Goal: Task Accomplishment & Management: Use online tool/utility

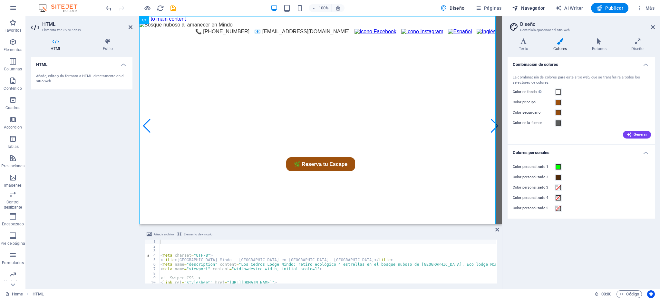
click at [528, 8] on span "Navegador" at bounding box center [528, 8] width 33 height 6
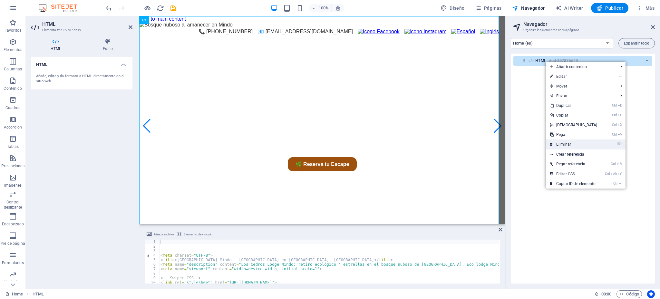
click at [562, 143] on link "⌦ Eliminar" at bounding box center [573, 144] width 55 height 10
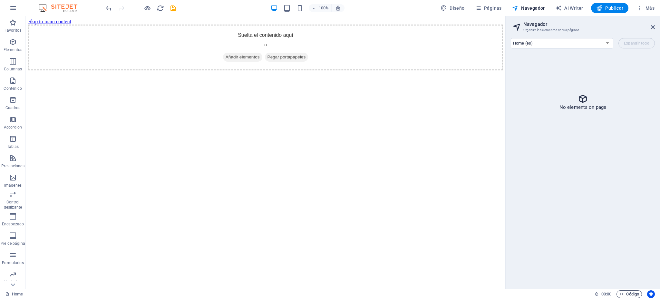
click at [633, 292] on span "Código" at bounding box center [630, 294] width 20 height 8
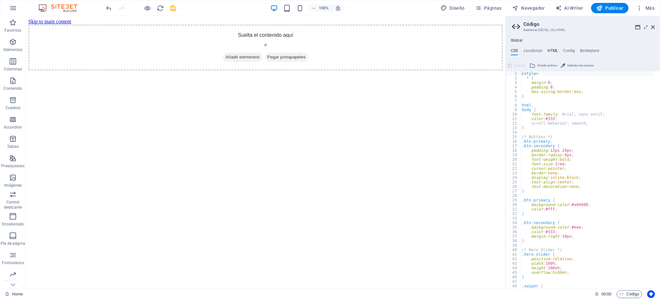
click at [553, 51] on h4 "HTML" at bounding box center [553, 51] width 11 height 7
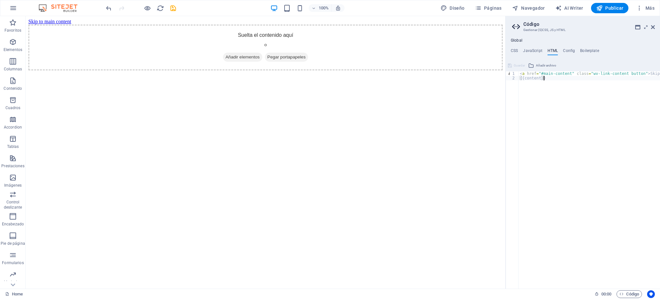
click at [538, 95] on div "< a href = "#main-content" class = "wv-link-content button" > Skip to main cont…" at bounding box center [606, 181] width 174 height 220
type textarea "{{content}}"
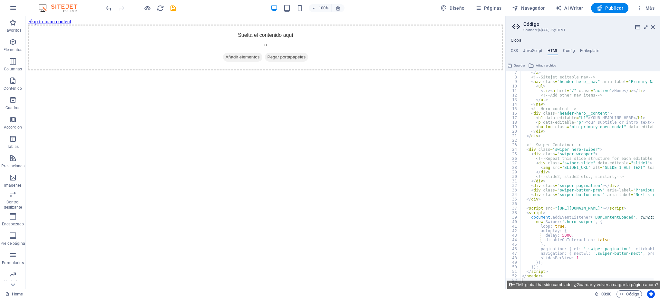
scroll to position [28, 0]
click at [515, 50] on h4 "CSS" at bounding box center [514, 51] width 7 height 7
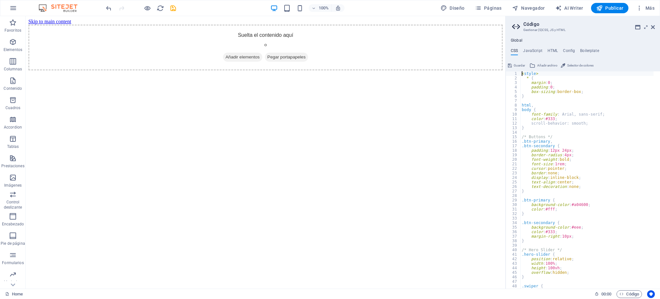
click at [565, 128] on div "< style > * { margin : 0 ; padding : 0 ; box-sizing : border-box ; } html , bod…" at bounding box center [591, 181] width 140 height 220
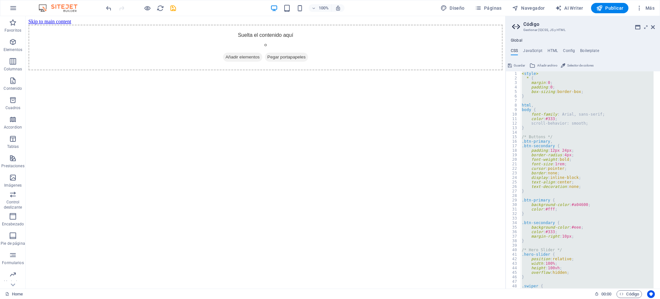
click at [562, 118] on div "< style > * { margin : 0 ; padding : 0 ; box-sizing : border-box ; } html , bod…" at bounding box center [587, 179] width 133 height 217
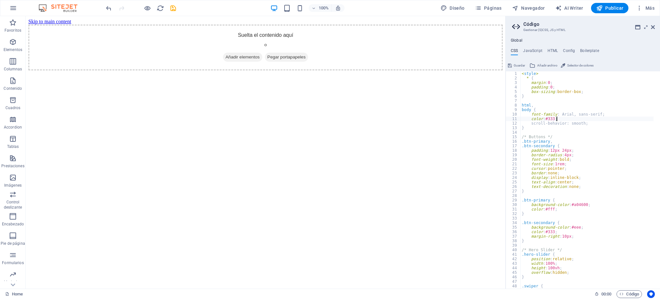
type textarea "@include text-with-image-v4(); }"
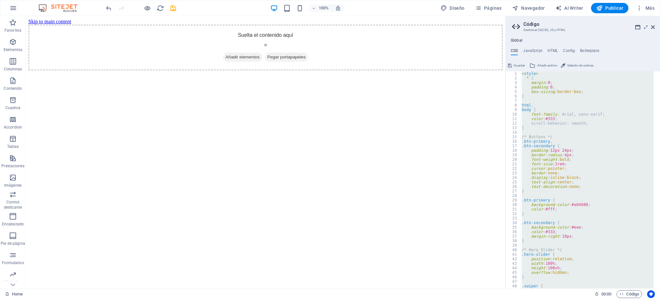
paste textarea
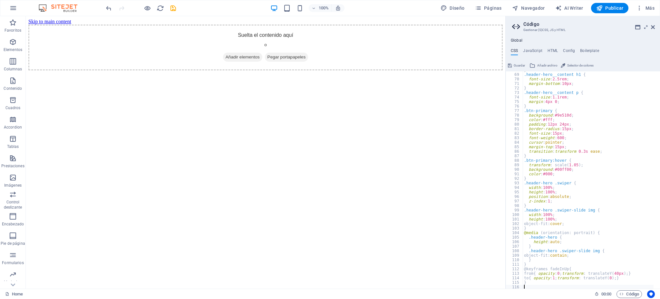
scroll to position [306, 0]
click at [514, 64] on span "Guardar" at bounding box center [519, 66] width 11 height 8
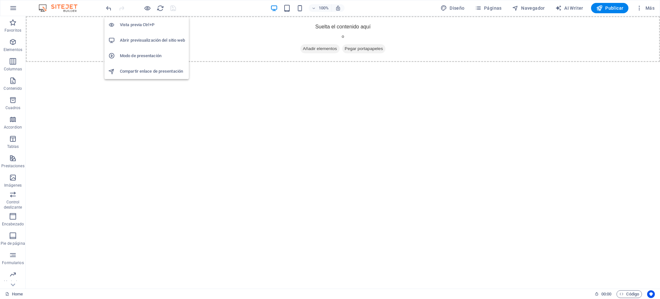
click at [153, 38] on h6 "Abrir previsualización del sitio web" at bounding box center [152, 40] width 65 height 8
click at [631, 291] on span "Código" at bounding box center [630, 294] width 20 height 8
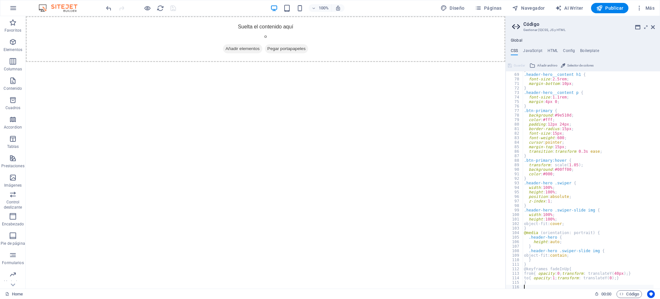
click at [563, 144] on div "} .header-hero__content h1 { font-size : 2.5rem ; margin-bottom : 10px ; } .hea…" at bounding box center [588, 181] width 131 height 227
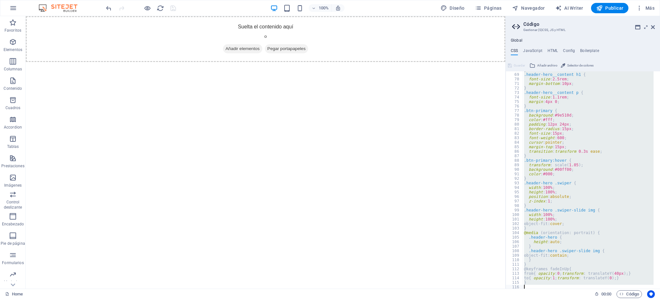
click at [578, 143] on div "} .header-hero__content h1 { font-size : 2.5rem ; margin-bottom : 10px ; } .hea…" at bounding box center [588, 179] width 131 height 217
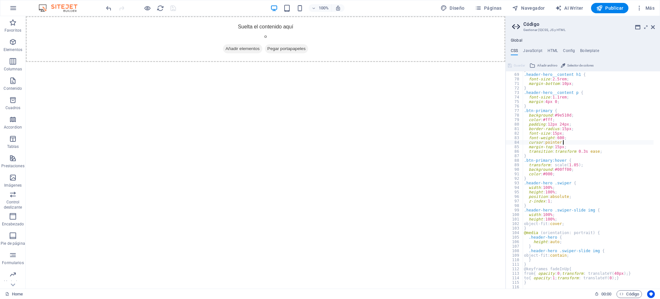
type textarea "}"
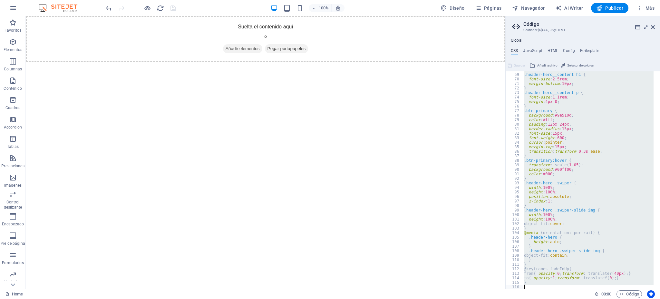
paste textarea
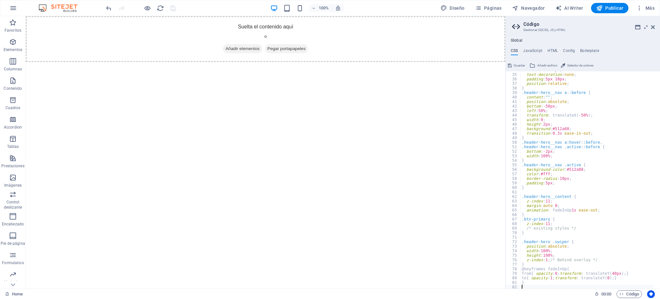
click at [518, 64] on span "Guardar" at bounding box center [519, 66] width 11 height 8
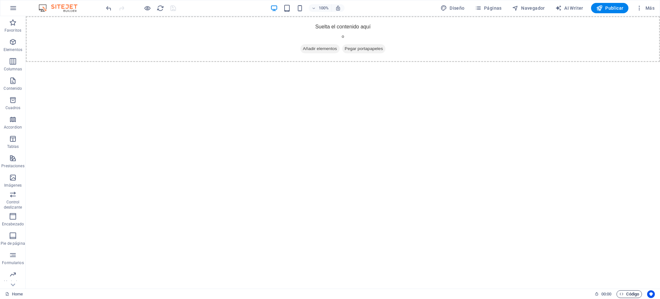
click at [626, 291] on span "Código" at bounding box center [630, 294] width 20 height 8
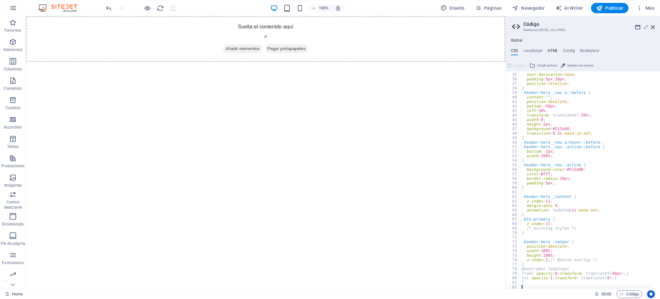
click at [554, 51] on h4 "HTML" at bounding box center [553, 51] width 11 height 7
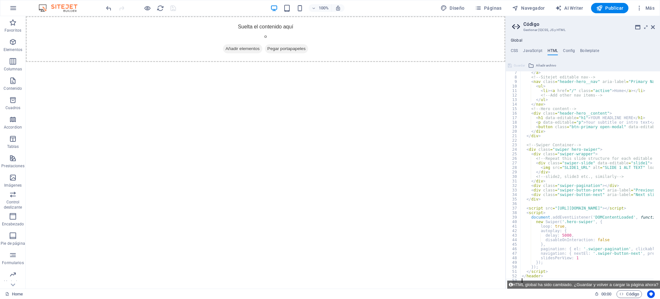
click at [580, 106] on div "</ a > <!-- Sitejet editable nav --> < nav class = "header-hero__nav" aria-labe…" at bounding box center [656, 180] width 270 height 220
click at [593, 105] on div "</ a > <!-- Sitejet editable nav --> < nav class = "header-hero__nav" aria-labe…" at bounding box center [656, 180] width 270 height 220
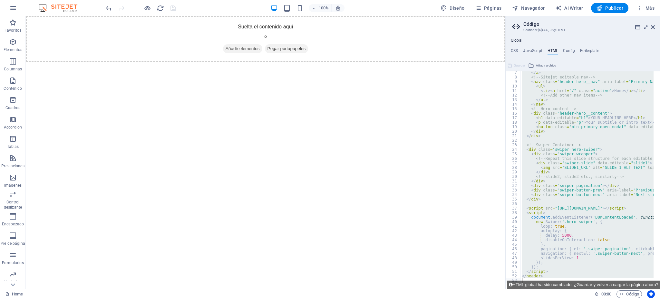
paste textarea "navigation: { nextEl: '.swiper-button-next', prevEl: '.swiper-button-prev' },"
type textarea "navigation: { nextEl: '.swiper-button-next', prevEl: '.swiper-button-prev' },"
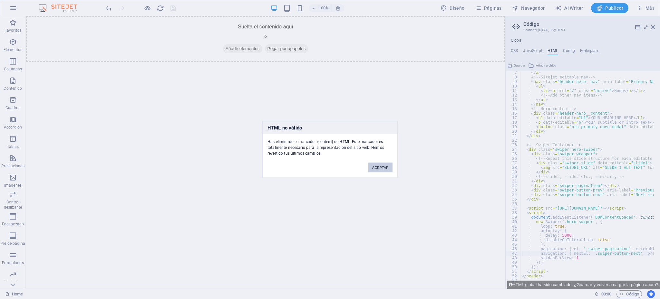
click at [376, 169] on button "ACEPTAR" at bounding box center [381, 168] width 24 height 10
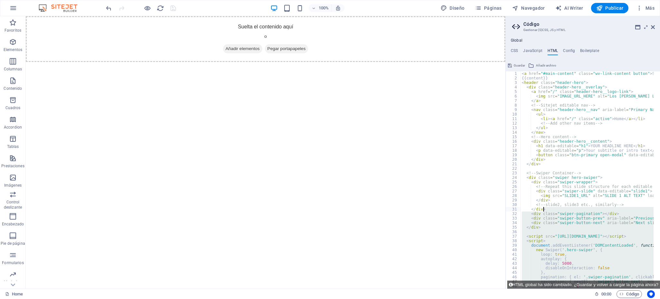
scroll to position [0, 0]
drag, startPoint x: 548, startPoint y: 275, endPoint x: 548, endPoint y: 210, distance: 65.1
click at [548, 210] on div "< a href = "#main-content" class = "wv-link-content button" > Skip to main cont…" at bounding box center [656, 181] width 270 height 220
click at [548, 210] on div "< a href = "#main-content" class = "wv-link-content button" > Skip to main cont…" at bounding box center [587, 179] width 133 height 217
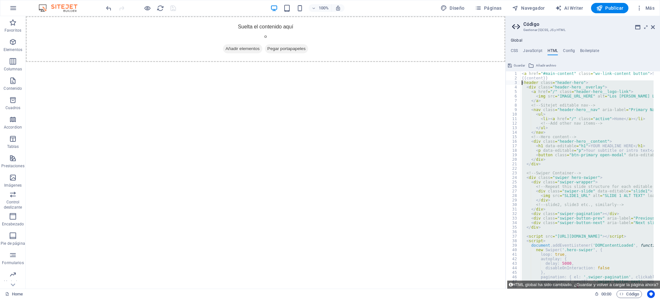
drag, startPoint x: 552, startPoint y: 274, endPoint x: 522, endPoint y: 83, distance: 192.9
click at [522, 83] on div "< a href = "#main-content" class = "wv-link-content button" > Skip to main cont…" at bounding box center [656, 181] width 270 height 220
type textarea "<header class="header-hero"> <div class="header-hero__overlay">"
paste textarea
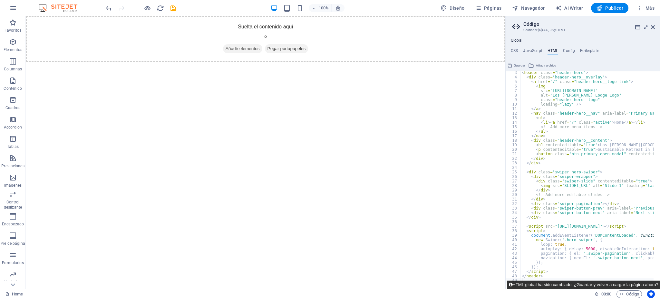
click at [600, 285] on button "HTML global ha sido cambiado. ¿Guardar y volver a cargar la página ahora?" at bounding box center [584, 284] width 153 height 8
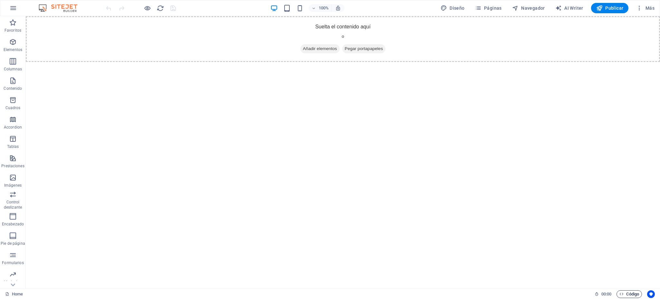
click at [628, 292] on span "Código" at bounding box center [630, 294] width 20 height 8
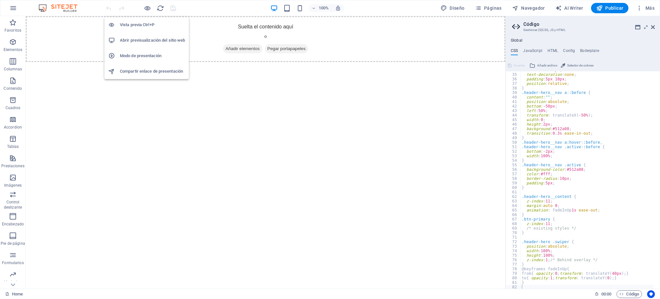
click at [162, 40] on h6 "Abrir previsualización del sitio web" at bounding box center [152, 40] width 65 height 8
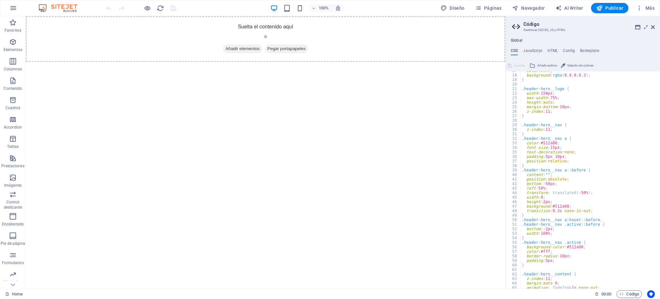
scroll to position [0, 0]
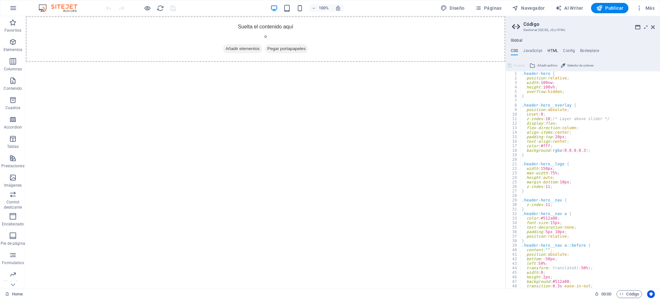
click at [553, 49] on h4 "HTML" at bounding box center [553, 51] width 11 height 7
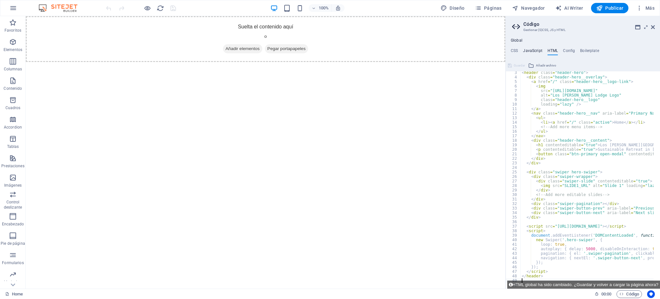
click at [528, 51] on h4 "JavaScript" at bounding box center [532, 51] width 19 height 7
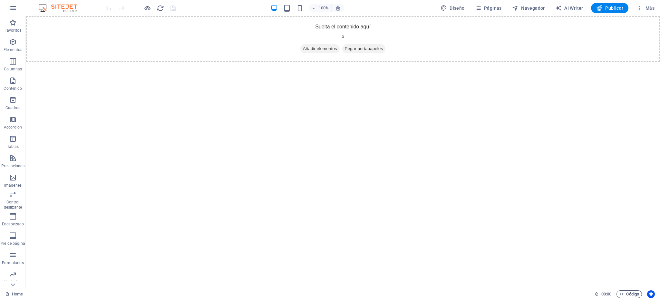
click at [630, 295] on span "Código" at bounding box center [630, 294] width 20 height 8
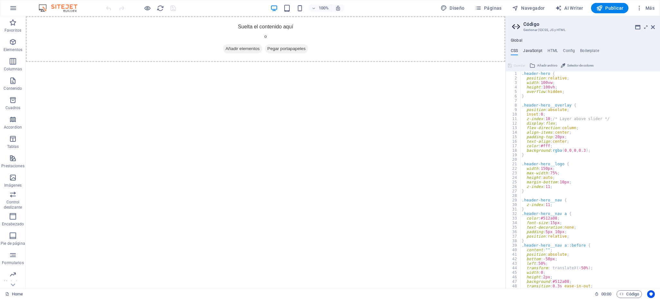
click at [531, 53] on h4 "JavaScript" at bounding box center [532, 51] width 19 height 7
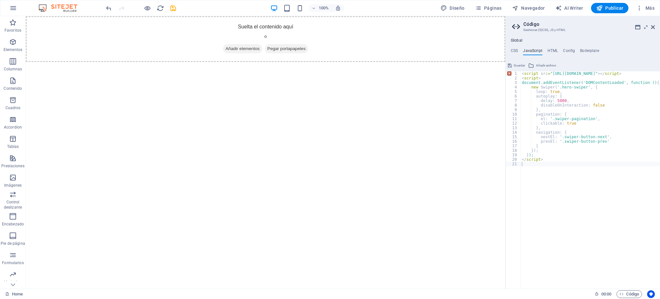
click at [551, 47] on div "Global CSS JavaScript HTML Config Boilerplate 1 2 3 4 5 6 7 8 9 10 11 12 13 14 …" at bounding box center [583, 163] width 154 height 250
click at [551, 50] on h4 "HTML" at bounding box center [553, 51] width 11 height 7
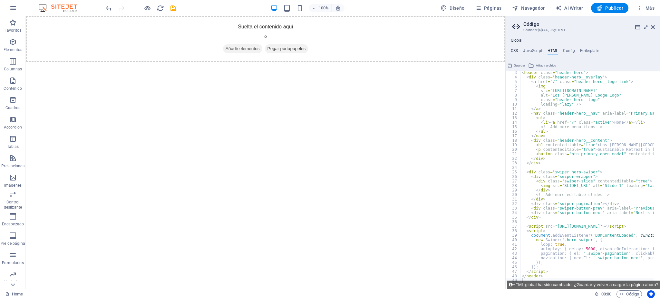
click at [515, 49] on h4 "CSS" at bounding box center [514, 51] width 7 height 7
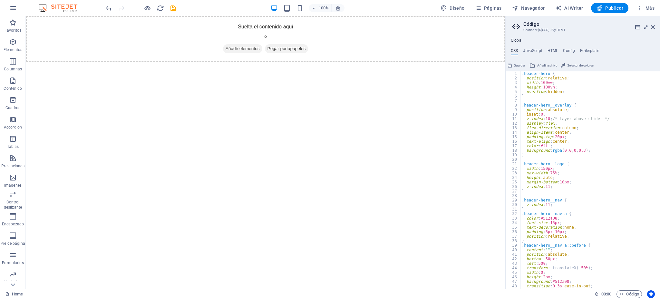
click at [592, 132] on div ".header-hero { position : relative ; width : 100vw ; height : 100vh ; overflow …" at bounding box center [587, 184] width 133 height 227
type textarea "}"
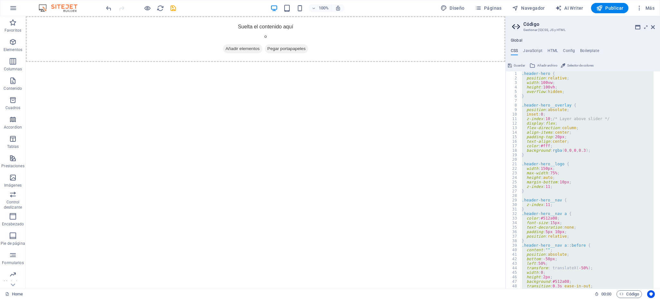
paste textarea
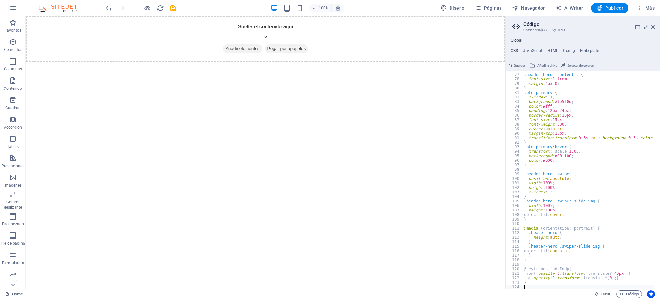
scroll to position [342, 0]
click at [552, 49] on h4 "HTML" at bounding box center [553, 51] width 11 height 7
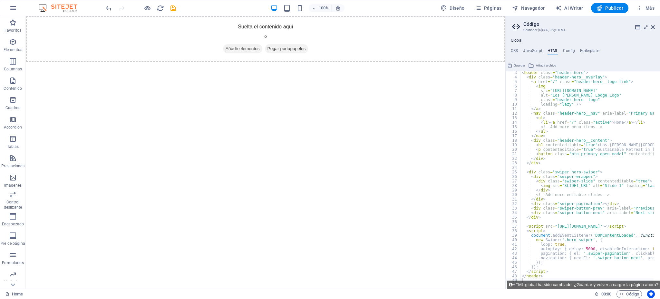
type textarea "</a>"
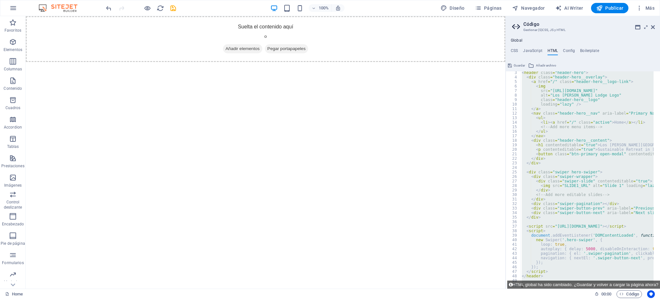
drag, startPoint x: 575, startPoint y: 113, endPoint x: 589, endPoint y: 112, distance: 14.2
click at [589, 112] on div "< header class = "header-hero" > < div class = "header-hero__overlay" > < a hre…" at bounding box center [587, 179] width 133 height 217
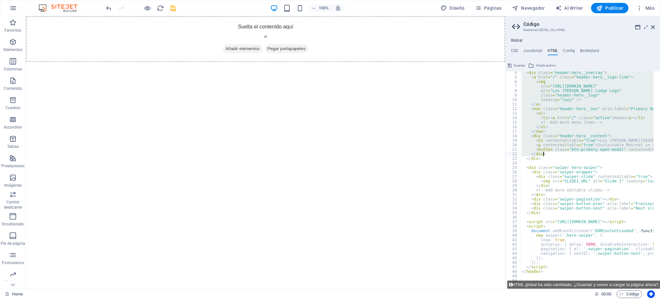
scroll to position [14, 0]
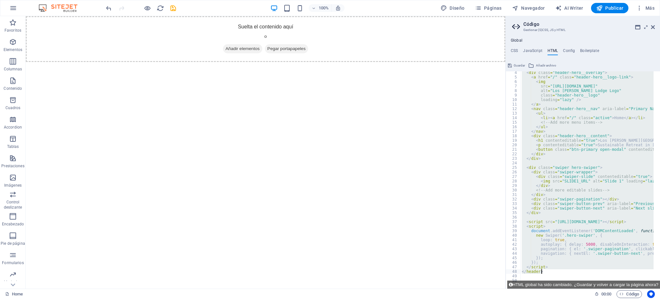
drag, startPoint x: 522, startPoint y: 83, endPoint x: 567, endPoint y: 272, distance: 194.2
type textarea "</script> </header>"
paste textarea
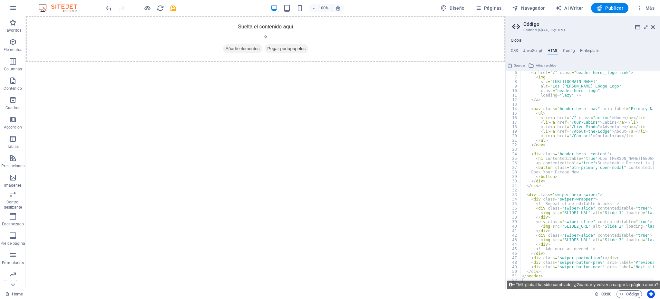
scroll to position [23, 0]
click at [520, 64] on span "Guardar" at bounding box center [519, 66] width 11 height 8
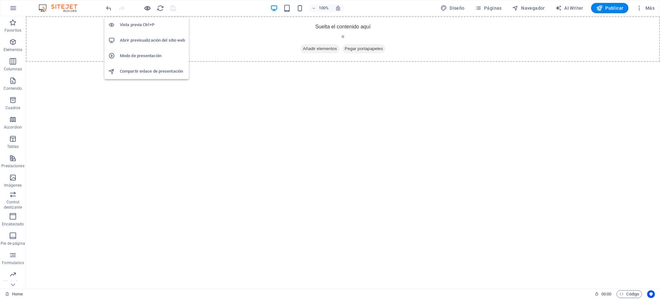
click at [147, 9] on icon "button" at bounding box center [147, 8] width 7 height 7
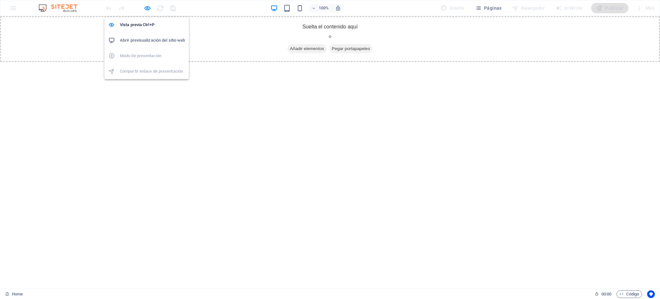
click at [149, 37] on h6 "Abrir previsualización del sitio web" at bounding box center [152, 40] width 65 height 8
click at [625, 292] on span "Código" at bounding box center [630, 294] width 20 height 8
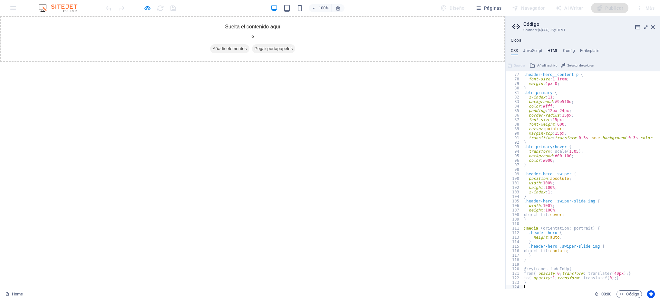
click at [549, 52] on h4 "HTML" at bounding box center [553, 51] width 11 height 7
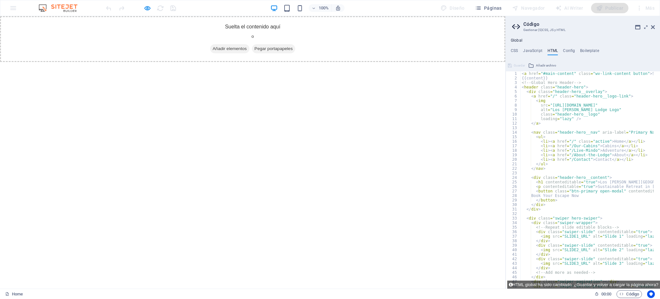
click at [9, 9] on div "100% Diseño Páginas Navegador AI Writer Publicar Más" at bounding box center [330, 7] width 660 height 15
click at [148, 8] on icon "button" at bounding box center [147, 8] width 7 height 7
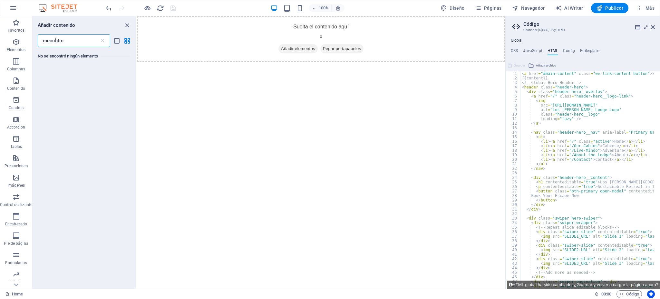
type input "menuhtml"
type input "htm"
click at [47, 73] on icon at bounding box center [48, 77] width 8 height 8
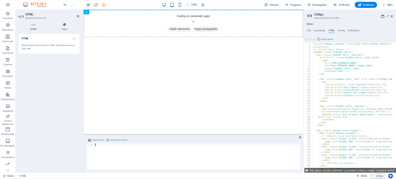
scroll to position [182, 0]
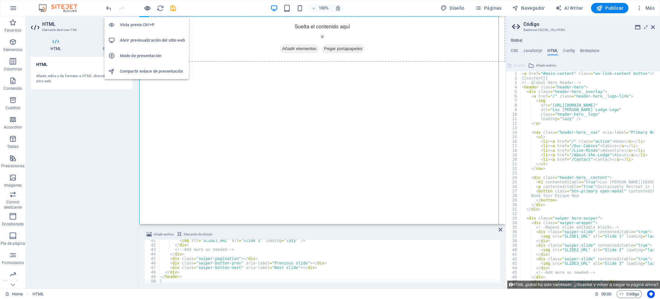
click at [150, 7] on icon "button" at bounding box center [147, 8] width 7 height 7
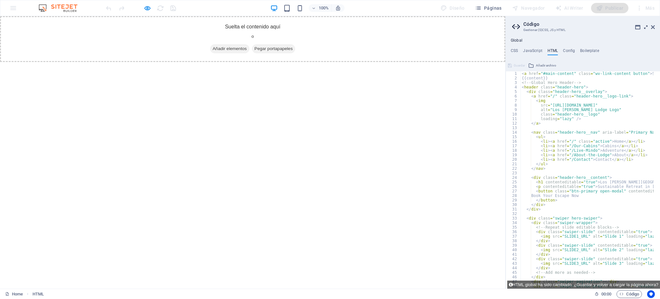
click at [646, 26] on icon at bounding box center [646, 27] width 0 height 5
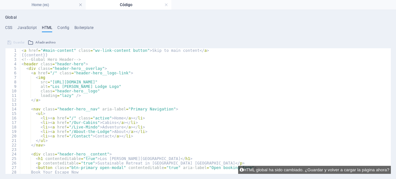
scroll to position [0, 0]
click at [32, 26] on h4 "JavaScript" at bounding box center [26, 28] width 19 height 7
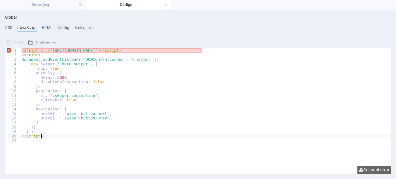
click at [100, 135] on div "< script src = "[URL][DOMAIN_NAME]" > </ script > < script > document.addEventL…" at bounding box center [205, 112] width 371 height 128
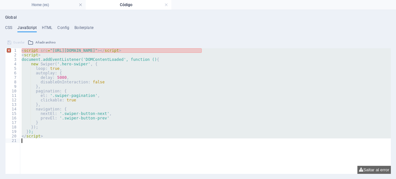
type textarea "</script>"
paste textarea
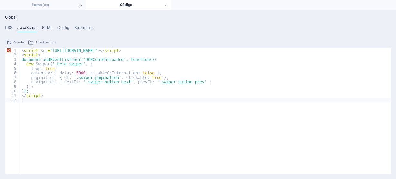
click at [96, 126] on div "< script src = "[URL][DOMAIN_NAME]" > </ script > < script > document.addEventL…" at bounding box center [205, 115] width 371 height 135
click at [48, 29] on h4 "HTML" at bounding box center [47, 28] width 11 height 7
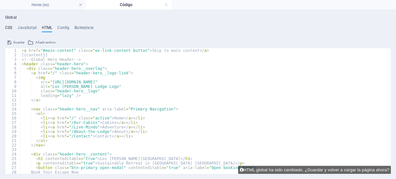
click at [9, 27] on h4 "CSS" at bounding box center [8, 28] width 7 height 7
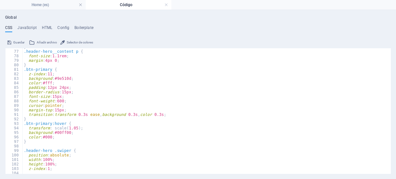
scroll to position [342, 0]
click at [111, 122] on div "} .header-hero__content p { font-size : 1.1rem ; margin : 4px 0 ; } .btn-primar…" at bounding box center [204, 109] width 362 height 128
type textarea "}"
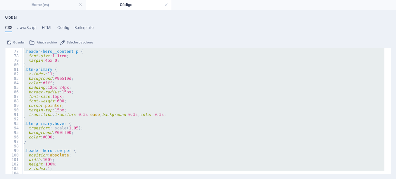
paste textarea
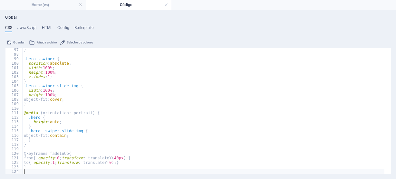
scroll to position [434, 0]
click at [46, 25] on h4 "HTML" at bounding box center [47, 28] width 11 height 7
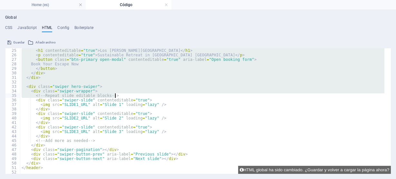
scroll to position [118, 0]
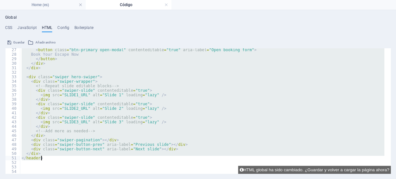
drag, startPoint x: 21, startPoint y: 59, endPoint x: 151, endPoint y: 159, distance: 163.5
click at [151, 159] on div "< button class = "btn-primary open-modal" contenteditable = "true" aria-label =…" at bounding box center [202, 115] width 364 height 135
type textarea "</div> </header>"
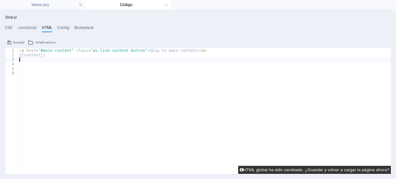
click at [328, 171] on button "HTML global ha sido cambiado. ¿Guardar y volver a cargar la página ahora?" at bounding box center [314, 170] width 153 height 8
click at [251, 170] on button "HTML global ha sido cambiado. ¿Guardar y volver a cargar la página ahora?" at bounding box center [314, 170] width 153 height 8
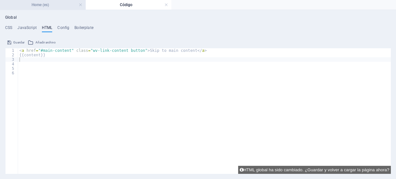
click at [39, 6] on h4 "Home (es)" at bounding box center [43, 4] width 86 height 7
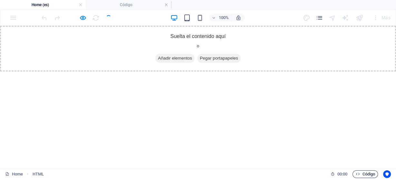
click at [369, 173] on span "Código" at bounding box center [366, 175] width 20 height 8
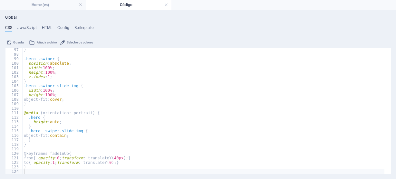
click at [14, 40] on span "Guardar" at bounding box center [18, 43] width 11 height 8
click at [55, 5] on h4 "Home (es)" at bounding box center [43, 4] width 86 height 7
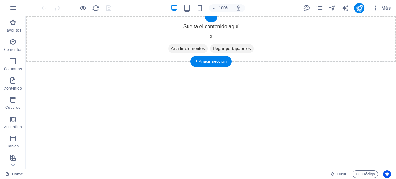
click at [210, 20] on div "+" at bounding box center [211, 19] width 13 height 6
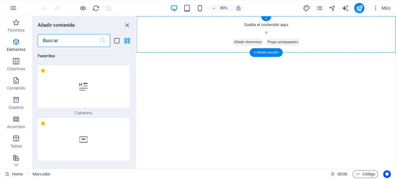
scroll to position [2027, 0]
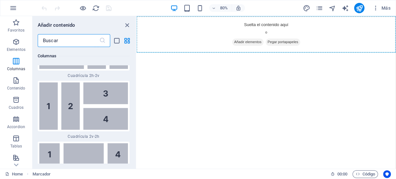
click at [74, 38] on input "text" at bounding box center [69, 40] width 62 height 13
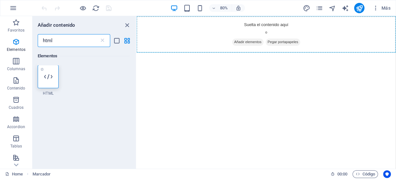
scroll to position [0, 0]
type input "html"
click at [45, 83] on div at bounding box center [48, 76] width 21 height 23
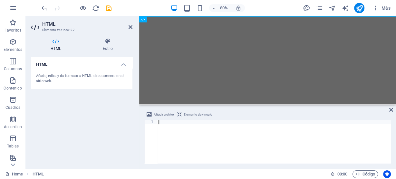
scroll to position [159, 0]
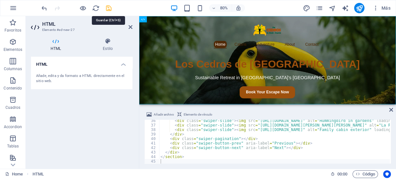
click at [109, 6] on icon "save" at bounding box center [108, 8] width 7 height 7
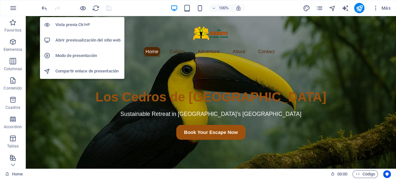
click at [90, 40] on h6 "Abrir previsualización del sitio web" at bounding box center [87, 40] width 65 height 8
click at [91, 40] on h6 "Abrir previsualización del sitio web" at bounding box center [87, 40] width 65 height 8
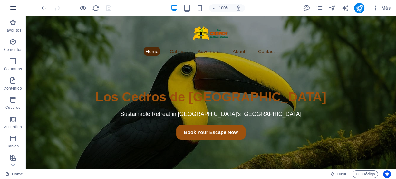
click at [14, 7] on icon "button" at bounding box center [13, 8] width 8 height 8
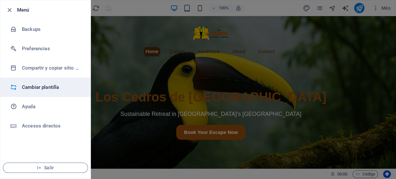
click at [47, 86] on h6 "Cambiar plantilla" at bounding box center [52, 88] width 60 height 8
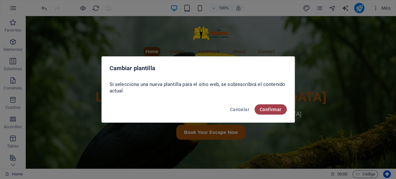
click at [265, 108] on span "Confirmar" at bounding box center [271, 109] width 22 height 5
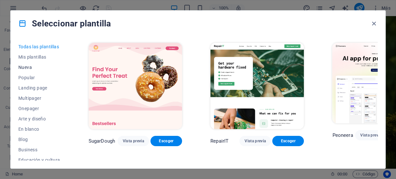
click at [23, 66] on span "Nueva" at bounding box center [39, 67] width 42 height 5
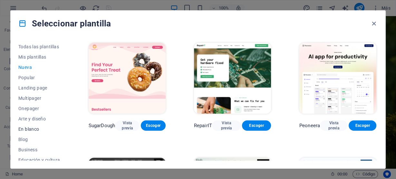
click at [31, 128] on span "En blanco" at bounding box center [39, 129] width 42 height 5
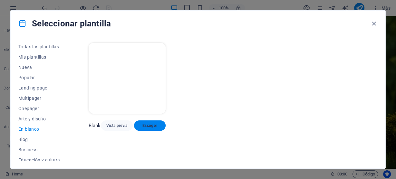
click at [145, 128] on button "Escoger" at bounding box center [150, 126] width 32 height 10
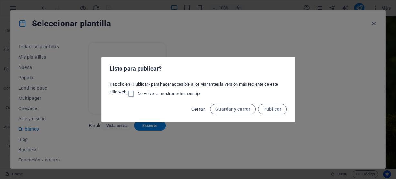
click at [198, 111] on span "Cerrar" at bounding box center [198, 109] width 14 height 5
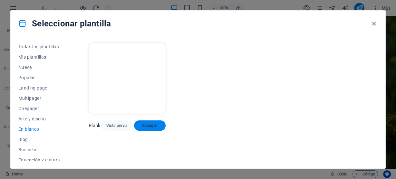
click at [150, 123] on span "Escoger" at bounding box center [149, 125] width 21 height 5
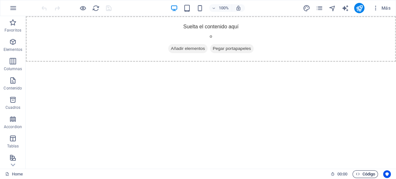
click at [358, 172] on icon "button" at bounding box center [358, 174] width 4 height 4
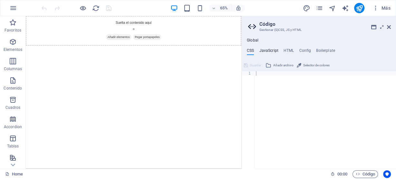
click at [266, 50] on h4 "JavaScript" at bounding box center [268, 51] width 19 height 7
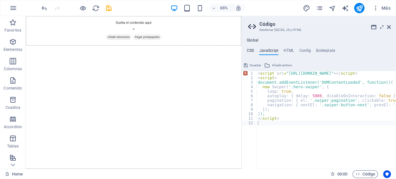
click at [250, 50] on h4 "CSS" at bounding box center [250, 51] width 7 height 7
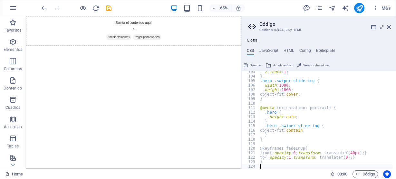
scroll to position [462, 0]
click at [255, 64] on span "Guardar" at bounding box center [255, 66] width 11 height 8
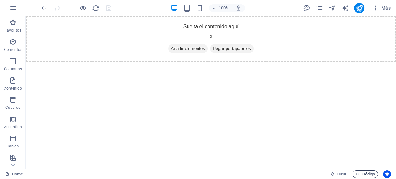
click at [366, 172] on span "Código" at bounding box center [366, 175] width 20 height 8
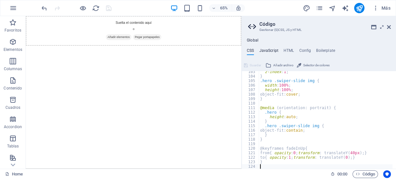
click at [272, 49] on h4 "JavaScript" at bounding box center [268, 51] width 19 height 7
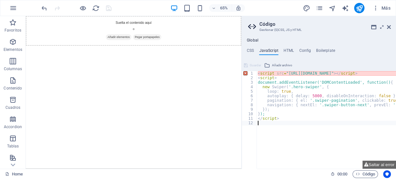
click at [288, 72] on div "< script src = "[URL][DOMAIN_NAME]" > </ script > < script > document.addEventL…" at bounding box center [348, 122] width 183 height 103
click at [288, 77] on div "< script src = "[URL][DOMAIN_NAME]" > </ script > < script > document.addEventL…" at bounding box center [348, 122] width 183 height 103
click at [287, 74] on div "< script src = "[URL][DOMAIN_NAME]" > </ script > < script > document.addEventL…" at bounding box center [348, 122] width 183 height 103
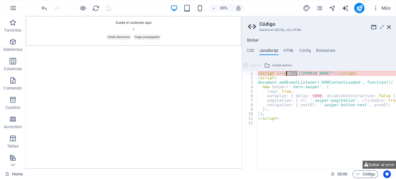
click at [287, 74] on div "< script src = "[URL][DOMAIN_NAME]" > </ script > < script > document.addEventL…" at bounding box center [348, 122] width 183 height 103
type textarea "<script src="https://cdn.jsdelivr.net/npm/swiper@11/swiper-bundle.min.js"></scr…"
click at [11, 4] on icon "button" at bounding box center [13, 8] width 8 height 8
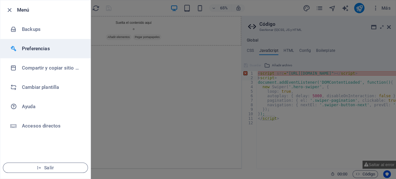
click at [37, 48] on h6 "Preferencias" at bounding box center [52, 49] width 60 height 8
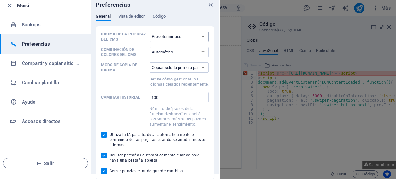
scroll to position [0, 0]
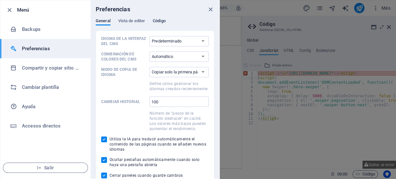
click at [159, 20] on span "Código" at bounding box center [159, 21] width 13 height 9
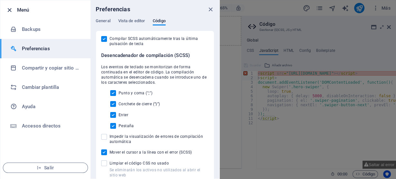
click at [9, 8] on icon "button" at bounding box center [9, 9] width 7 height 7
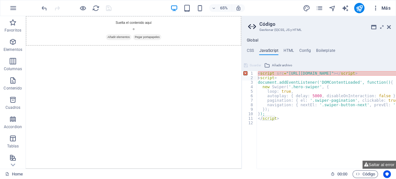
click at [386, 8] on span "Más" at bounding box center [381, 8] width 18 height 6
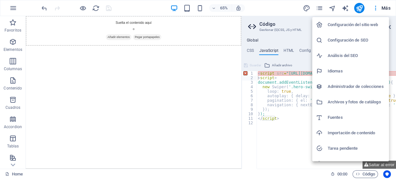
click at [369, 24] on h6 "Configuración del sitio web" at bounding box center [356, 25] width 57 height 8
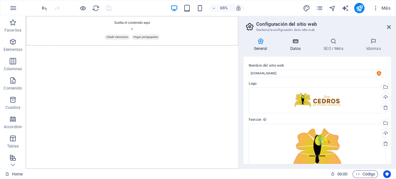
click at [294, 43] on icon at bounding box center [295, 41] width 31 height 6
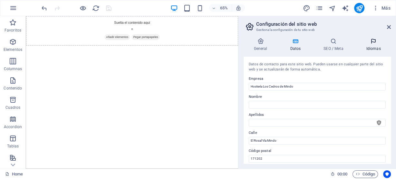
click at [376, 40] on icon at bounding box center [373, 41] width 35 height 6
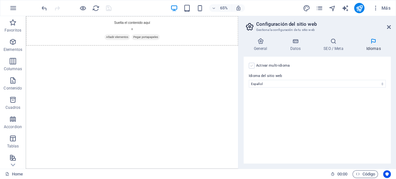
click at [251, 67] on label at bounding box center [252, 66] width 6 height 6
click at [0, 0] on input "Activar multi-idioma Para desactivar la opción multi-idioma, elimine todos los …" at bounding box center [0, 0] width 0 height 0
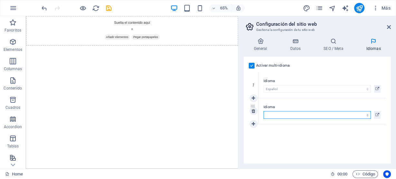
click at [273, 115] on select "Abkhazian Afar Afrikaans Akan Albanés Alemán Amharic Árabe Aragonese Armenian A…" at bounding box center [317, 115] width 107 height 8
select select "73"
click at [264, 111] on select "Abkhazian Afar Afrikaans Akan Albanés Alemán Amharic Árabe Aragonese Armenian A…" at bounding box center [317, 115] width 107 height 8
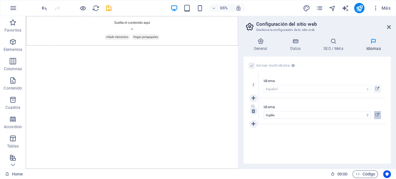
click at [378, 115] on icon at bounding box center [378, 115] width 4 height 8
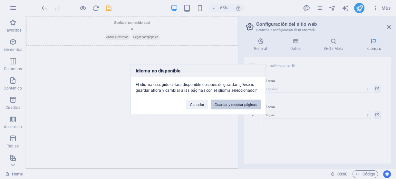
click at [234, 104] on button "Guardar y mostrar páginas" at bounding box center [236, 105] width 50 height 10
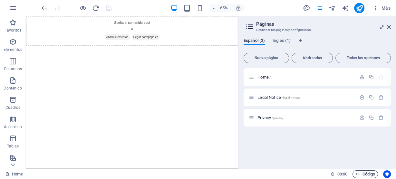
click at [359, 174] on icon "button" at bounding box center [358, 174] width 4 height 4
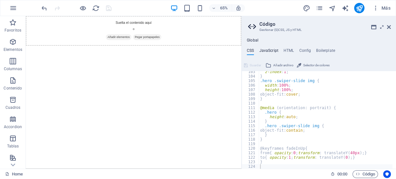
click at [270, 50] on h4 "JavaScript" at bounding box center [268, 51] width 19 height 7
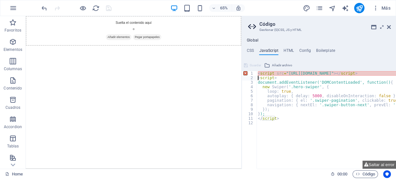
click at [300, 123] on div "< script src = "[URL][DOMAIN_NAME]" > </ script > < script > document.addEventL…" at bounding box center [348, 122] width 183 height 103
type textarea "</script>"
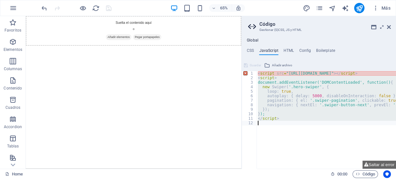
paste textarea
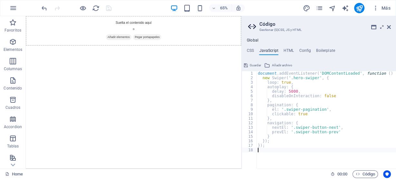
click at [256, 63] on span "Guardar" at bounding box center [255, 66] width 11 height 8
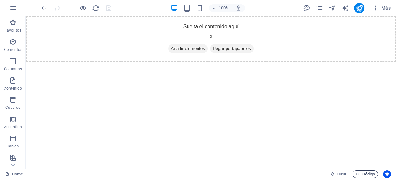
click at [367, 173] on span "Código" at bounding box center [366, 175] width 20 height 8
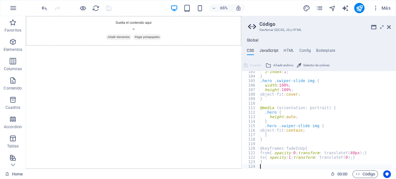
click at [266, 48] on h4 "JavaScript" at bounding box center [268, 51] width 19 height 7
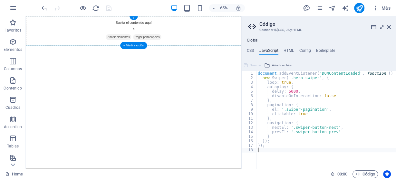
click at [134, 17] on div "+" at bounding box center [134, 18] width 8 height 4
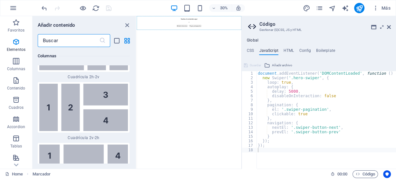
scroll to position [2027, 0]
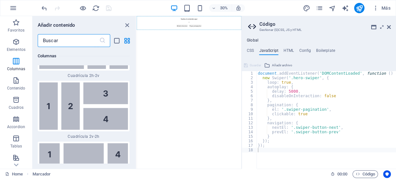
click at [97, 41] on input "text" at bounding box center [69, 40] width 62 height 13
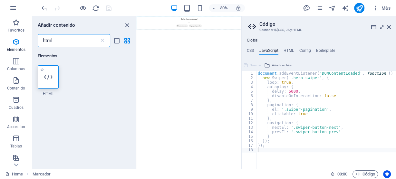
scroll to position [0, 0]
type input "html"
click at [46, 80] on icon at bounding box center [48, 77] width 8 height 8
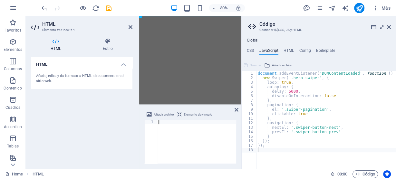
scroll to position [159, 0]
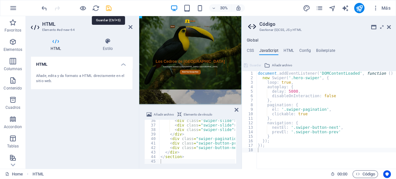
click at [108, 8] on icon "save" at bounding box center [108, 8] width 7 height 7
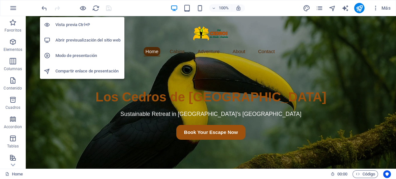
click at [96, 40] on h6 "Abrir previsualización del sitio web" at bounding box center [87, 40] width 65 height 8
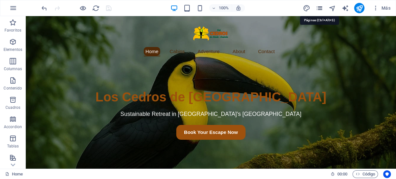
click at [319, 7] on icon "pages" at bounding box center [319, 8] width 7 height 7
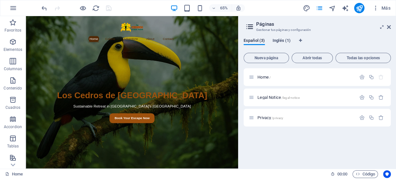
click at [280, 42] on span "Inglés (1)" at bounding box center [282, 41] width 18 height 9
click at [264, 76] on span "Home /" at bounding box center [264, 77] width 13 height 5
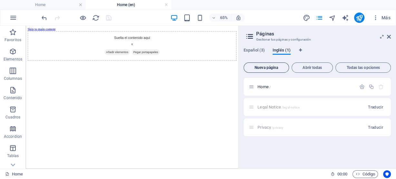
scroll to position [0, 0]
click at [368, 173] on span "Código" at bounding box center [366, 175] width 20 height 8
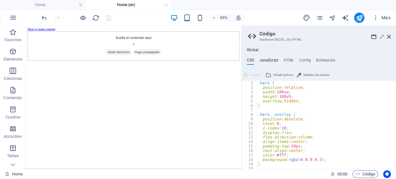
click at [266, 61] on h4 "JavaScript" at bounding box center [268, 61] width 19 height 7
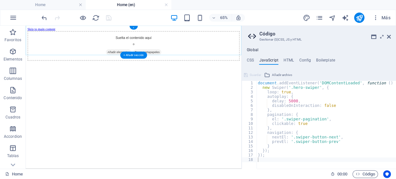
click at [134, 27] on div "+" at bounding box center [134, 28] width 8 height 4
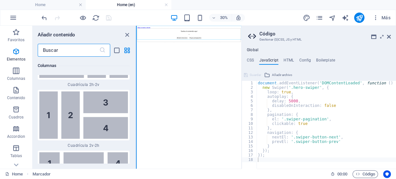
scroll to position [2028, 0]
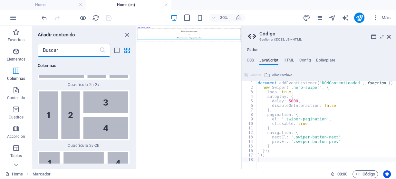
click at [87, 50] on input "text" at bounding box center [69, 50] width 62 height 13
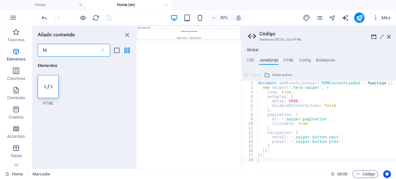
scroll to position [0, 0]
type input "ht"
click at [49, 87] on icon at bounding box center [48, 87] width 8 height 8
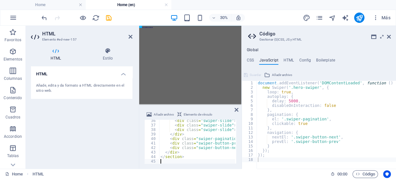
scroll to position [159, 0]
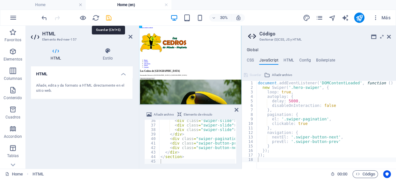
click at [107, 17] on icon "save" at bounding box center [108, 17] width 7 height 7
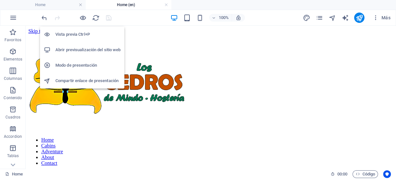
click at [90, 49] on h6 "Abrir previsualización del sitio web" at bounding box center [87, 50] width 65 height 8
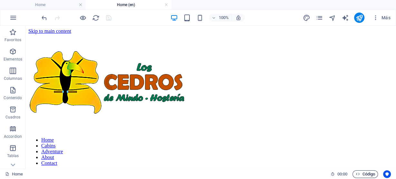
click at [363, 174] on span "Código" at bounding box center [366, 175] width 20 height 8
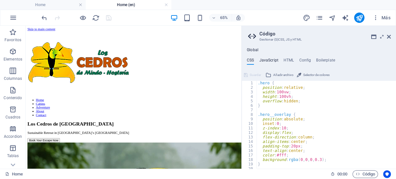
click at [273, 61] on h4 "JavaScript" at bounding box center [268, 61] width 19 height 7
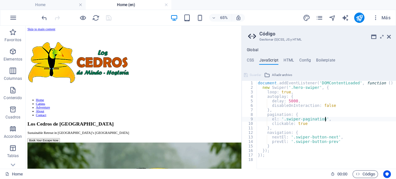
click at [344, 120] on div "document . addEventListener ( 'DOMContentLoaded' , function ( ) { new Swiper ( …" at bounding box center [327, 129] width 140 height 97
type textarea "});"
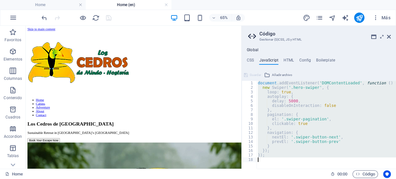
paste textarea
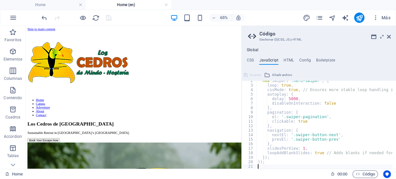
scroll to position [7, 0]
click at [252, 76] on span "Guardar" at bounding box center [255, 75] width 11 height 8
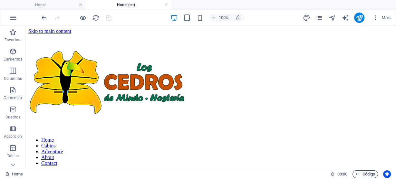
click at [359, 174] on icon "button" at bounding box center [358, 174] width 4 height 4
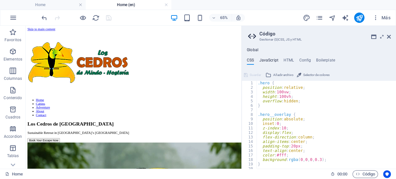
click at [272, 60] on h4 "JavaScript" at bounding box center [268, 61] width 19 height 7
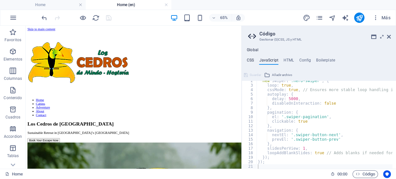
click at [248, 61] on h4 "CSS" at bounding box center [250, 61] width 7 height 7
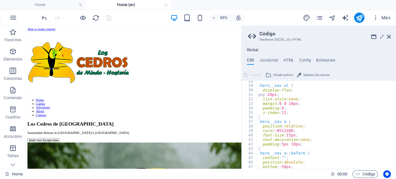
scroll to position [139, 0]
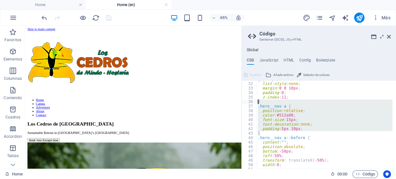
drag, startPoint x: 263, startPoint y: 133, endPoint x: 258, endPoint y: 104, distance: 30.1
click at [258, 104] on div "gap: 20px ; list-style : none ; margin : 0 0 10px ; padding : 0 ; z-index : 11 …" at bounding box center [327, 123] width 140 height 93
type textarea "} .hero__nav a {"
paste textarea
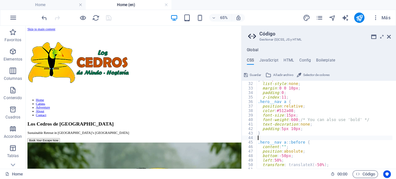
type textarea "}"
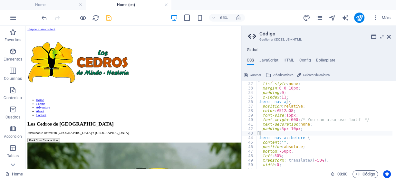
click at [254, 75] on span "Guardar" at bounding box center [255, 75] width 11 height 8
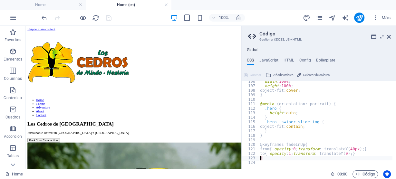
scroll to position [476, 0]
click at [266, 62] on h4 "JavaScript" at bounding box center [268, 61] width 19 height 7
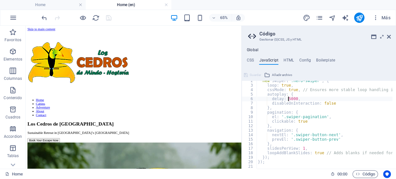
click at [288, 99] on div "new Swiper ( '.hero-swiper' , { loop : true , cssMode : true , // Ensures more …" at bounding box center [345, 125] width 176 height 93
type textarea "});"
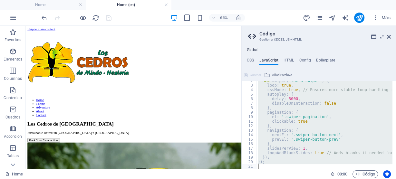
paste textarea
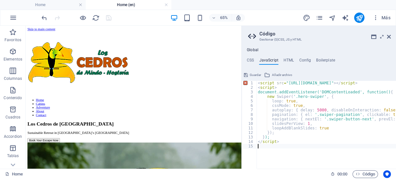
click at [256, 72] on span "Guardar" at bounding box center [255, 75] width 11 height 8
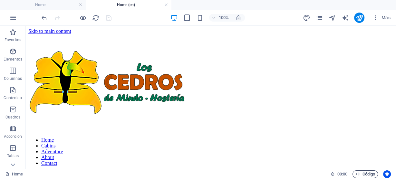
click at [364, 174] on span "Código" at bounding box center [366, 175] width 20 height 8
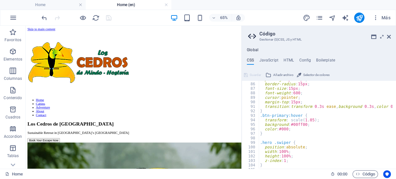
scroll to position [367, 0]
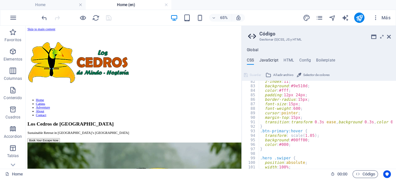
click at [266, 58] on h4 "JavaScript" at bounding box center [268, 61] width 19 height 7
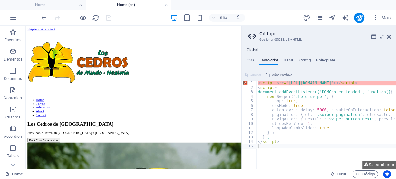
click at [321, 84] on div "< script src = "https://cdn.jsdelivr.net/npm/swiper@11/swiper-bundle.min.js" > …" at bounding box center [348, 127] width 183 height 93
type textarea "<script src="https://cdn.jsdelivr.net/npm/swiper@11/swiper-bundle.min.js"></scr…"
click at [251, 60] on h4 "CSS" at bounding box center [250, 61] width 7 height 7
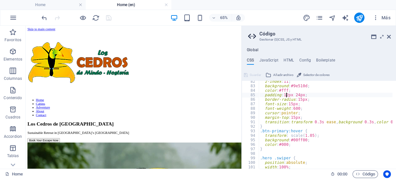
click at [285, 96] on div "z-index : 11 ; background : #9e510d ; color : #fff ; padding : 12px 24px ; bord…" at bounding box center [329, 125] width 140 height 93
type textarea "}"
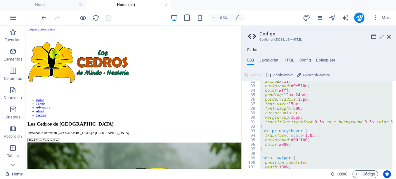
paste textarea
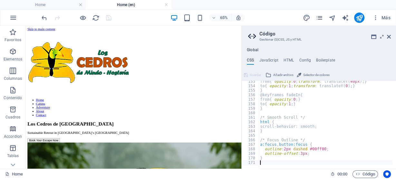
scroll to position [688, 0]
click at [254, 74] on span "Guardar" at bounding box center [255, 75] width 11 height 8
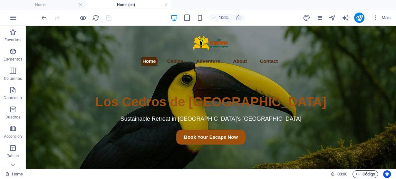
click at [365, 174] on span "Código" at bounding box center [366, 175] width 20 height 8
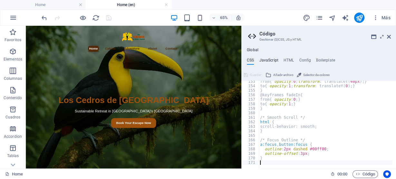
click at [269, 59] on h4 "JavaScript" at bounding box center [268, 61] width 19 height 7
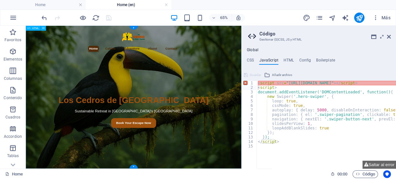
click at [284, 179] on div "Home Cabins Adventure About Contact Los Cedros de Mindo Lodge Sustainable Retre…" at bounding box center [192, 136] width 332 height 220
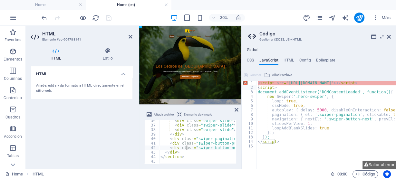
click at [186, 150] on div "< div class = "swiper-slide" > < img src = "https://cdn1.site-media.eu/images/0…" at bounding box center [382, 145] width 446 height 52
type textarea "</section>"
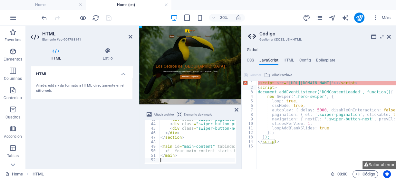
scroll to position [192, 0]
click at [291, 104] on div "< script src = "https://cdn.jsdelivr.net/npm/swiper@11/swiper-bundle.min.js" > …" at bounding box center [348, 127] width 183 height 93
type textarea "</script>"
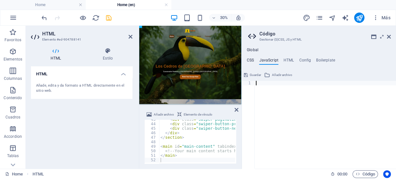
click at [248, 59] on h4 "CSS" at bounding box center [250, 61] width 7 height 7
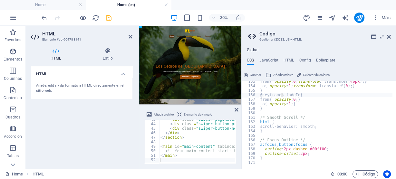
click at [282, 96] on div "from { opacity : 0 ; transform : translateY ( 40px ) ; } to { opacity : 1 ; tra…" at bounding box center [329, 125] width 140 height 93
type textarea "}"
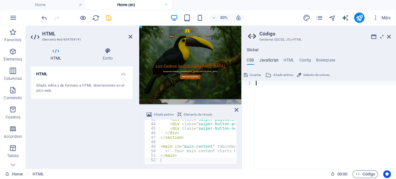
click at [267, 60] on h4 "JavaScript" at bounding box center [268, 61] width 19 height 7
click at [254, 73] on span "Guardar" at bounding box center [255, 75] width 11 height 8
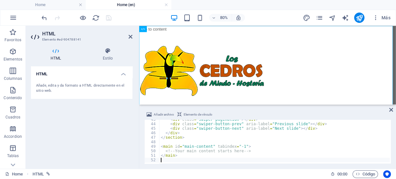
click at [232, 132] on div "< div class = "swiper-pagination" > </ div > < div class = "swiper-button-prev"…" at bounding box center [383, 143] width 446 height 52
type textarea "</main>"
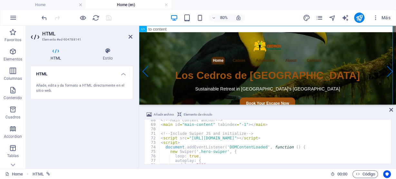
scroll to position [289, 0]
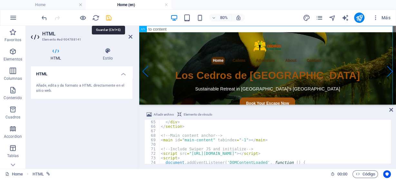
click at [109, 17] on icon "save" at bounding box center [108, 17] width 7 height 7
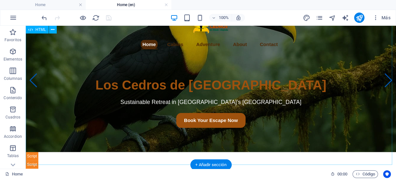
scroll to position [0, 0]
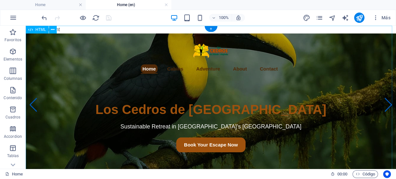
click at [98, 28] on div "Skip to content Home Cabins Adventure About Contact Los Cedros de Mindo Lodge S…" at bounding box center [211, 110] width 370 height 168
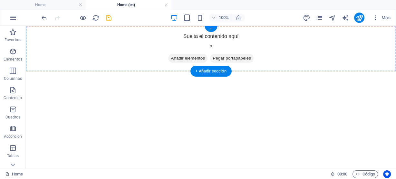
click at [210, 28] on div "+" at bounding box center [211, 29] width 13 height 6
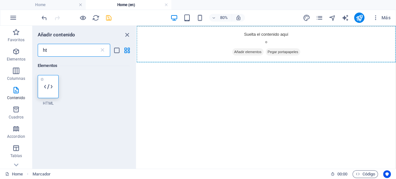
click at [51, 82] on div at bounding box center [48, 86] width 21 height 23
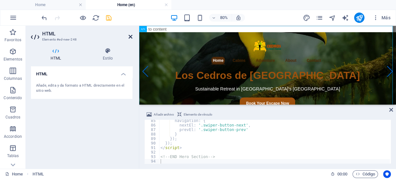
click at [130, 36] on icon at bounding box center [131, 36] width 4 height 5
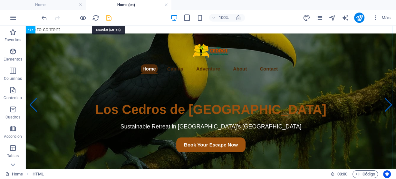
click at [109, 16] on icon "save" at bounding box center [108, 17] width 7 height 7
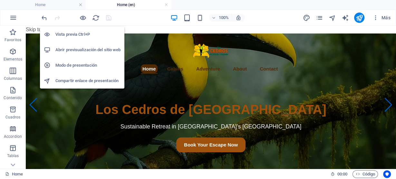
click at [86, 49] on h6 "Abrir previsualización del sitio web" at bounding box center [87, 50] width 65 height 8
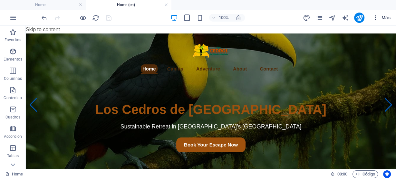
click at [387, 16] on span "Más" at bounding box center [381, 18] width 18 height 6
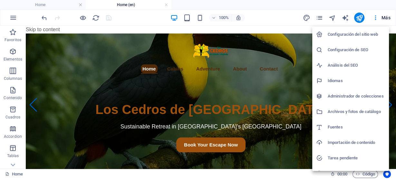
click at [357, 111] on h6 "Archivos y fotos de catálogo" at bounding box center [356, 112] width 57 height 8
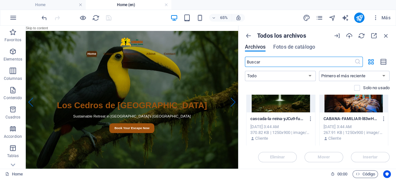
scroll to position [567, 0]
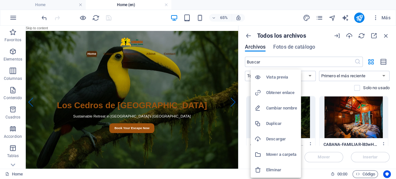
click at [281, 92] on h6 "Obtener enlace" at bounding box center [281, 93] width 31 height 8
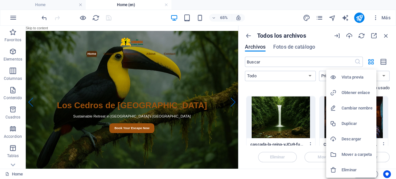
click at [348, 92] on h6 "Obtener enlace" at bounding box center [357, 93] width 31 height 8
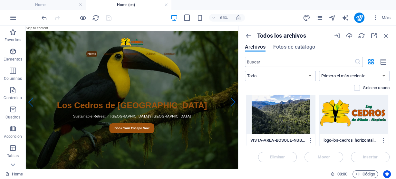
scroll to position [645, 0]
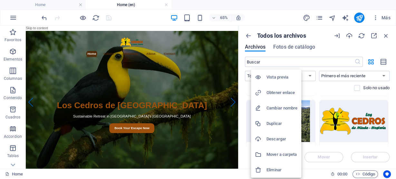
click at [284, 93] on h6 "Obtener enlace" at bounding box center [282, 93] width 31 height 8
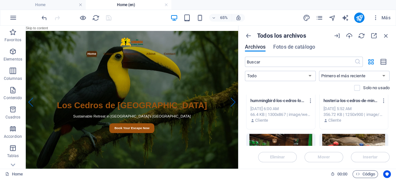
scroll to position [748, 0]
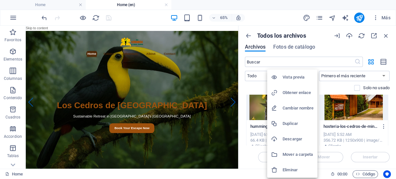
click at [293, 92] on h6 "Obtener enlace" at bounding box center [298, 93] width 31 height 8
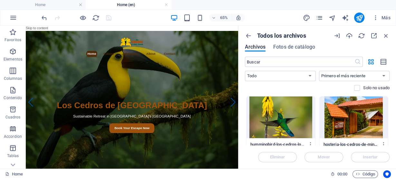
scroll to position [722, 0]
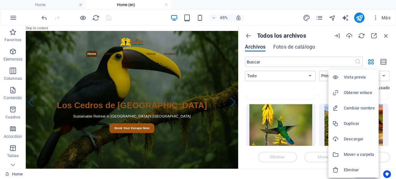
drag, startPoint x: 350, startPoint y: 94, endPoint x: 357, endPoint y: 93, distance: 7.8
click at [350, 93] on h6 "Obtener enlace" at bounding box center [359, 93] width 31 height 8
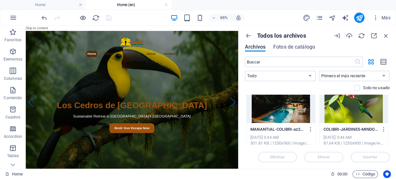
scroll to position [490, 0]
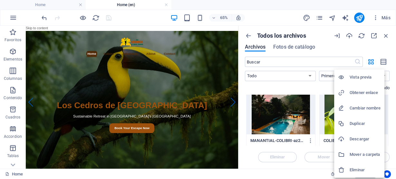
click at [360, 92] on h6 "Obtener enlace" at bounding box center [365, 93] width 31 height 8
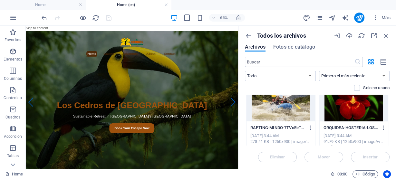
scroll to position [413, 0]
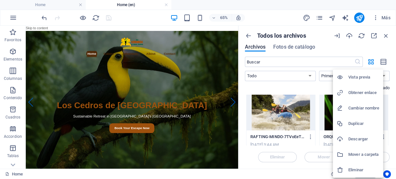
click at [358, 92] on h6 "Obtener enlace" at bounding box center [364, 93] width 31 height 8
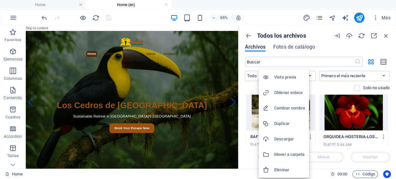
click at [288, 90] on h6 "Obtener enlace" at bounding box center [289, 93] width 31 height 8
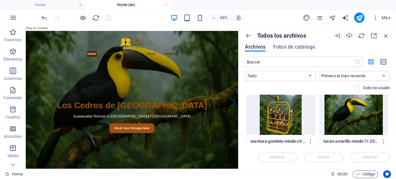
scroll to position [335, 0]
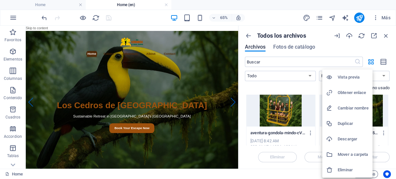
click at [350, 91] on h6 "Obtener enlace" at bounding box center [353, 93] width 31 height 8
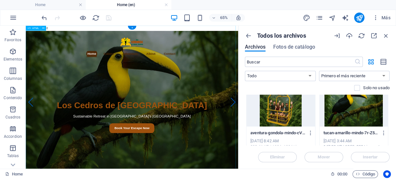
click at [274, 179] on div "Skip to content Home Cabins Adventure About Contact Los Cedros de Mindo Lodge S…" at bounding box center [189, 148] width 327 height 245
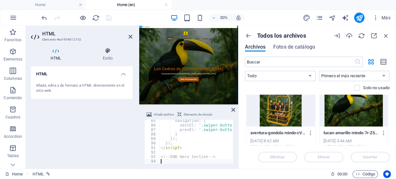
scroll to position [380, 0]
type textarea "<!-- END Hero Section -->"
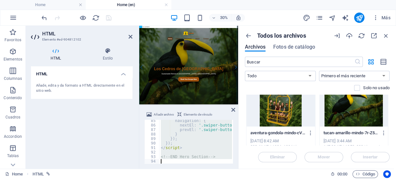
scroll to position [842, 0]
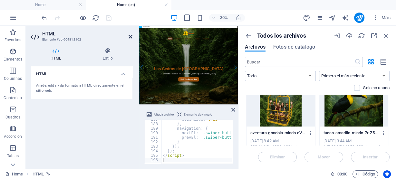
click at [131, 36] on icon at bounding box center [131, 36] width 4 height 5
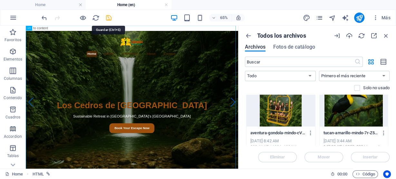
click at [108, 15] on icon "save" at bounding box center [108, 17] width 7 height 7
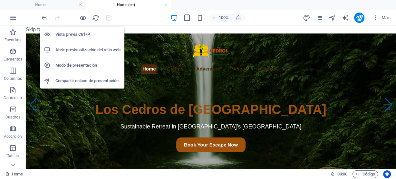
click at [77, 50] on h6 "Abrir previsualización del sitio web" at bounding box center [87, 50] width 65 height 8
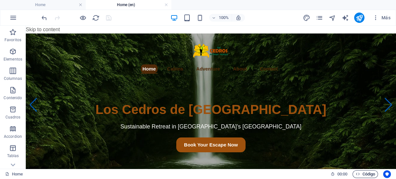
click at [368, 174] on span "Código" at bounding box center [366, 175] width 20 height 8
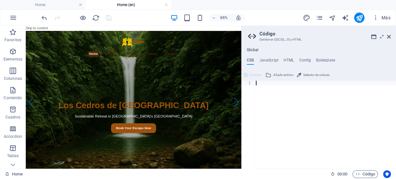
scroll to position [553, 0]
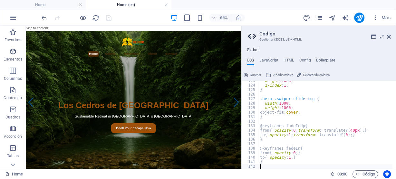
click at [255, 75] on span "Guardar" at bounding box center [255, 75] width 11 height 8
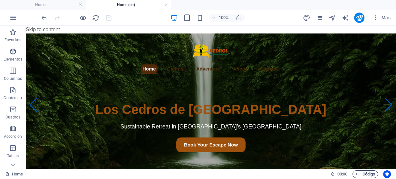
click at [365, 172] on span "Código" at bounding box center [366, 175] width 20 height 8
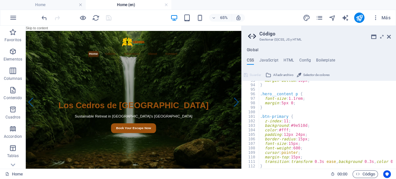
scroll to position [557, 0]
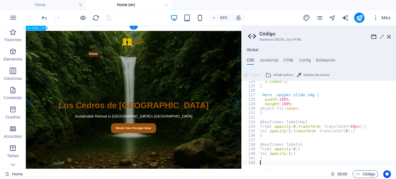
click at [283, 179] on div "Skip to content Home Cabins Adventure About Contact Los Cedros de Mindo Lodge S…" at bounding box center [192, 148] width 332 height 245
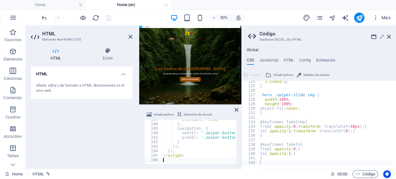
scroll to position [842, 0]
type textarea "</script>"
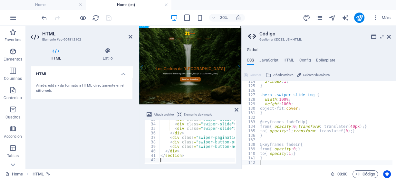
scroll to position [147, 0]
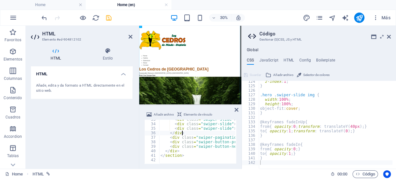
click at [201, 132] on div "< div class = "swiper-slide" > < img src = "https://cdn1.site-media.eu/images/0…" at bounding box center [371, 143] width 424 height 52
type textarea "</section>"
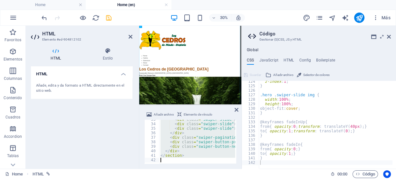
paste textarea
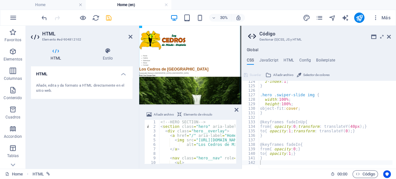
scroll to position [0, 0]
click at [237, 110] on icon at bounding box center [237, 109] width 4 height 5
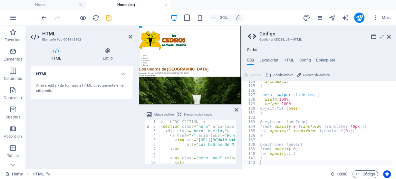
click at [193, 131] on div "<!-- HERO SECTION --> < section class = "hero" aria-label = "Los Cedros Hero Se…" at bounding box center [371, 146] width 424 height 52
type textarea "</script>"
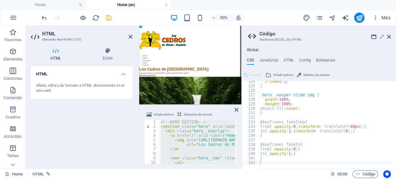
scroll to position [246, 0]
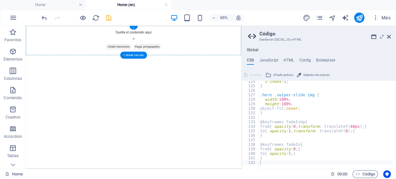
click at [133, 26] on div "+" at bounding box center [134, 28] width 8 height 4
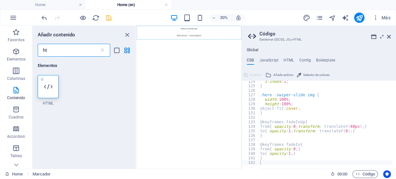
click at [53, 84] on div at bounding box center [48, 86] width 21 height 23
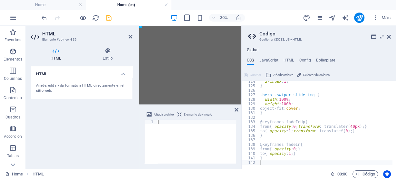
scroll to position [245, 0]
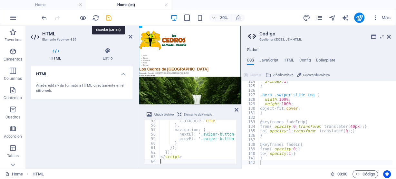
click at [108, 19] on icon "save" at bounding box center [108, 17] width 7 height 7
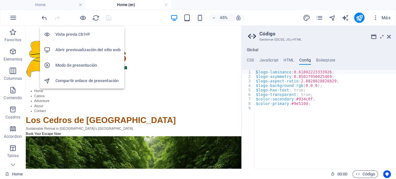
click at [96, 50] on h6 "Abrir previsualización del sitio web" at bounding box center [87, 50] width 65 height 8
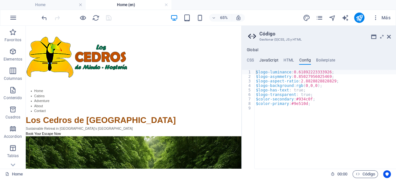
click at [264, 60] on h4 "JavaScript" at bounding box center [268, 61] width 19 height 7
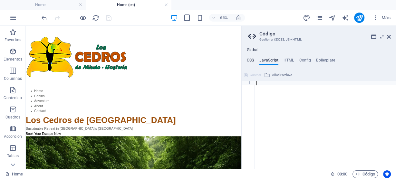
click at [253, 58] on h4 "CSS" at bounding box center [250, 61] width 7 height 7
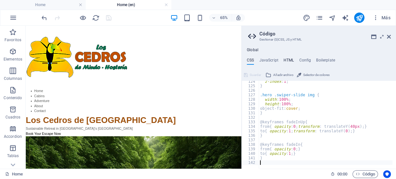
click at [285, 59] on h4 "HTML" at bounding box center [289, 61] width 11 height 7
type textarea "<a href="#main-content" class="wv-link-content button">Skip to main content</a>"
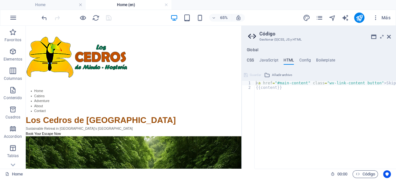
click at [248, 59] on h4 "CSS" at bounding box center [250, 61] width 7 height 7
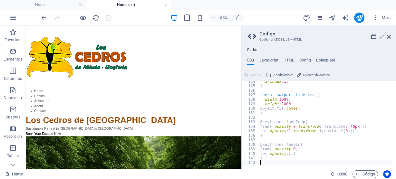
click at [281, 97] on div "z-index : 1 ; } .hero .swiper-slide img { width : 100% ; height : 100% ; object…" at bounding box center [329, 125] width 140 height 93
type textarea "}"
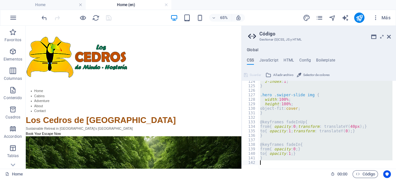
paste textarea
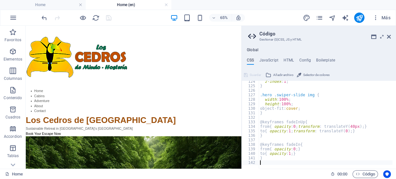
scroll to position [557, 0]
click at [256, 73] on span "Guardar" at bounding box center [255, 75] width 11 height 8
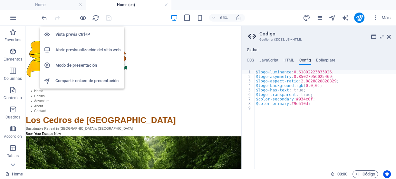
click at [92, 49] on h6 "Abrir previsualización del sitio web" at bounding box center [87, 50] width 65 height 8
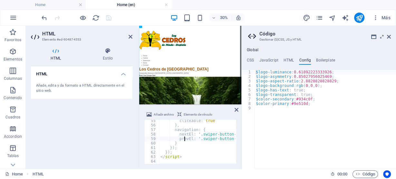
click at [184, 138] on div "clickable : true } , navigation : { nextEl : '.swiper-button-next' , prevEl : '…" at bounding box center [371, 145] width 424 height 52
type textarea "</script>"
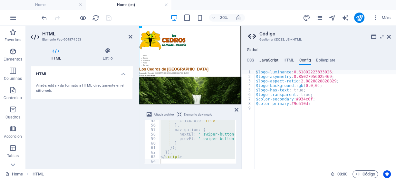
click at [266, 62] on h4 "JavaScript" at bounding box center [268, 61] width 19 height 7
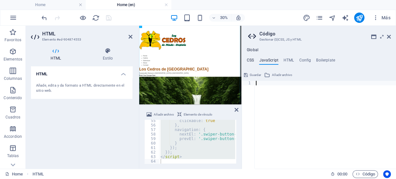
click at [252, 60] on h4 "CSS" at bounding box center [250, 61] width 7 height 7
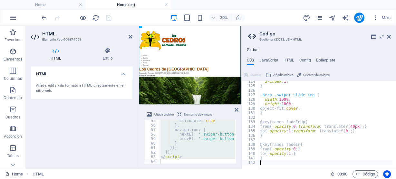
type textarea "}"
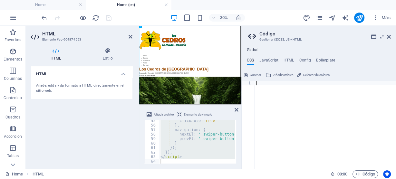
click at [250, 74] on span "Guardar" at bounding box center [255, 75] width 11 height 8
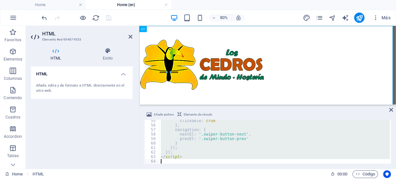
scroll to position [245, 0]
click at [210, 135] on div "clickable : true } , navigation : { nextEl : '.swiper-button-next' , prevEl : '…" at bounding box center [275, 142] width 230 height 44
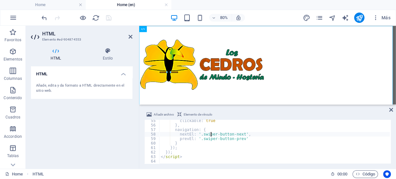
type textarea "</script>"
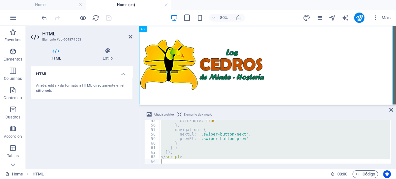
paste textarea
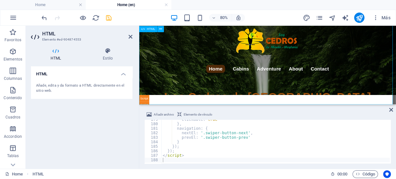
scroll to position [17, 0]
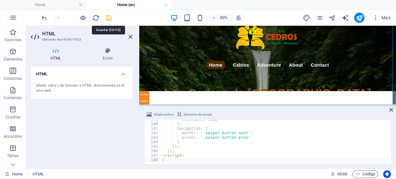
click at [108, 17] on icon "save" at bounding box center [108, 17] width 7 height 7
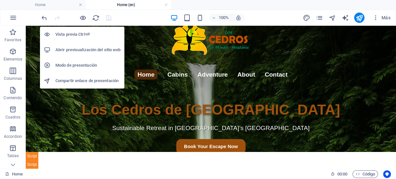
click at [94, 49] on h6 "Abrir previsualización del sitio web" at bounding box center [87, 50] width 65 height 8
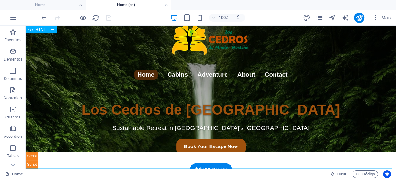
click at [103, 77] on div "Home Cabins Adventure About Contact Los Cedros de Mindo Lodge Sustainable Retre…" at bounding box center [211, 89] width 370 height 160
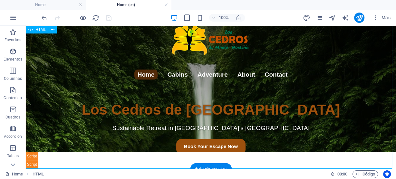
click at [103, 77] on div "Home Cabins Adventure About Contact Los Cedros de Mindo Lodge Sustainable Retre…" at bounding box center [211, 89] width 370 height 160
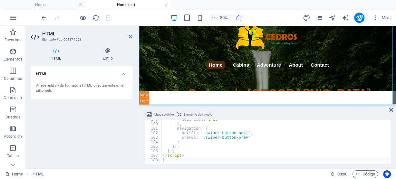
click at [200, 136] on div "clickable : true } , navigation : { nextEl : '.swiper-button-next' , prevEl : '…" at bounding box center [374, 143] width 424 height 52
type textarea "</script>"
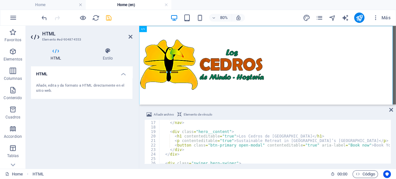
scroll to position [0, 0]
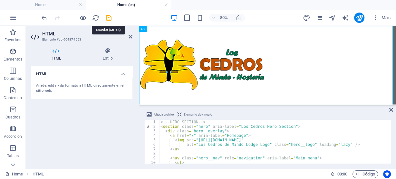
click at [110, 17] on icon "save" at bounding box center [108, 17] width 7 height 7
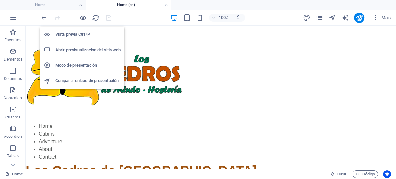
click at [99, 51] on h6 "Abrir previsualización del sitio web" at bounding box center [87, 50] width 65 height 8
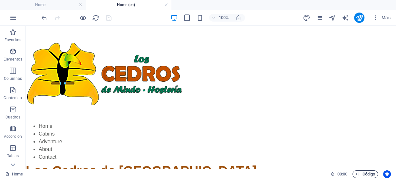
click at [367, 175] on span "Código" at bounding box center [366, 175] width 20 height 8
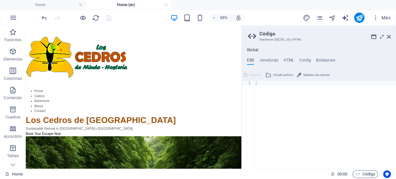
click at [382, 37] on icon at bounding box center [382, 36] width 0 height 5
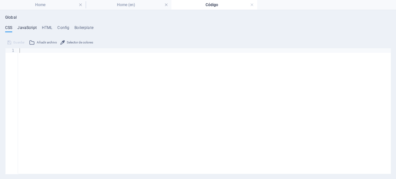
click at [33, 29] on h4 "JavaScript" at bounding box center [26, 28] width 19 height 7
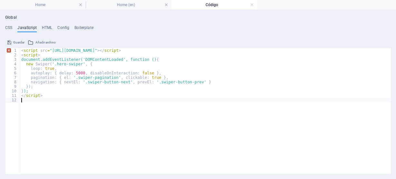
click at [15, 42] on span "Guardar" at bounding box center [18, 43] width 11 height 8
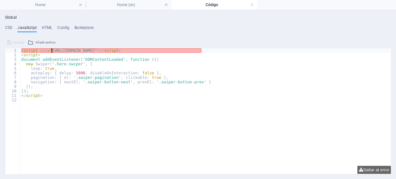
click at [52, 49] on div "< script src = "https://cdn.jsdelivr.net/npm/swiper@11/swiper-bundle.min.js" > …" at bounding box center [205, 115] width 371 height 135
type textarea "<script src="https://cdn.jsdelivr.net/npm/swiper@11/swiper-bundle.min.js"></scr…"
click at [202, 124] on div "< script src = "https://cdn.jsdelivr.net/npm/swiper@11/swiper-bundle.min.js" > …" at bounding box center [205, 115] width 371 height 135
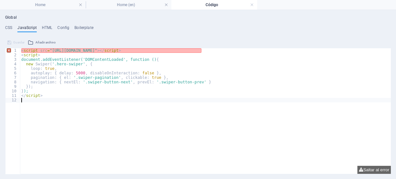
type textarea "</script>"
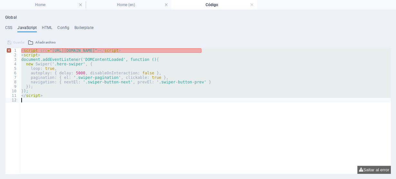
paste textarea
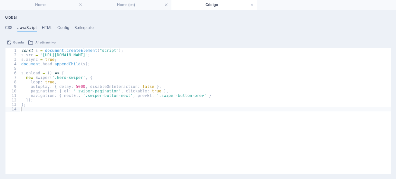
click at [19, 43] on span "Guardar" at bounding box center [18, 43] width 11 height 8
click at [6, 29] on h4 "CSS" at bounding box center [8, 28] width 7 height 7
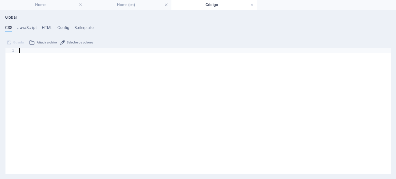
scroll to position [298, 0]
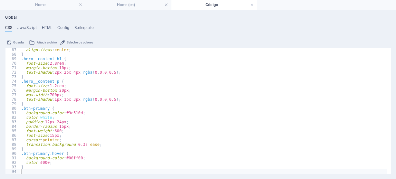
click at [19, 42] on span "Guardar" at bounding box center [18, 43] width 11 height 8
click at [134, 6] on h4 "Home (en)" at bounding box center [129, 4] width 86 height 7
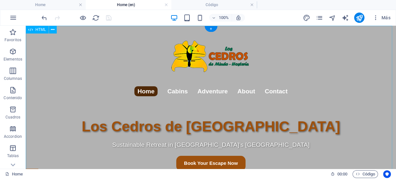
click at [95, 57] on div "Home Cabins Adventure About Contact Los Cedros de Mindo Lodge Sustainable Retre…" at bounding box center [211, 106] width 370 height 160
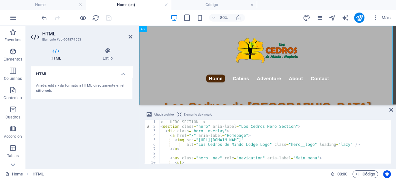
click at [204, 149] on div "<!-- HERO SECTION --> < section class = "hero" aria-label = "Los Cedros Hero Se…" at bounding box center [359, 146] width 400 height 52
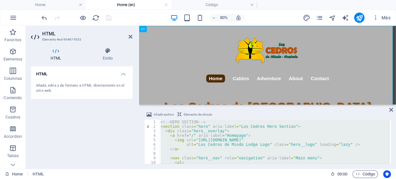
click at [206, 149] on div "<!-- HERO SECTION --> < section class = "hero" aria-label = "Los Cedros Hero Se…" at bounding box center [274, 142] width 231 height 44
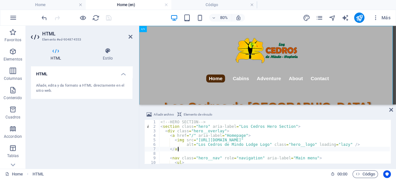
type textarea "</script>"
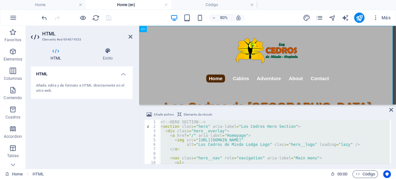
paste textarea
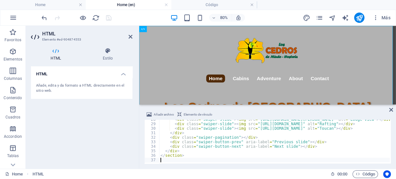
scroll to position [124, 0]
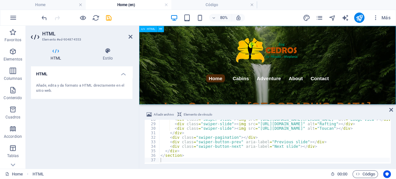
click at [196, 109] on div "Home Cabins Adventure About Contact Los Cedros de Mindo Lodge Sustainable Retre…" at bounding box center [299, 75] width 321 height 98
click at [107, 19] on icon "save" at bounding box center [108, 17] width 7 height 7
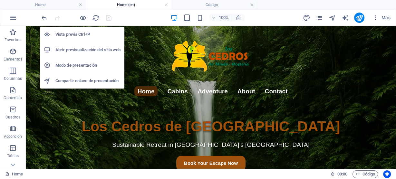
click at [96, 48] on h6 "Abrir previsualización del sitio web" at bounding box center [87, 50] width 65 height 8
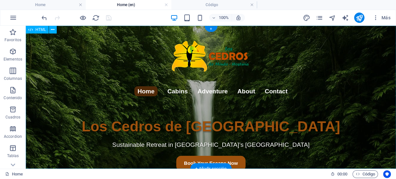
click at [94, 121] on div "Home Cabins Adventure About Contact Los Cedros de Mindo Lodge Sustainable Retre…" at bounding box center [211, 97] width 370 height 143
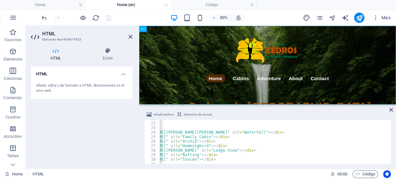
scroll to position [0, 137]
click at [383, 17] on span "Más" at bounding box center [381, 18] width 18 height 6
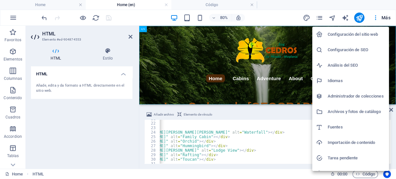
click at [358, 112] on h6 "Archivos y fotos de catálogo" at bounding box center [356, 112] width 57 height 8
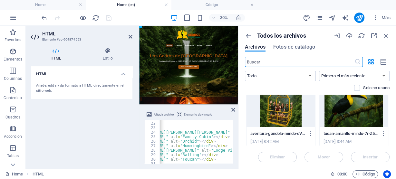
scroll to position [335, 0]
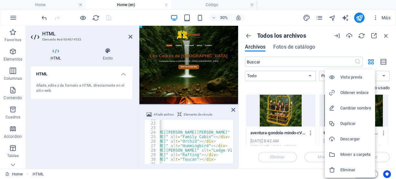
click at [352, 94] on h6 "Obtener enlace" at bounding box center [355, 93] width 31 height 8
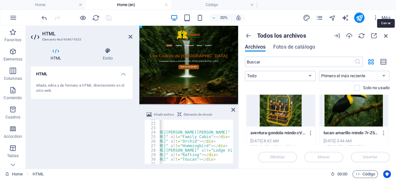
click at [387, 35] on icon "button" at bounding box center [386, 35] width 7 height 7
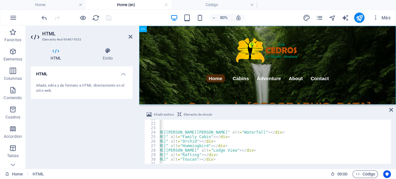
type textarea "<div class="swiper-slide"><img src="https://cdn1.site-media.eu/images/0/1890383…"
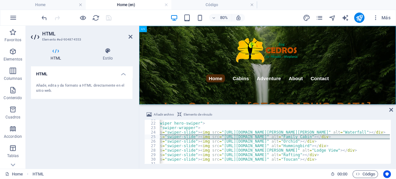
scroll to position [0, 0]
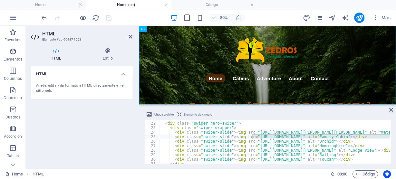
drag, startPoint x: 306, startPoint y: 136, endPoint x: 253, endPoint y: 136, distance: 53.5
click at [253, 136] on div "</ div > < div class = "swiper hero-swiper" > < div class = "swiper-wrapper" > …" at bounding box center [343, 143] width 368 height 52
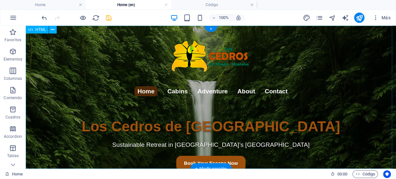
click at [289, 77] on div "Home Cabins Adventure About Contact Los Cedros de Mindo Lodge Sustainable Retre…" at bounding box center [211, 97] width 370 height 143
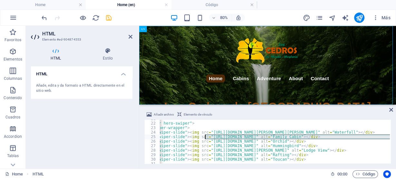
scroll to position [0, 64]
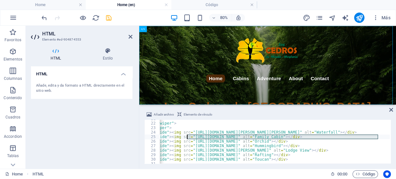
paste textarea "53/tucan-amarillo-mindo-7r-Z5qZ36sstwezRxOIfqg"
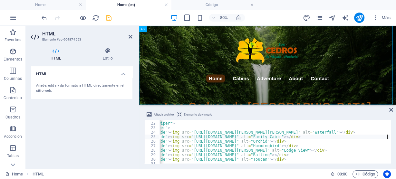
click at [321, 137] on div "</ div > < div class = "swiper hero-swiper" > < div class = "swiper-wrapper" > …" at bounding box center [277, 143] width 368 height 52
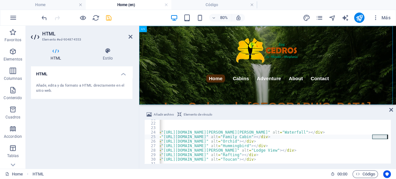
scroll to position [0, 108]
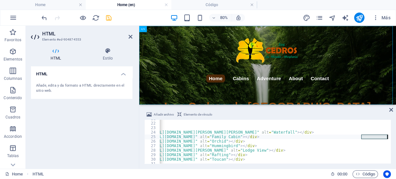
paste textarea "yellow touca"
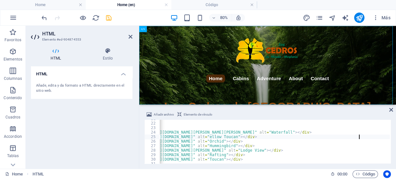
scroll to position [0, 25]
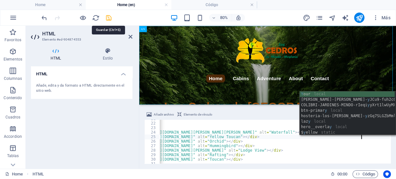
type textarea "<div class="swiper-slide"><img src="https://cdn1.site-media.eu/images/0/1890385…"
click at [108, 17] on icon "save" at bounding box center [108, 17] width 7 height 7
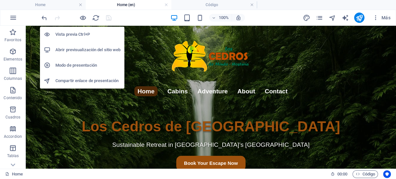
click at [91, 50] on h6 "Abrir previsualización del sitio web" at bounding box center [87, 50] width 65 height 8
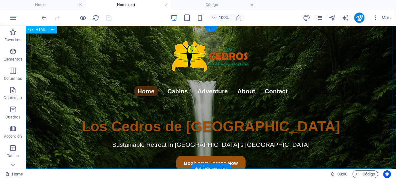
click at [88, 100] on div "Home Cabins Adventure About Contact Los Cedros de Mindo Lodge Sustainable Retre…" at bounding box center [211, 97] width 370 height 143
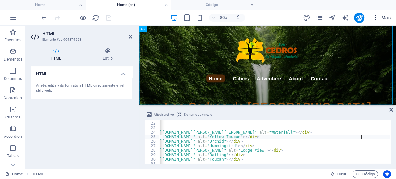
click at [386, 16] on span "Más" at bounding box center [381, 18] width 18 height 6
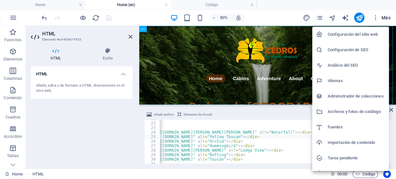
click at [363, 110] on h6 "Archivos y fotos de catálogo" at bounding box center [356, 112] width 57 height 8
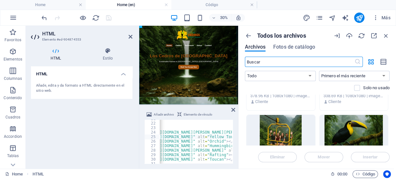
scroll to position [310, 0]
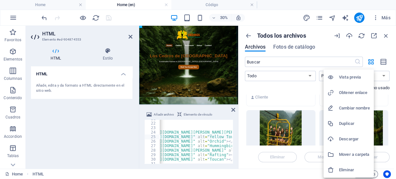
click at [350, 92] on h6 "Obtener enlace" at bounding box center [354, 93] width 31 height 8
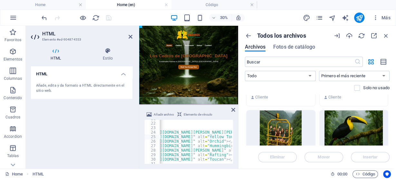
click at [204, 138] on div "</ div > < div class = "swiper hero-swiper" > < div class = "swiper-wrapper" > …" at bounding box center [233, 143] width 368 height 52
click at [387, 35] on icon "button" at bounding box center [386, 35] width 7 height 7
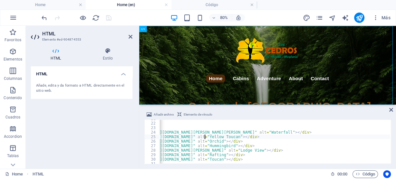
click at [161, 137] on div "</ div > < div class = "swiper hero-swiper" > < div class = "swiper-wrapper" > …" at bounding box center [233, 143] width 368 height 52
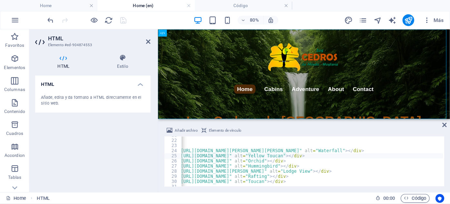
scroll to position [0, 101]
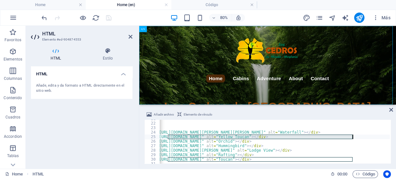
paste textarea "https://"
type textarea "<div class="swiper-slide"><img src="https://https://cdn1.site-media.eu/images/0…"
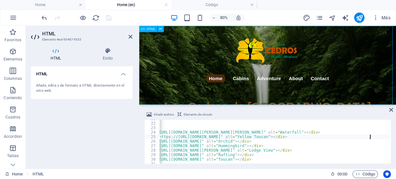
click at [180, 80] on div "Home Cabins Adventure About Contact Los Cedros de Mindo Lodge Sustainable Retre…" at bounding box center [299, 75] width 321 height 98
click at [106, 16] on icon "save" at bounding box center [108, 17] width 7 height 7
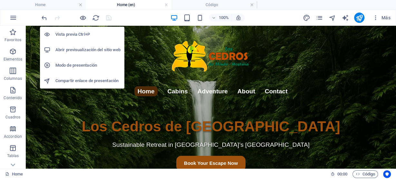
click at [92, 50] on h6 "Abrir previsualización del sitio web" at bounding box center [87, 50] width 65 height 8
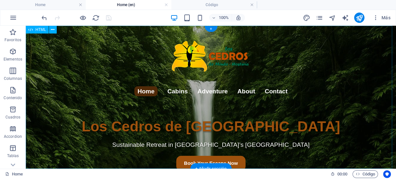
click at [109, 81] on div "Home Cabins Adventure About Contact Los Cedros de Mindo Lodge Sustainable Retre…" at bounding box center [211, 97] width 370 height 143
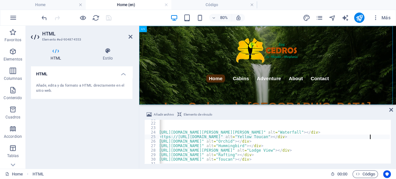
click at [190, 138] on div "</ div > < div class = "swiper hero-swiper" > < div class = "swiper-wrapper" > …" at bounding box center [245, 143] width 374 height 52
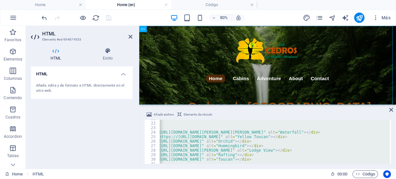
click at [197, 134] on div "</ div > < div class = "swiper hero-swiper" > < div class = "swiper-wrapper" > …" at bounding box center [274, 142] width 231 height 44
type textarea "<div class="swiper-slide"><img src="https://cdn1.site-media.eu/images/0/1890384…"
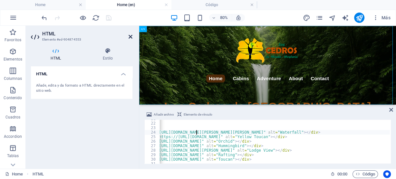
click at [131, 37] on icon at bounding box center [131, 36] width 4 height 5
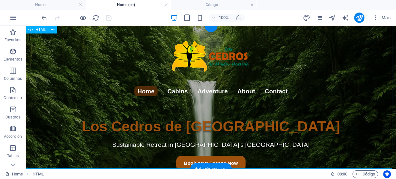
click at [106, 86] on div "Home Cabins Adventure About Contact Los Cedros de Mindo Lodge Sustainable Retre…" at bounding box center [211, 97] width 370 height 143
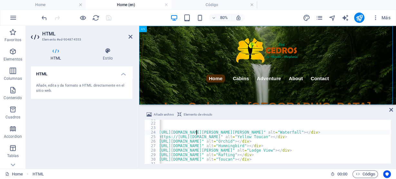
click at [138, 78] on div at bounding box center [138, 97] width 1 height 143
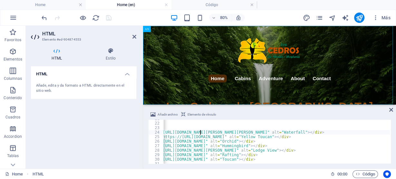
drag, startPoint x: 137, startPoint y: 78, endPoint x: 88, endPoint y: 78, distance: 49.0
click at [88, 78] on aside "HTML Elemento #ed-904874553 HTML Estilo HTML Añade, edita y da formato a HTML d…" at bounding box center [84, 97] width 117 height 143
drag, startPoint x: 143, startPoint y: 85, endPoint x: 106, endPoint y: 86, distance: 36.1
click at [106, 86] on aside "HTML Elemento #ed-904874553 HTML Estilo HTML Añade, edita y da formato a HTML d…" at bounding box center [84, 97] width 117 height 143
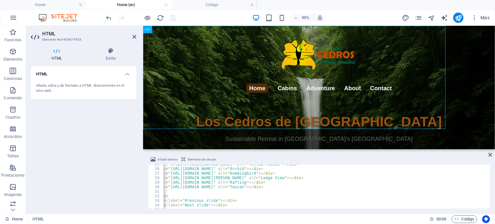
scroll to position [0, 49]
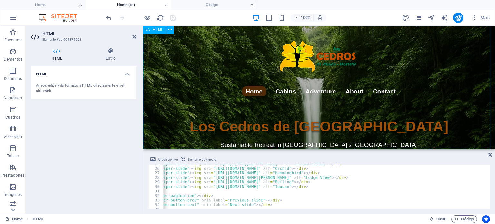
drag, startPoint x: 260, startPoint y: 149, endPoint x: 259, endPoint y: 140, distance: 9.1
click at [259, 140] on div "Home Cabins Adventure About Contact Los Cedros de Mindo Lodge Sustainable Retre…" at bounding box center [319, 87] width 352 height 123
click at [227, 157] on div "Añadir archivo Elemento de vínculo" at bounding box center [319, 160] width 342 height 9
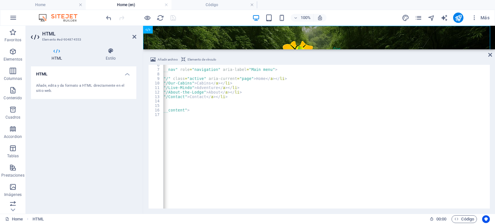
scroll to position [25, 0]
drag, startPoint x: 227, startPoint y: 151, endPoint x: 225, endPoint y: 49, distance: 101.3
click at [225, 49] on div at bounding box center [319, 49] width 352 height 1
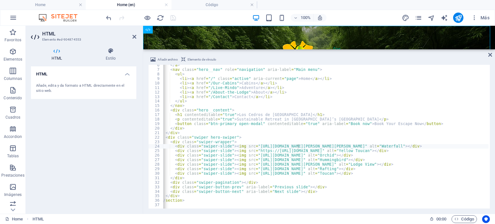
scroll to position [0, 0]
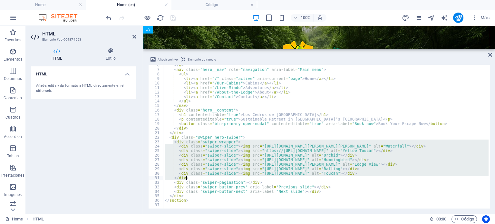
drag, startPoint x: 173, startPoint y: 143, endPoint x: 195, endPoint y: 178, distance: 41.3
click at [195, 178] on div "</ a > < nav class = "hero__nav" role = "navigation" aria-label = "Main menu" >…" at bounding box center [350, 139] width 374 height 152
type textarea "<div class="swiper-slide"><img src="https://cdn1.site-media.eu/images/0/1890385…"
paste textarea
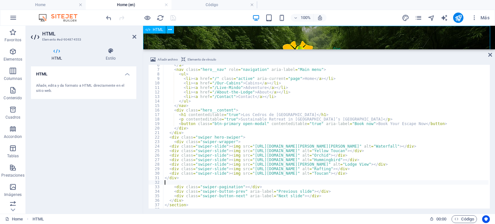
click at [196, 43] on div "Home Cabins Adventure About Contact Los Cedros de Mindo Lodge Sustainable Retre…" at bounding box center [319, 38] width 352 height 24
click at [171, 16] on icon "save" at bounding box center [173, 17] width 7 height 7
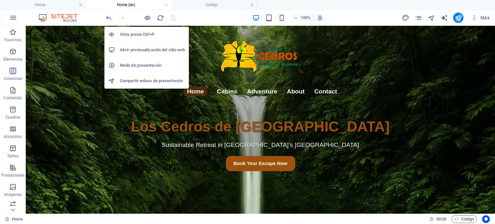
click at [153, 48] on h6 "Abrir previsualización del sitio web" at bounding box center [152, 50] width 65 height 8
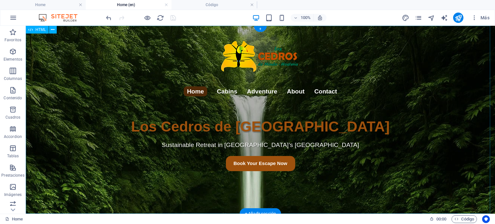
click at [132, 89] on div "Home Cabins Adventure About Contact Los Cedros de Mindo Lodge Sustainable Retre…" at bounding box center [260, 120] width 469 height 188
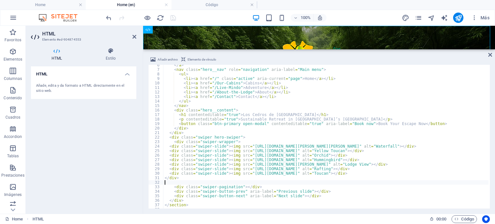
click at [249, 103] on div "</ a > < nav class = "hero__nav" role = "navigation" aria-label = "Main menu" >…" at bounding box center [342, 139] width 359 height 152
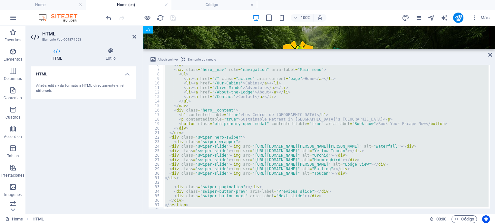
click at [249, 103] on div "</ a > < nav class = "hero__nav" role = "navigation" aria-label = "Main menu" >…" at bounding box center [325, 137] width 325 height 144
click at [282, 143] on div "</ a > < nav class = "hero__nav" role = "navigation" aria-label = "Main menu" >…" at bounding box center [325, 137] width 325 height 144
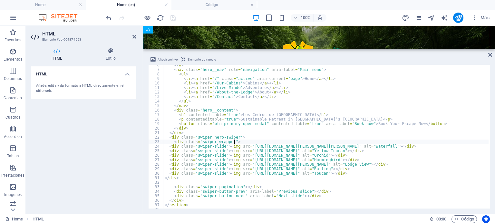
type textarea "</section>"
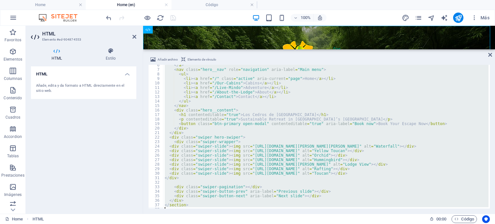
paste textarea
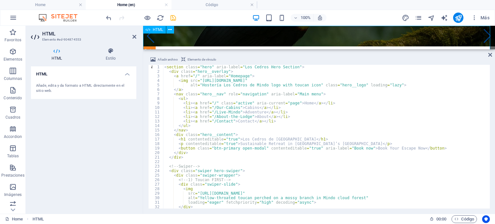
click at [190, 39] on div "Home Cabins Adventure About Contact Los Cedros de Mindo Lodge Sustainable Retre…" at bounding box center [319, 44] width 352 height 37
click at [173, 19] on icon "save" at bounding box center [173, 17] width 7 height 7
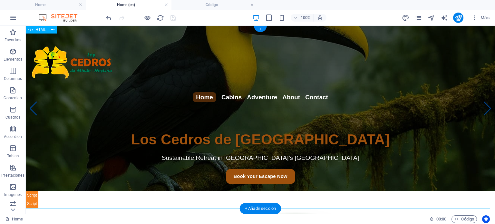
click at [202, 179] on div "Home Cabins Adventure About Contact Los Cedros de Mindo Lodge Sustainable Retre…" at bounding box center [260, 117] width 469 height 182
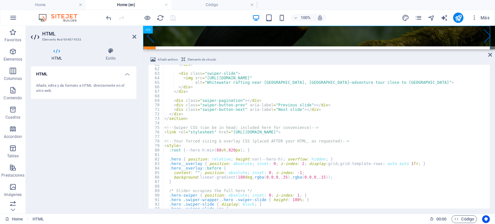
scroll to position [273, 0]
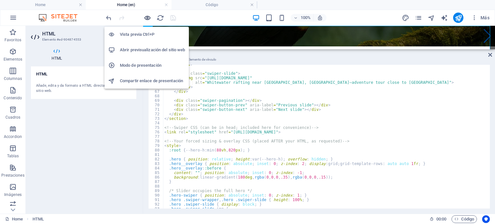
click at [149, 18] on icon "button" at bounding box center [147, 17] width 7 height 7
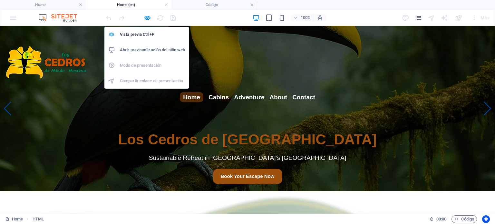
click at [153, 49] on h6 "Abrir previsualización del sitio web" at bounding box center [152, 50] width 65 height 8
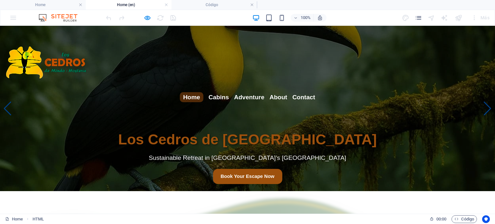
click at [113, 71] on link "Homepage" at bounding box center [247, 62] width 495 height 61
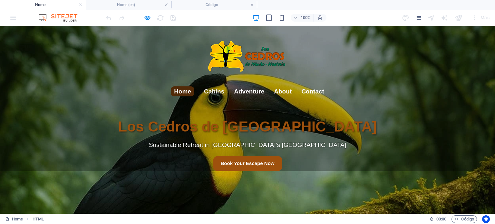
click at [113, 71] on link "Los Cedros de Mindo Hero Section" at bounding box center [247, 56] width 495 height 48
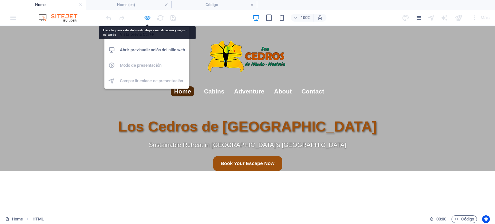
click at [146, 18] on icon "button" at bounding box center [147, 17] width 7 height 7
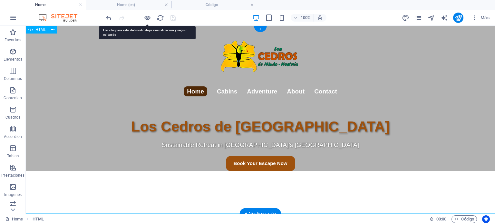
click at [120, 134] on div "Home Cabins Adventure About Contact Los Cedros de Mindo Lodge Sustainable Retre…" at bounding box center [260, 120] width 469 height 188
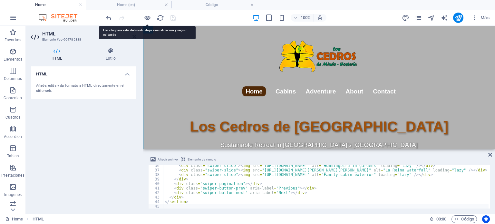
scroll to position [159, 0]
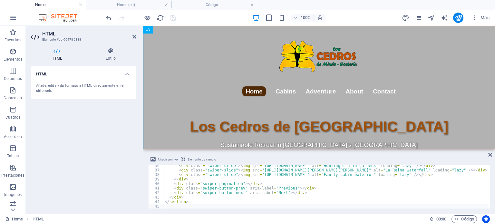
click at [326, 176] on div "< div class = "swiper-slide" > < img src = "https://cdn1.site-media.eu/images/0…" at bounding box center [386, 189] width 446 height 52
type textarea "</section>"
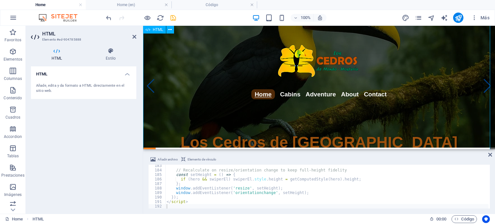
scroll to position [0, 0]
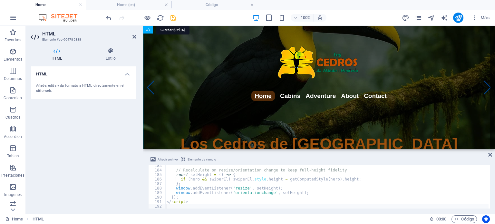
click at [174, 15] on icon "save" at bounding box center [173, 17] width 7 height 7
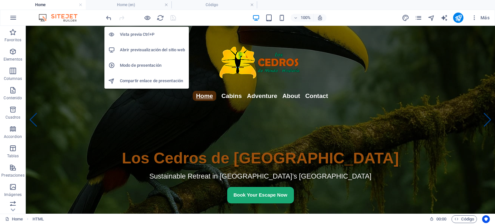
click at [147, 49] on h6 "Abrir previsualización del sitio web" at bounding box center [152, 50] width 65 height 8
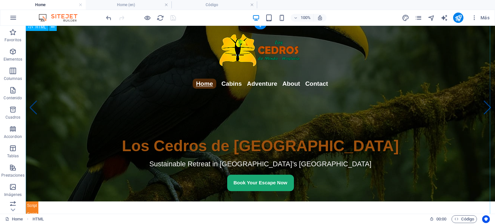
scroll to position [17, 0]
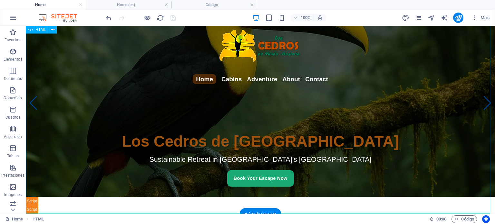
click at [206, 179] on div "Home Cabins Adventure About Contact Los Cedros de Mindo Lodge Sustainable Retre…" at bounding box center [260, 111] width 469 height 205
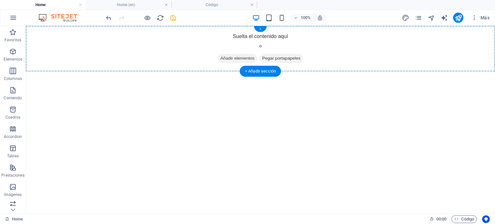
click at [259, 28] on div "+" at bounding box center [260, 29] width 13 height 6
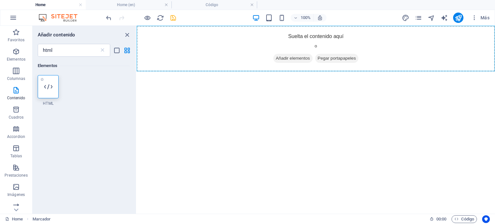
click at [44, 89] on icon at bounding box center [48, 87] width 8 height 8
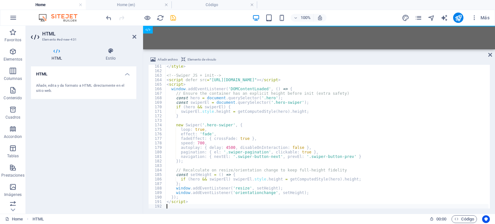
scroll to position [723, 0]
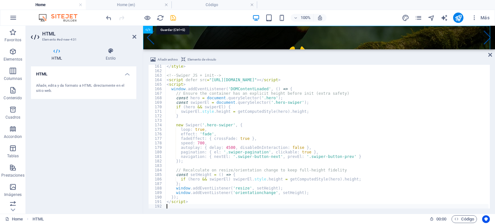
click at [174, 14] on icon "save" at bounding box center [173, 17] width 7 height 7
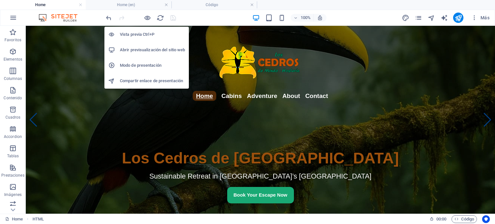
click at [153, 50] on h6 "Abrir previsualización del sitio web" at bounding box center [152, 50] width 65 height 8
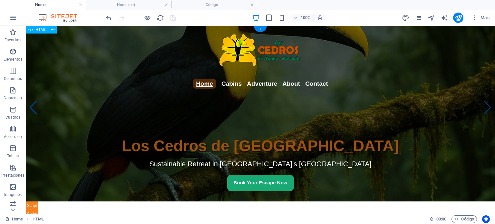
scroll to position [17, 0]
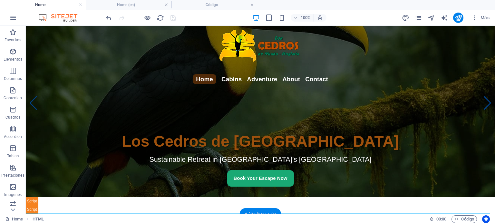
click at [261, 179] on div "+ Añadir sección" at bounding box center [260, 213] width 41 height 11
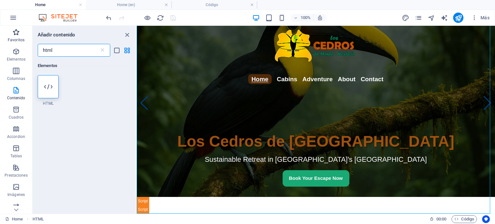
click at [15, 30] on icon "button" at bounding box center [16, 32] width 8 height 8
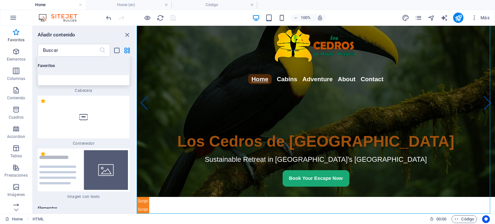
scroll to position [64, 0]
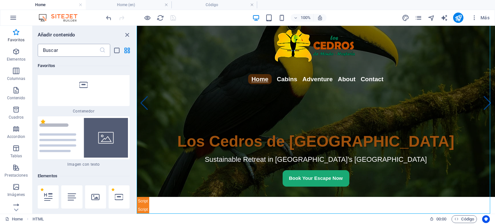
click at [68, 51] on input "text" at bounding box center [69, 50] width 62 height 13
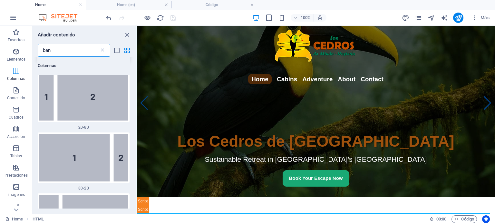
scroll to position [0, 0]
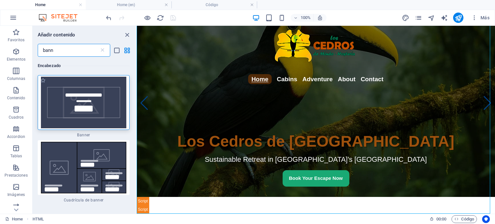
type input "bann"
click at [88, 104] on img at bounding box center [83, 103] width 89 height 52
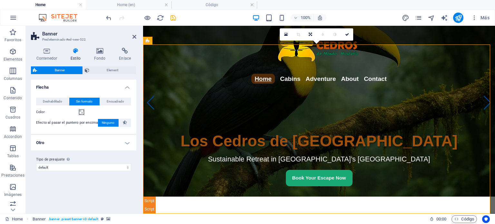
scroll to position [186, 0]
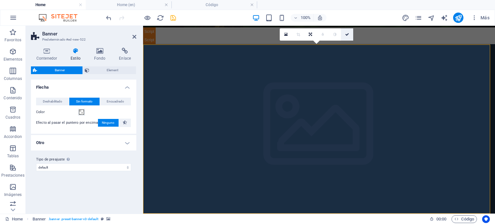
click at [348, 35] on icon at bounding box center [347, 35] width 4 height 4
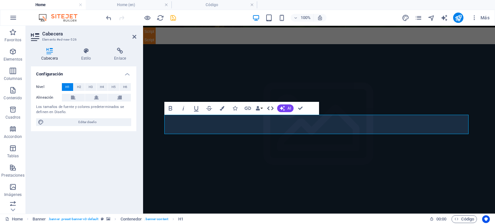
click at [271, 108] on icon "button" at bounding box center [271, 108] width 8 height 8
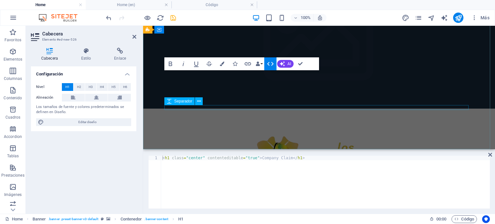
scroll to position [146, 0]
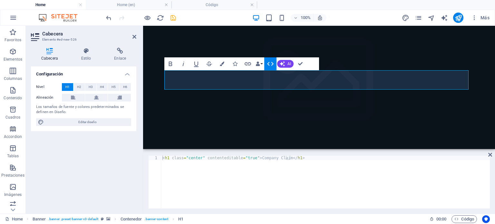
click at [223, 178] on div "< h1 class = "center" contenteditable = "true" > Company Claim </ h1 >" at bounding box center [325, 187] width 329 height 62
type textarea "<h1 class="center" contenteditable="true">Company Claim</h1>"
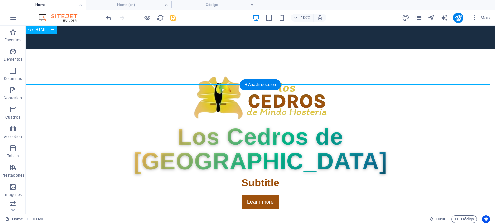
scroll to position [0, 0]
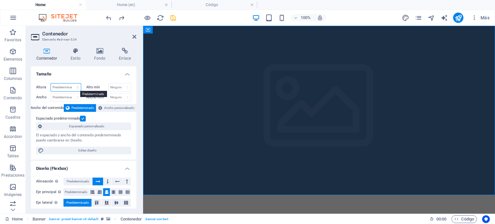
click at [69, 87] on select "Predeterminado px rem % vh vw" at bounding box center [66, 88] width 30 height 8
select select "vh"
click at [71, 84] on select "Predeterminado px rem % vh vw" at bounding box center [66, 88] width 30 height 8
type input "100"
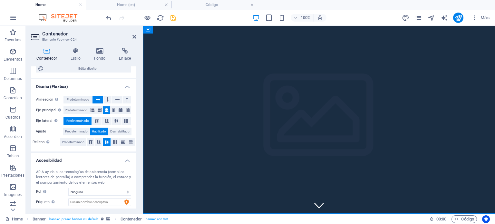
scroll to position [115, 0]
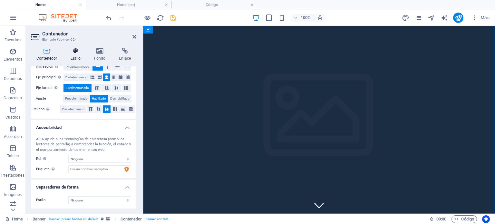
click at [74, 54] on icon at bounding box center [75, 51] width 21 height 6
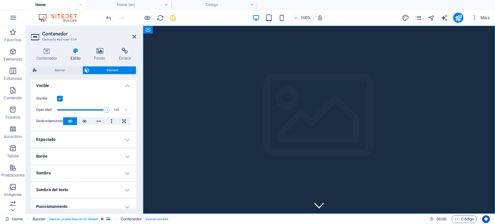
scroll to position [97, 0]
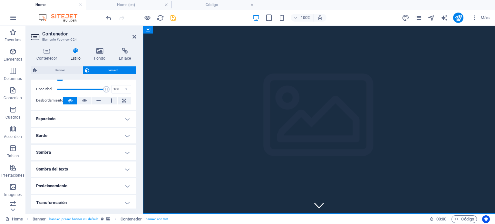
click at [71, 117] on h4 "Espaciado" at bounding box center [83, 118] width 105 height 15
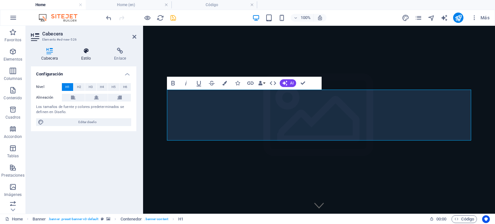
click at [87, 53] on icon at bounding box center [86, 51] width 31 height 6
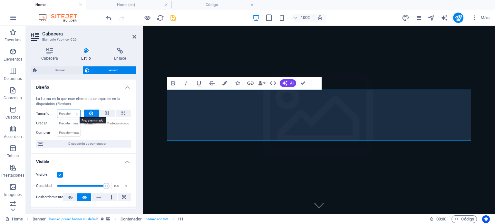
click at [64, 113] on select "Predeterminado automático px % 1/1 1/2 1/3 1/4 1/5 1/6 1/7 1/8 1/9 1/10" at bounding box center [68, 114] width 23 height 8
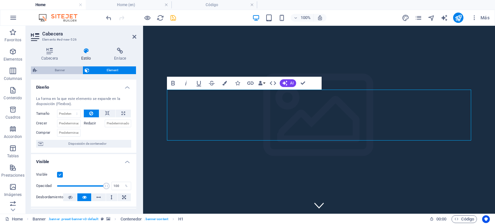
click at [60, 68] on span "Banner" at bounding box center [60, 70] width 42 height 8
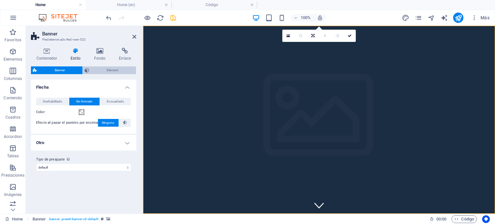
click at [112, 68] on span "Element" at bounding box center [112, 70] width 43 height 8
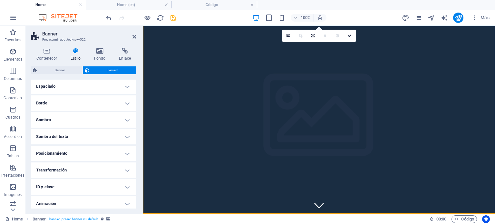
scroll to position [74, 0]
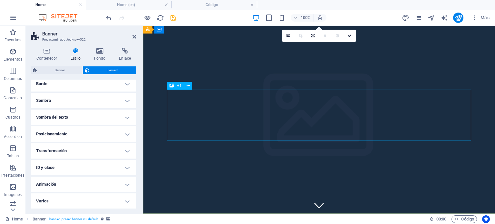
click at [174, 86] on div "H1" at bounding box center [175, 86] width 17 height 8
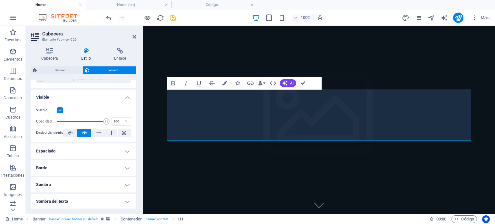
scroll to position [97, 0]
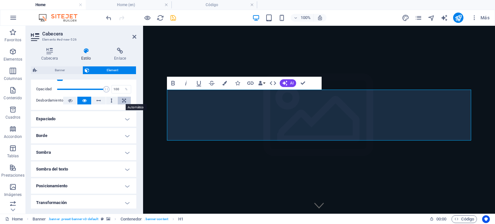
click at [124, 98] on icon at bounding box center [124, 101] width 4 height 8
click at [85, 100] on icon at bounding box center [84, 101] width 5 height 8
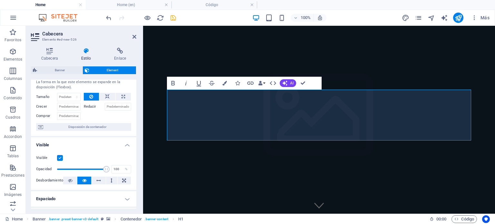
scroll to position [0, 0]
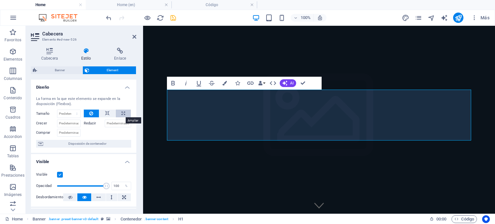
click at [123, 112] on icon at bounding box center [124, 114] width 4 height 8
type input "100"
select select "%"
click at [93, 112] on button at bounding box center [91, 114] width 15 height 8
select select "DISABLED_OPTION_VALUE"
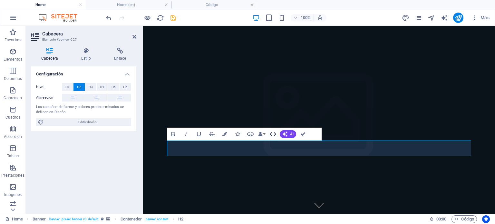
click at [272, 133] on icon "button" at bounding box center [273, 134] width 8 height 8
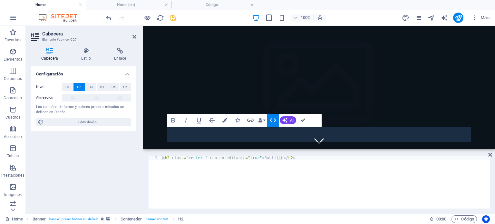
type textarea "<h2 class="center " contenteditable="true">Subtitle</h2>"
click at [293, 157] on div "< h2 class = "center " contenteditable = "true" > Subtitle </ h2 >" at bounding box center [325, 187] width 329 height 62
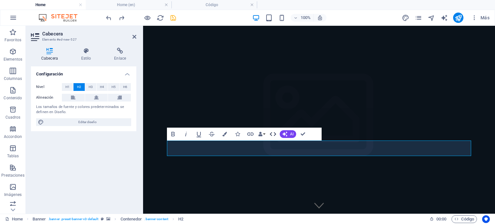
click at [272, 133] on icon "button" at bounding box center [273, 134] width 8 height 8
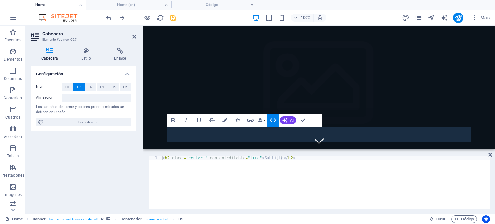
type textarea "<h2 class="center " contenteditable="true">Subtitle</h2>"
click at [290, 157] on div "< h2 class = "center " contenteditable = "true" > Subtitle </ h2 >" at bounding box center [325, 187] width 329 height 62
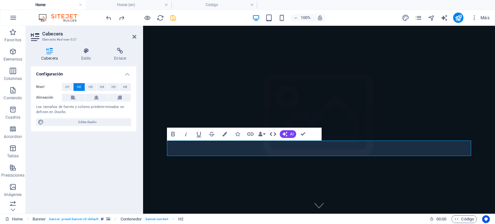
click at [273, 134] on icon "button" at bounding box center [273, 134] width 8 height 8
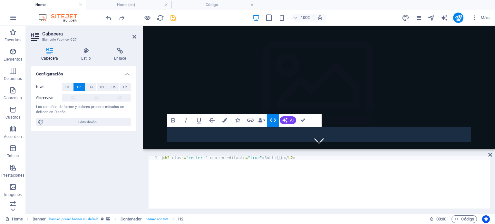
type textarea "<h2 class="center " contenteditable="true">Subtitle</h2>"
click at [261, 161] on div "< h2 class = "center " contenteditable = "true" > Subtitle </ h2 >" at bounding box center [325, 187] width 329 height 62
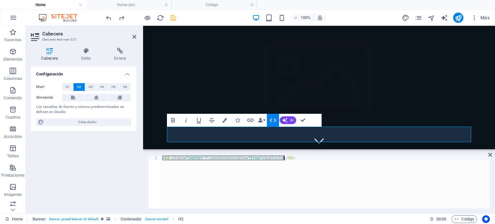
click at [263, 157] on div "< h2 class = "center " contenteditable = "true" > Subtitle </ h2 >" at bounding box center [325, 182] width 329 height 53
click at [263, 157] on div "< h2 class = "center " contenteditable = "true" > Subtitle </ h2 >" at bounding box center [325, 187] width 329 height 62
paste textarea
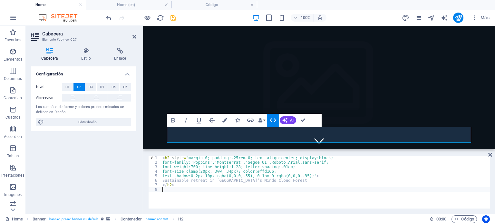
click at [230, 173] on div "< h2 style = "margin:0; padding:.25rem 0; text-align:center; display:block; fon…" at bounding box center [325, 187] width 329 height 62
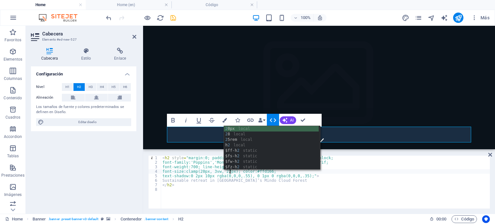
scroll to position [0, 5]
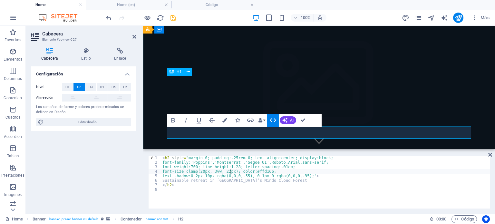
type textarea "font-size:clamp(20px, 3vw, 22px); color:#ffd166;"
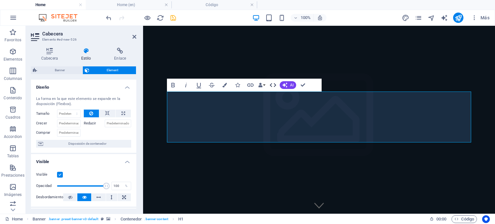
click at [273, 86] on icon "button" at bounding box center [273, 85] width 8 height 8
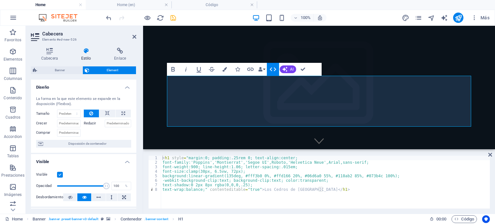
click at [234, 171] on div "< h1 style = "margin:0; padding:.25rem 0; text-align:center; font-family:'Poppi…" at bounding box center [325, 187] width 329 height 62
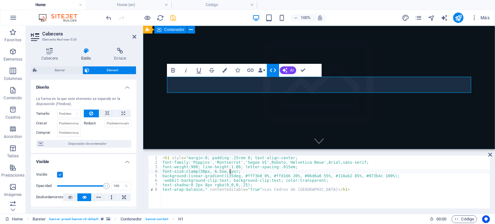
scroll to position [0, 5]
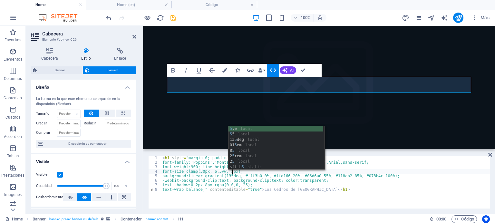
type textarea "font-size:clamp(30px, 6.5vw, 50px);"
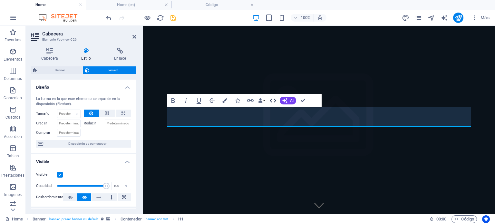
click at [276, 100] on icon "button" at bounding box center [273, 101] width 6 height 4
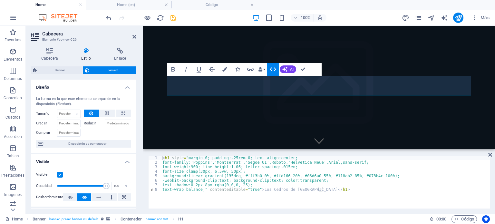
click at [234, 170] on div "< h1 style = "margin:0; padding:.25rem 0; text-align:center; font-family:'Poppi…" at bounding box center [325, 187] width 329 height 62
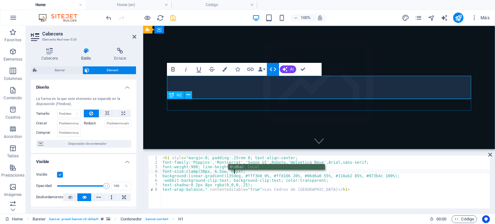
type textarea "font-size:clamp(30px, 6.5vw, 60px);"
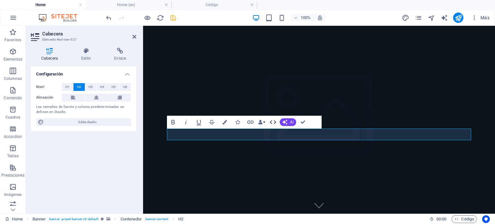
click at [272, 122] on icon "button" at bounding box center [273, 122] width 8 height 8
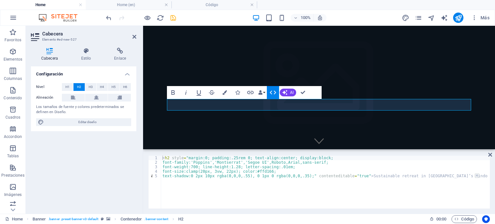
click at [230, 171] on div "< h2 style = "margin:0; padding:.25rem 0; text-align:center; display:block; fon…" at bounding box center [325, 187] width 329 height 62
type textarea "font-size:clamp(20px, 3vw, 28px); color:#ffd166;"
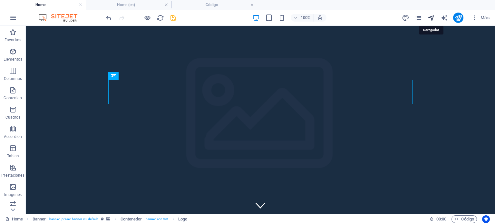
click at [396, 15] on icon "navigator" at bounding box center [431, 17] width 7 height 7
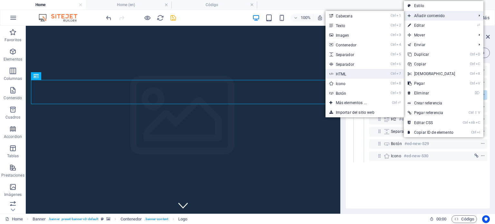
click at [350, 73] on link "Ctrl 7 HTML" at bounding box center [353, 74] width 54 height 10
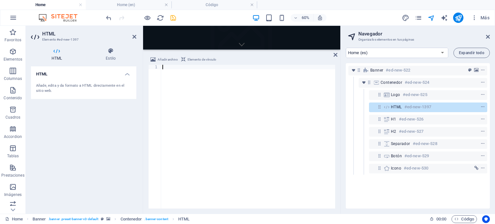
click at [241, 115] on div at bounding box center [248, 141] width 174 height 153
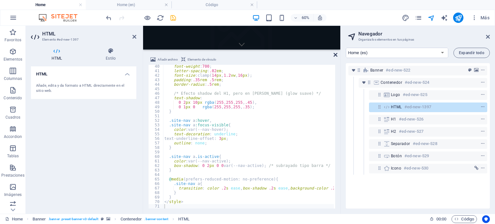
click at [334, 55] on icon at bounding box center [336, 54] width 4 height 5
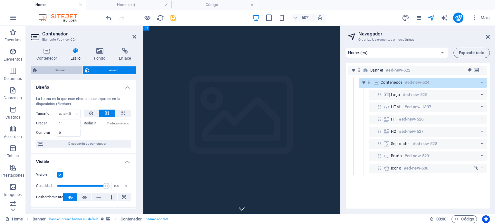
click at [53, 70] on span "Banner" at bounding box center [60, 70] width 42 height 8
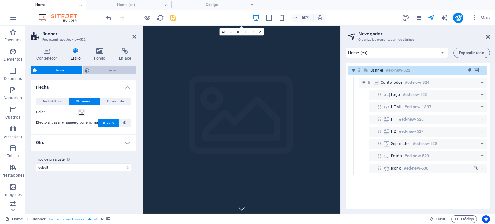
click at [104, 70] on span "Element" at bounding box center [112, 70] width 43 height 8
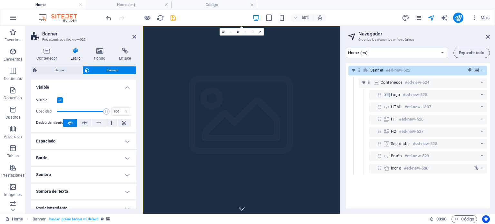
click at [125, 137] on h4 "Espaciado" at bounding box center [83, 140] width 105 height 15
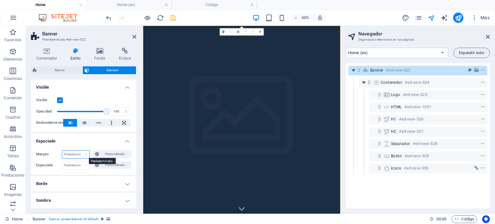
click at [86, 154] on select "Predeterminado automático px % rem vw vh Personalizado" at bounding box center [75, 155] width 27 height 8
click at [62, 151] on select "Predeterminado automático px % rem vw vh Personalizado" at bounding box center [75, 155] width 27 height 8
click at [84, 155] on select "Predeterminado automático px % rem vw vh Personalizado" at bounding box center [75, 155] width 27 height 8
select select "px"
click at [80, 151] on select "Predeterminado automático px % rem vw vh Personalizado" at bounding box center [75, 155] width 27 height 8
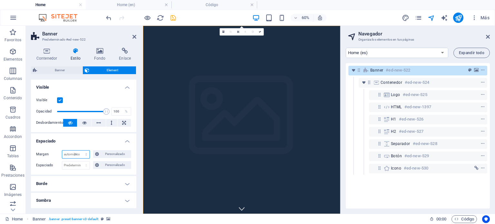
type input "0"
select select "px"
type input "0"
select select "px"
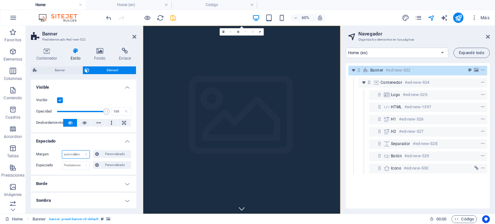
type input "0"
select select "px"
type input "0"
select select "px"
click at [106, 155] on span "Personalizado" at bounding box center [115, 154] width 28 height 8
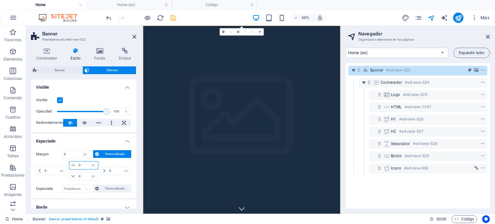
click at [85, 164] on input "0" at bounding box center [87, 166] width 21 height 8
type input "25"
select select "DISABLED_OPTION_VALUE"
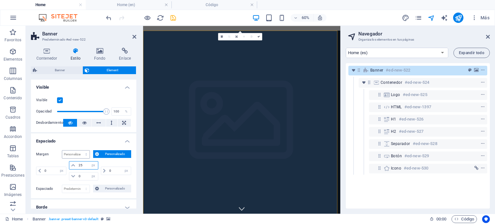
type input "25"
type input "0"
select select "px"
type input "0"
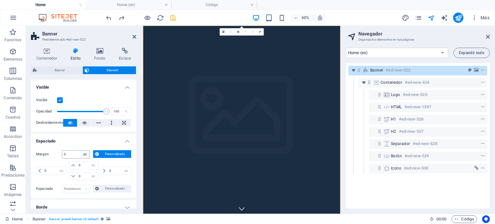
select select "DISABLED_OPTION_VALUE"
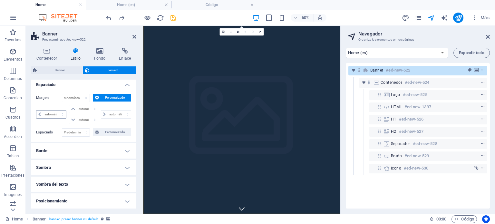
scroll to position [64, 0]
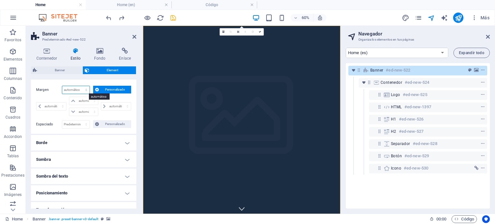
click at [79, 89] on select "Predeterminado automático px % rem vw vh Personalizado" at bounding box center [75, 90] width 27 height 8
click at [62, 86] on select "Predeterminado automático px % rem vw vh Personalizado" at bounding box center [75, 90] width 27 height 8
select select "DISABLED_OPTION_VALUE"
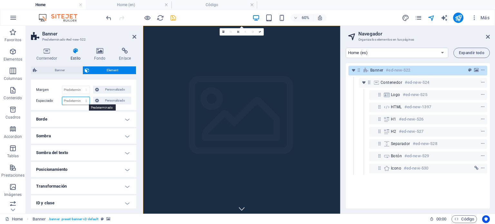
click at [80, 99] on select "Predeterminado px rem % vh vw Personalizado" at bounding box center [75, 101] width 27 height 8
select select "px"
click at [80, 97] on select "Predeterminado px rem % vh vw Personalizado" at bounding box center [75, 101] width 27 height 8
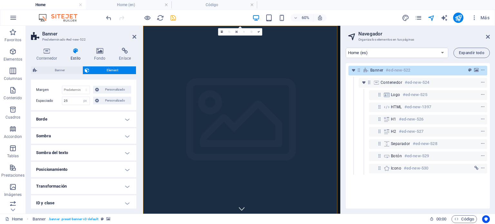
type input "0"
click at [107, 102] on span "Personalizado" at bounding box center [115, 101] width 28 height 8
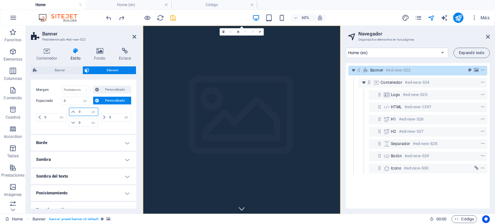
click at [83, 112] on input "0" at bounding box center [87, 112] width 21 height 8
type input "25"
select select "DISABLED_OPTION_VALUE"
type input "0"
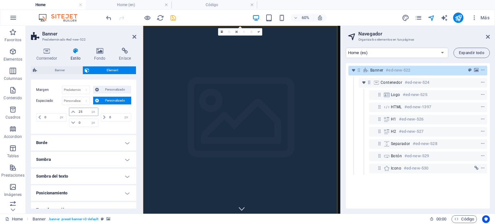
select select "px"
type input "0"
select select "DISABLED_OPTION_VALUE"
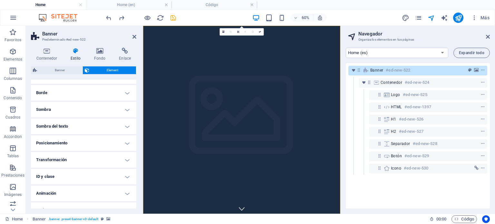
scroll to position [123, 0]
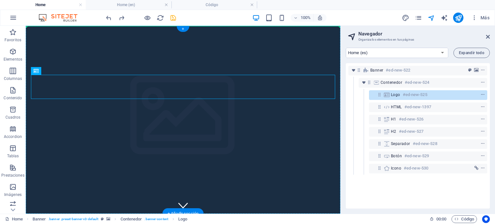
drag, startPoint x: 205, startPoint y: 142, endPoint x: 244, endPoint y: 47, distance: 102.5
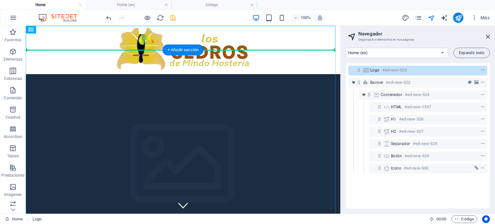
drag, startPoint x: 228, startPoint y: 36, endPoint x: 229, endPoint y: 67, distance: 31.3
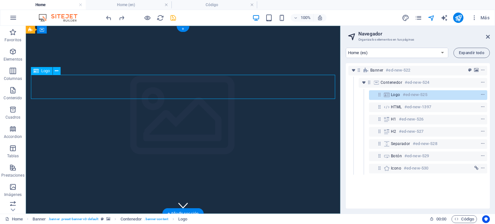
click at [396, 94] on icon "context-menu" at bounding box center [483, 95] width 5 height 5
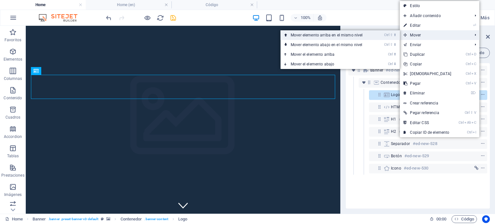
click at [366, 34] on link "Ctrl ⇧ ⬆ Mover elemento arriba en el mismo nivel" at bounding box center [328, 35] width 95 height 10
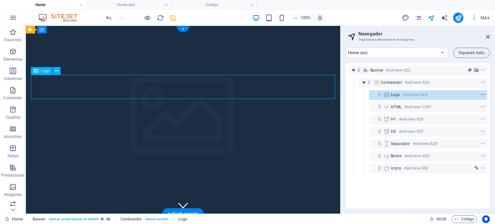
click at [396, 93] on icon "context-menu" at bounding box center [483, 95] width 5 height 5
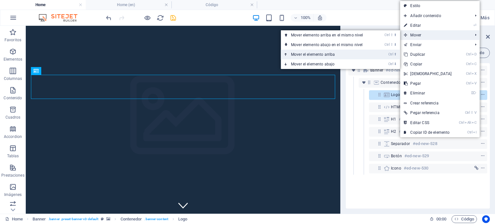
click at [323, 55] on link "Ctrl ⬆ Mover el elemento arriba" at bounding box center [328, 55] width 95 height 10
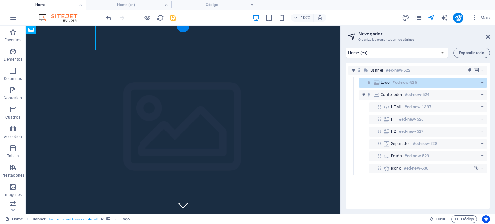
click at [132, 43] on figure at bounding box center [183, 132] width 315 height 212
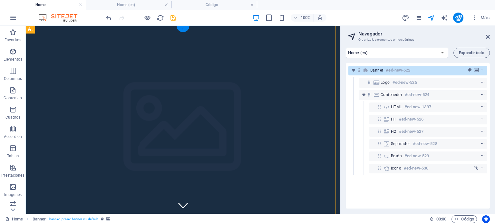
click at [132, 43] on figure at bounding box center [183, 132] width 315 height 212
select select "px"
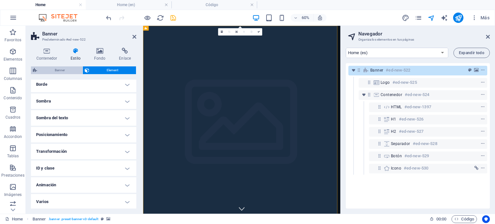
click at [58, 68] on span "Banner" at bounding box center [60, 70] width 42 height 8
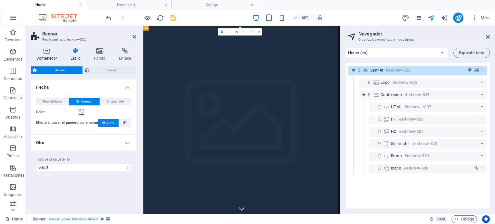
click at [50, 54] on h4 "Contenedor" at bounding box center [48, 55] width 34 height 14
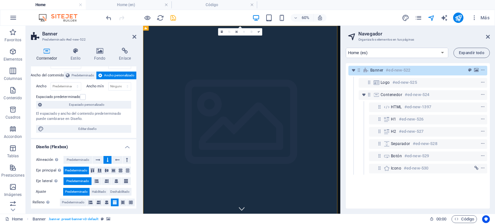
scroll to position [64, 0]
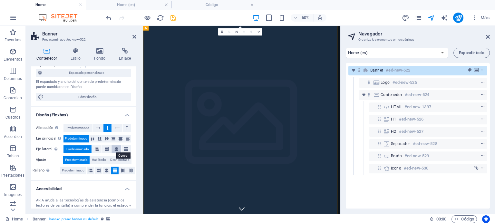
click at [116, 150] on icon at bounding box center [116, 149] width 4 height 8
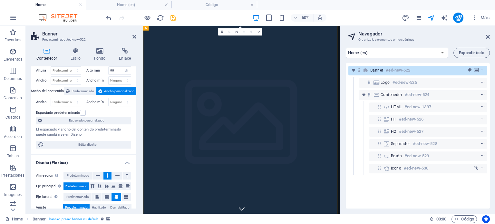
scroll to position [0, 0]
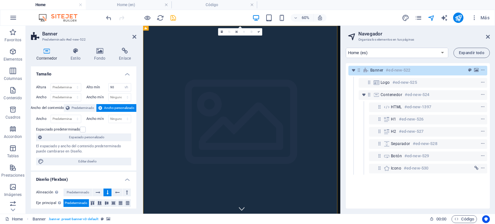
click at [251, 35] on div "0" at bounding box center [240, 31] width 44 height 7
click at [208, 40] on figure at bounding box center [307, 195] width 329 height 338
click at [378, 81] on icon at bounding box center [376, 82] width 7 height 5
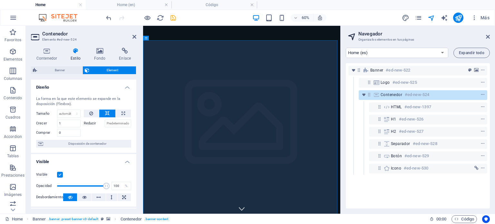
click at [375, 42] on figure at bounding box center [307, 195] width 329 height 338
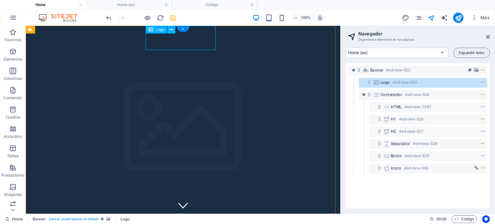
click at [370, 83] on icon at bounding box center [369, 82] width 5 height 5
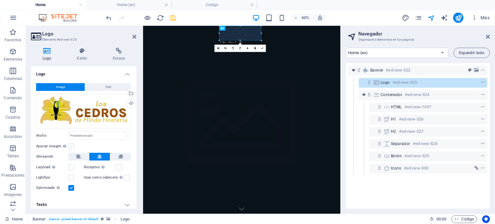
scroll to position [3, 0]
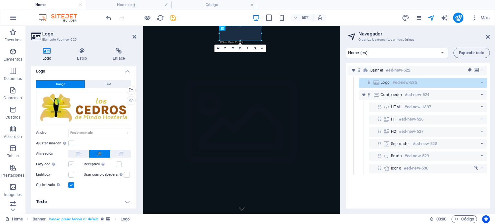
click at [72, 163] on label at bounding box center [71, 165] width 6 height 6
click at [0, 0] on input "Lazyload La carga de imágenes tras la carga de la página mejora la velocidad de…" at bounding box center [0, 0] width 0 height 0
click at [118, 164] on label at bounding box center [119, 165] width 6 height 6
click at [0, 0] on input "Receptivo Automáticamente cargar tamaños optimizados de smartphone e imagen ret…" at bounding box center [0, 0] width 0 height 0
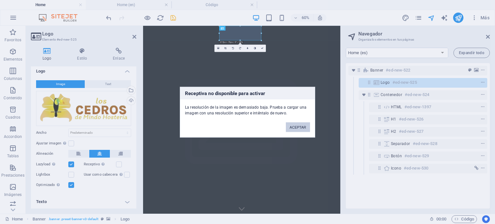
click at [297, 125] on button "ACEPTAR" at bounding box center [298, 127] width 24 height 10
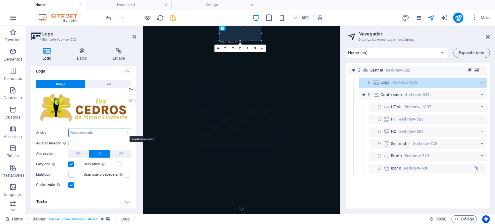
click at [83, 132] on select "Predeterminado automático px rem % em vh vw" at bounding box center [100, 133] width 62 height 8
click at [69, 129] on select "Predeterminado automático px rem % em vh vw" at bounding box center [100, 133] width 62 height 8
click at [92, 133] on select "Predeterminado automático px rem % em vh vw" at bounding box center [100, 133] width 62 height 8
select select "px"
click at [121, 129] on select "Predeterminado automático px rem % em vh vw" at bounding box center [100, 133] width 62 height 8
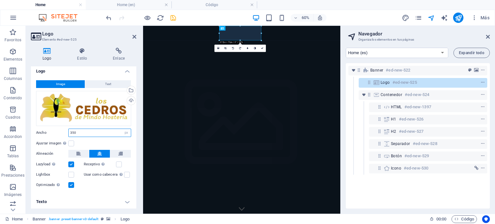
type input "350"
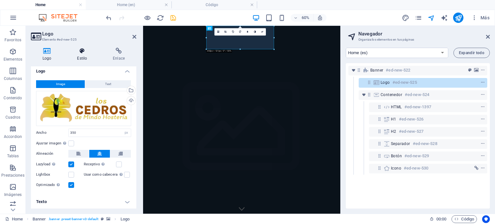
click at [80, 50] on icon at bounding box center [81, 51] width 33 height 6
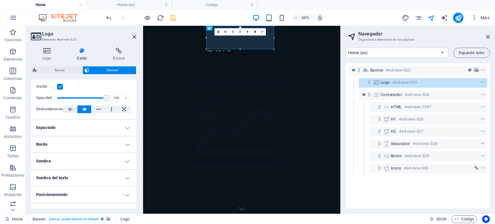
scroll to position [84, 0]
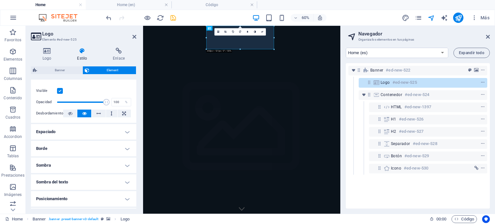
click at [103, 132] on h4 "Espaciado" at bounding box center [83, 131] width 105 height 15
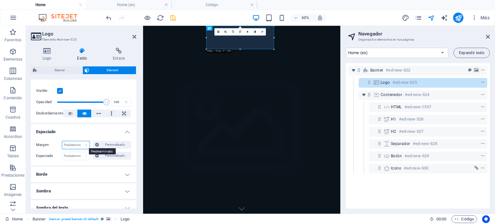
click at [65, 144] on select "Predeterminado automático px % rem vw vh Personalizado" at bounding box center [75, 145] width 27 height 8
select select "px"
click at [80, 141] on select "Predeterminado automático px % rem vw vh Personalizado" at bounding box center [75, 145] width 27 height 8
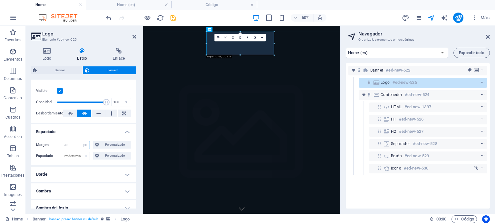
click at [72, 145] on input "30" at bounding box center [75, 145] width 27 height 8
type input "40"
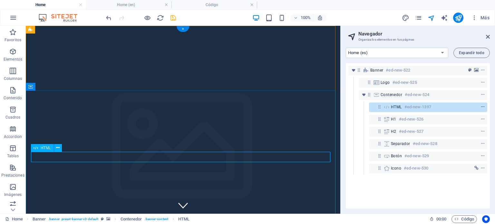
click at [396, 107] on icon "context-menu" at bounding box center [483, 107] width 5 height 5
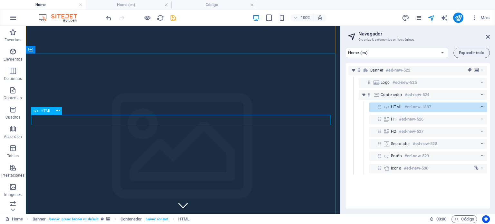
scroll to position [37, 0]
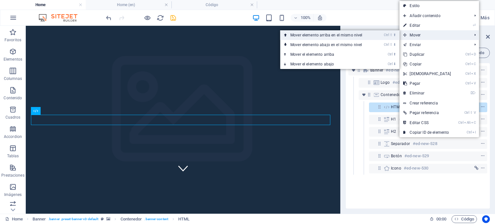
click at [352, 35] on link "Ctrl ⇧ ⬆ Mover elemento arriba en el mismo nivel" at bounding box center [327, 35] width 95 height 10
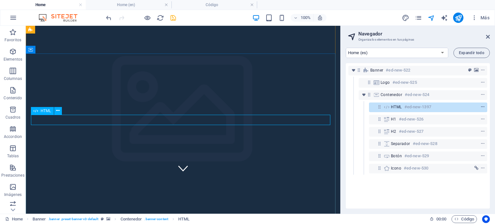
click at [396, 105] on icon "context-menu" at bounding box center [483, 107] width 5 height 5
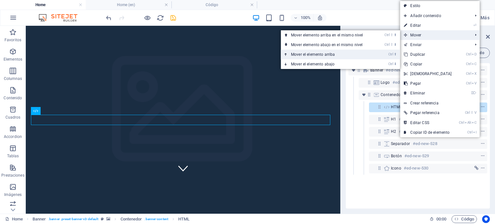
click at [337, 55] on link "Ctrl ⬆ Mover el elemento arriba" at bounding box center [328, 55] width 95 height 10
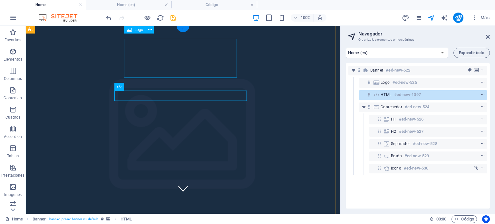
scroll to position [0, 0]
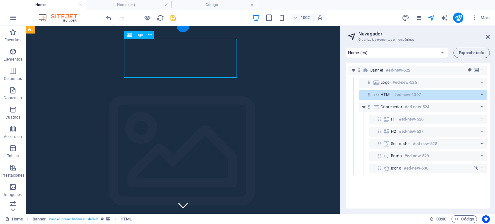
select select "px"
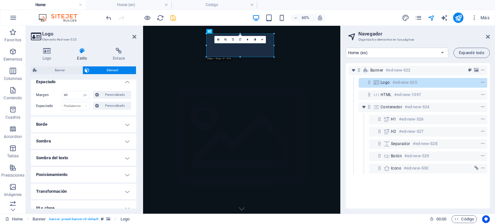
scroll to position [97, 0]
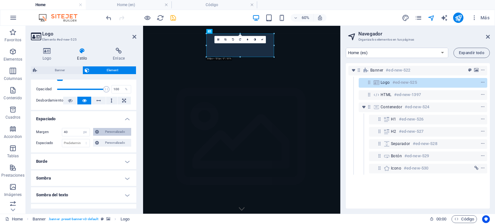
click at [103, 133] on span "Personalizado" at bounding box center [115, 132] width 28 height 8
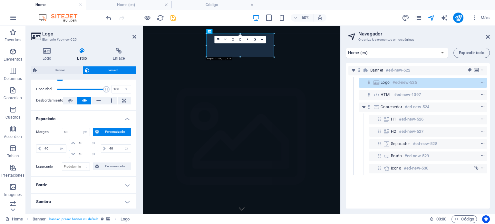
click at [84, 153] on input "40" at bounding box center [87, 154] width 21 height 8
type input "20"
select select "DISABLED_OPTION_VALUE"
type input "20"
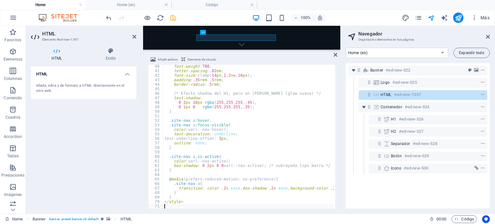
scroll to position [44, 0]
click at [112, 54] on h4 "Estilo" at bounding box center [110, 55] width 51 height 14
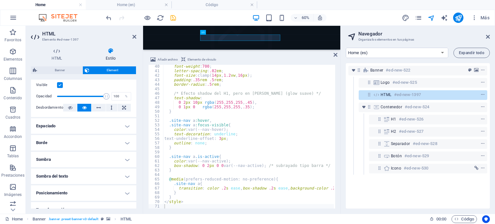
scroll to position [97, 0]
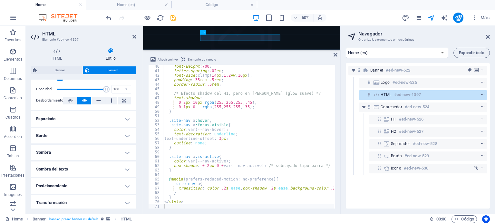
click at [99, 118] on h4 "Espaciado" at bounding box center [83, 118] width 105 height 15
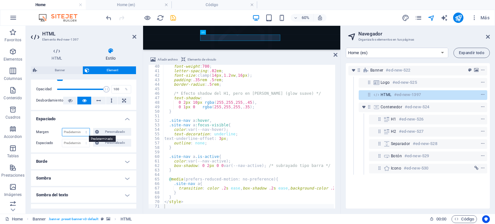
click at [83, 132] on select "Predeterminado automático px % rem vw vh Personalizado" at bounding box center [75, 132] width 27 height 8
click at [43, 141] on label "Espaciado" at bounding box center [49, 143] width 26 height 8
click at [67, 143] on select "Predeterminado px rem % vh vw Personalizado" at bounding box center [75, 143] width 27 height 8
click at [197, 159] on div "Los Cedros de Mindo Lodge Sustainable retreat in Ecuador’s Mindo Cloud Forest L…" at bounding box center [307, 178] width 329 height 39
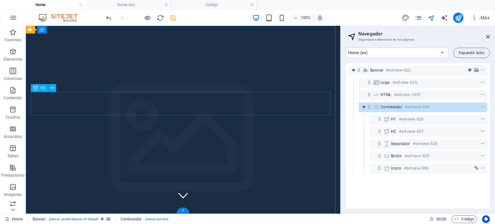
scroll to position [0, 0]
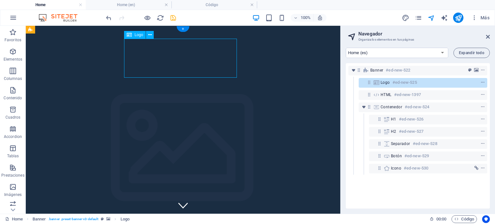
select select "px"
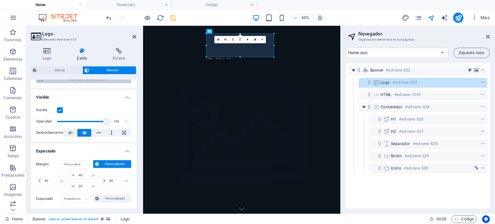
scroll to position [97, 0]
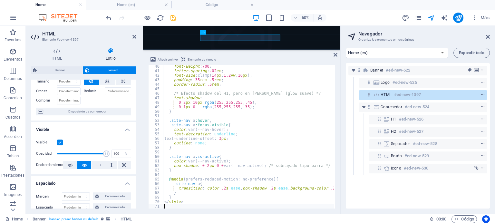
scroll to position [64, 0]
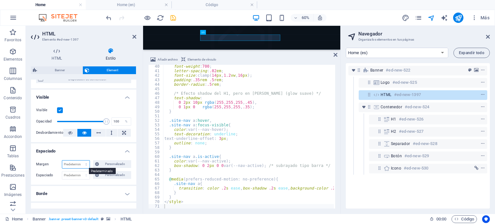
click at [77, 162] on select "Predeterminado automático px % rem vw vh Personalizado" at bounding box center [75, 165] width 27 height 8
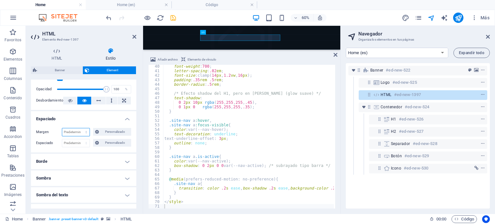
scroll to position [129, 0]
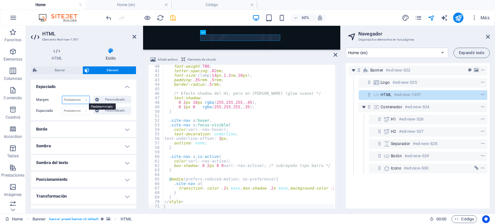
click at [77, 100] on select "Predeterminado automático px % rem vw vh Personalizado" at bounding box center [75, 100] width 27 height 8
select select "px"
click at [80, 96] on select "Predeterminado automático px % rem vw vh Personalizado" at bounding box center [75, 100] width 27 height 8
type input "0"
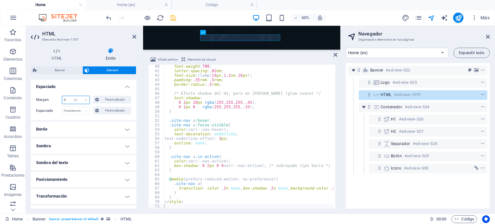
select select "px"
type input "0"
select select "px"
type input "0"
select select "px"
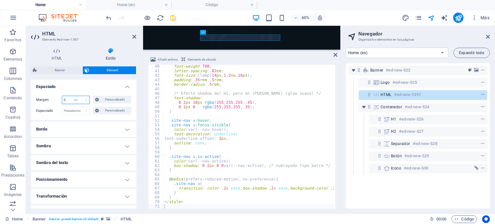
type input "0"
select select "px"
click at [109, 101] on span "Personalizado" at bounding box center [115, 100] width 28 height 8
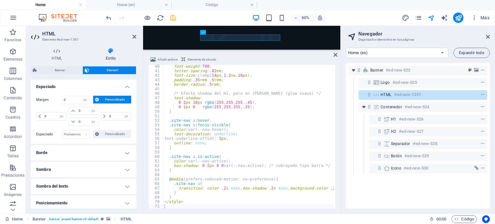
select select "DISABLED_OPTION_VALUE"
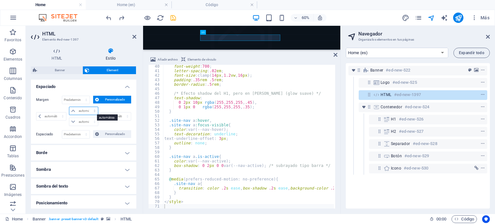
click at [79, 111] on select "automático px % rem vw vh" at bounding box center [83, 111] width 28 height 8
select select "px"
click at [88, 107] on select "automático px % rem vw vh" at bounding box center [83, 111] width 28 height 8
type input "0"
select select "px"
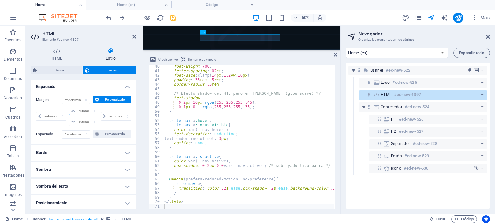
type input "0"
select select "px"
type input "0"
select select "px"
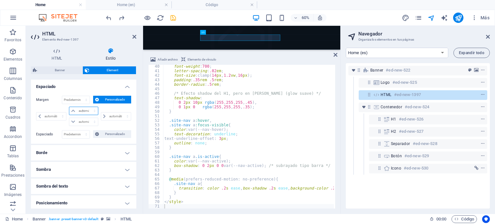
type input "0"
select select "px"
type input "10"
select select "DISABLED_OPTION_VALUE"
click at [84, 111] on input "10" at bounding box center [87, 111] width 21 height 8
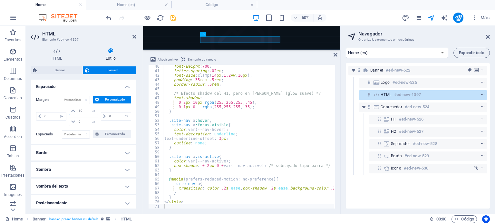
click at [84, 111] on input "10" at bounding box center [87, 111] width 21 height 8
click at [84, 111] on input "5" at bounding box center [87, 111] width 21 height 8
click at [83, 108] on input "2" at bounding box center [87, 111] width 21 height 8
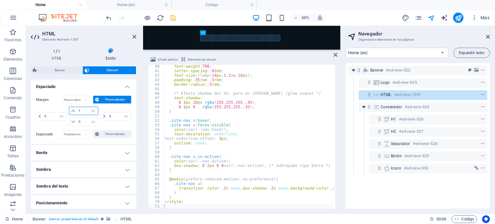
type input "1"
click at [194, 42] on figure at bounding box center [307, 36] width 329 height 109
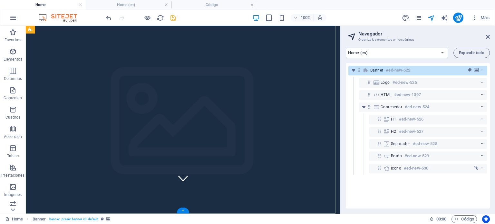
scroll to position [69, 0]
click at [173, 18] on icon "save" at bounding box center [173, 17] width 7 height 7
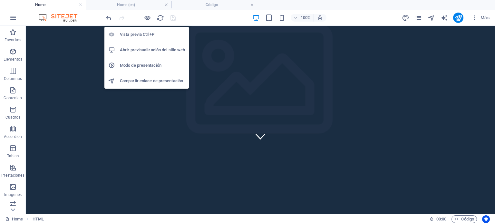
click at [159, 50] on h6 "Abrir previsualización del sitio web" at bounding box center [152, 50] width 65 height 8
click at [151, 50] on h6 "Abrir previsualización del sitio web" at bounding box center [152, 50] width 65 height 8
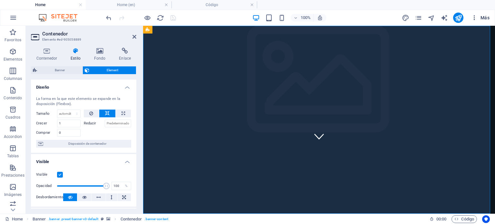
click at [396, 18] on icon "button" at bounding box center [474, 18] width 6 height 6
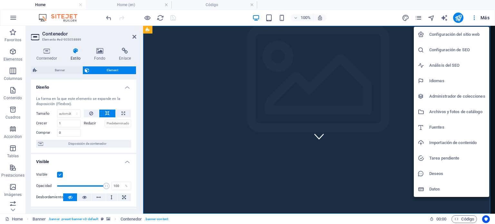
click at [396, 16] on div at bounding box center [247, 112] width 495 height 224
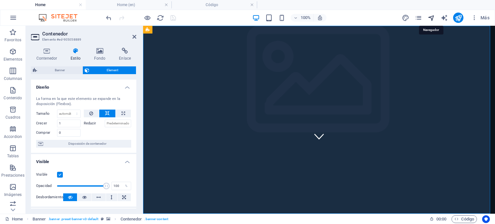
click at [396, 17] on icon "navigator" at bounding box center [431, 17] width 7 height 7
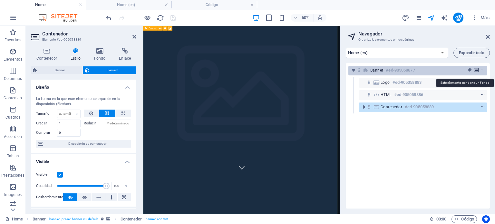
click at [396, 68] on icon "background" at bounding box center [476, 70] width 5 height 5
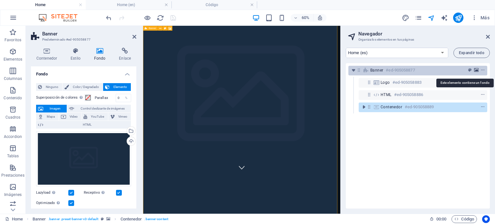
scroll to position [35, 0]
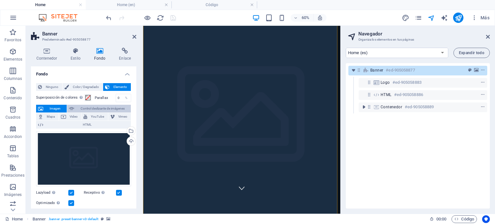
click at [106, 107] on span "Control deslizante de imágenes" at bounding box center [102, 109] width 53 height 8
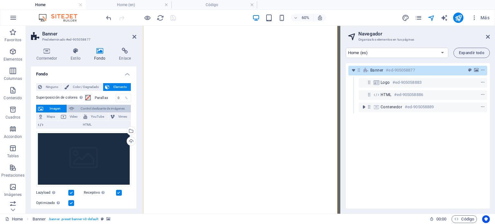
select select "ms"
select select "s"
select select "progressive"
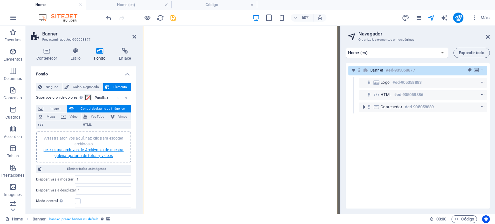
click at [90, 150] on link "selecciona archivos de Archivos o de nuestra galería gratuita de fotos y vídeos" at bounding box center [84, 153] width 80 height 10
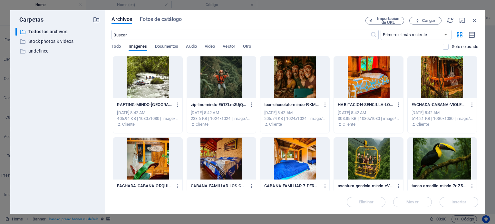
click at [396, 160] on div at bounding box center [442, 159] width 69 height 42
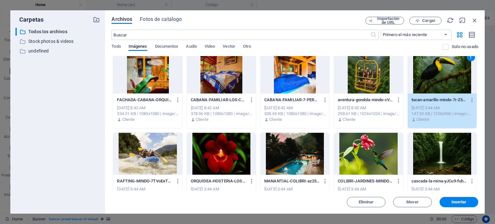
scroll to position [97, 0]
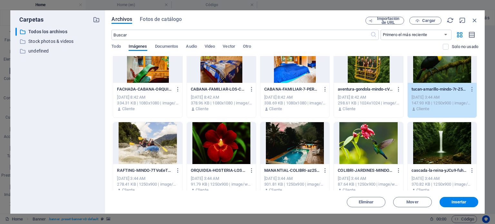
click at [396, 140] on div at bounding box center [442, 143] width 69 height 42
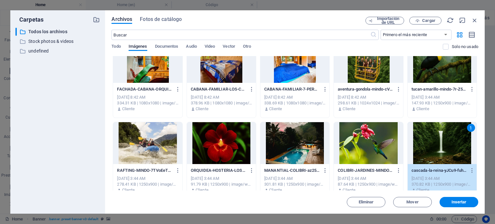
click at [396, 72] on div at bounding box center [442, 62] width 69 height 42
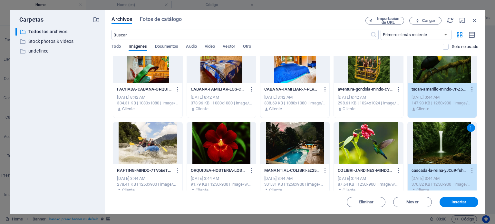
scroll to position [64, 0]
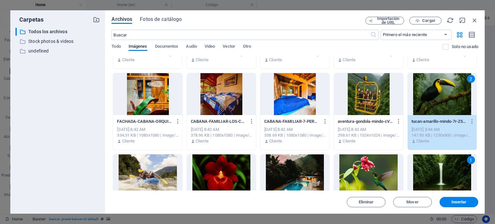
click at [396, 82] on div "2" at bounding box center [442, 94] width 69 height 42
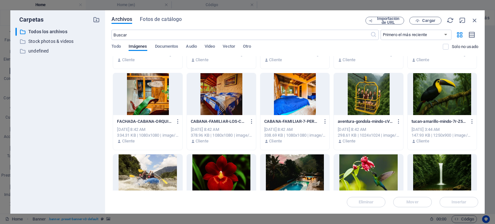
click at [396, 103] on div at bounding box center [442, 94] width 69 height 42
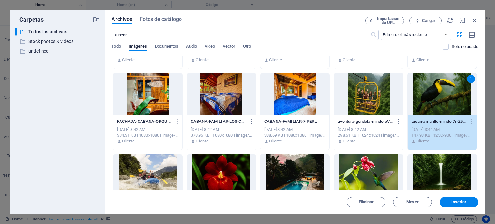
click at [292, 170] on div at bounding box center [295, 175] width 69 height 42
click at [396, 166] on div at bounding box center [442, 175] width 69 height 42
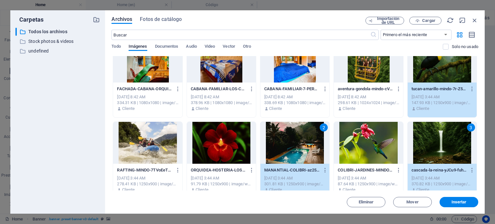
scroll to position [129, 0]
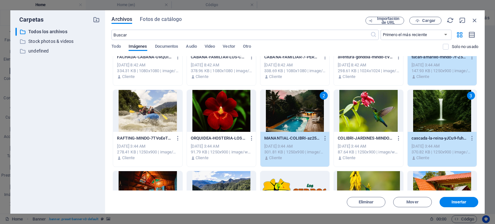
click at [356, 124] on div at bounding box center [368, 111] width 69 height 42
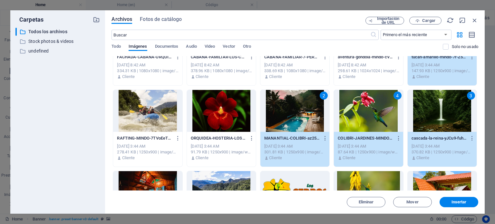
click at [219, 109] on div at bounding box center [221, 111] width 69 height 42
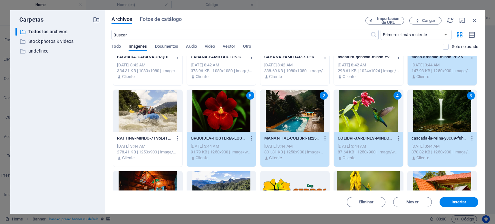
click at [169, 108] on div at bounding box center [147, 111] width 69 height 42
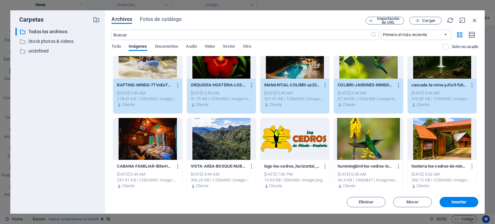
scroll to position [193, 0]
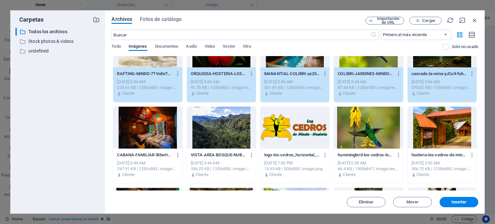
click at [162, 131] on div at bounding box center [147, 128] width 69 height 42
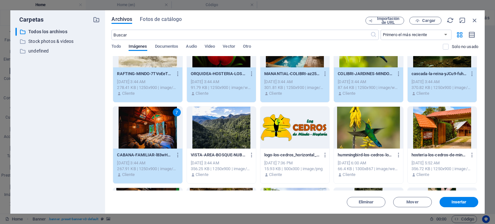
click at [396, 128] on div at bounding box center [442, 128] width 69 height 42
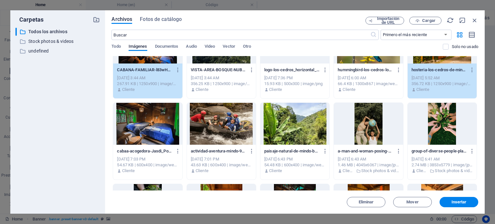
scroll to position [290, 0]
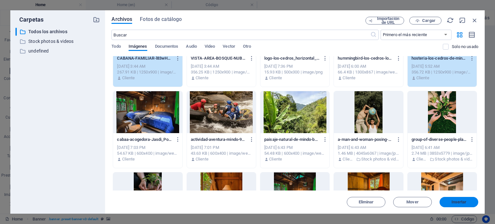
click at [396, 179] on span "Insertar" at bounding box center [459, 202] width 15 height 4
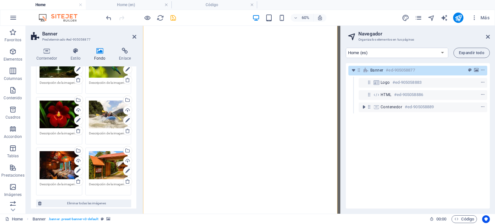
scroll to position [161, 0]
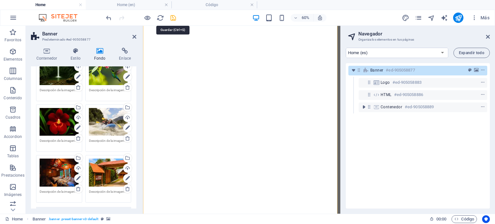
click at [172, 16] on icon "save" at bounding box center [173, 17] width 7 height 7
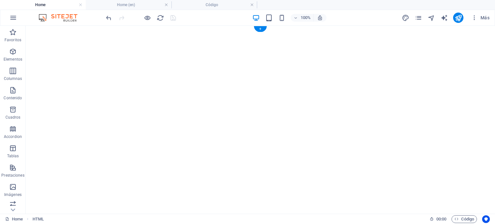
scroll to position [0, 0]
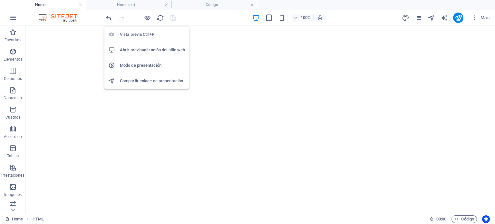
click at [146, 50] on h6 "Abrir previsualización del sitio web" at bounding box center [152, 50] width 65 height 8
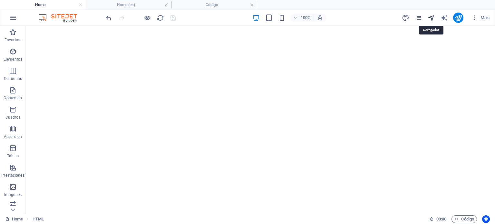
click at [396, 16] on icon "navigator" at bounding box center [431, 17] width 7 height 7
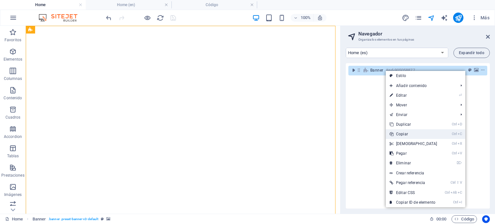
click at [396, 134] on link "Ctrl C Copiar" at bounding box center [413, 134] width 55 height 10
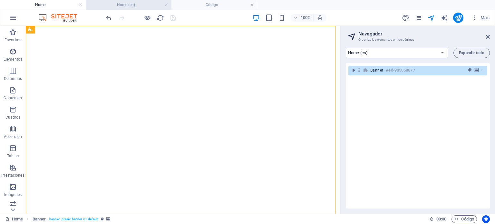
click at [137, 4] on h4 "Home (en)" at bounding box center [129, 4] width 86 height 7
select select "16979523-en"
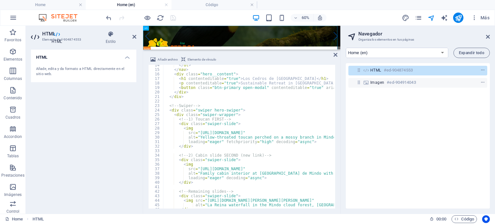
scroll to position [61, 0]
click at [237, 118] on div "</ ul > </ nav > < div class = "hero__content" > < h1 contenteditable = "true" …" at bounding box center [324, 139] width 322 height 152
type textarea "</script>"
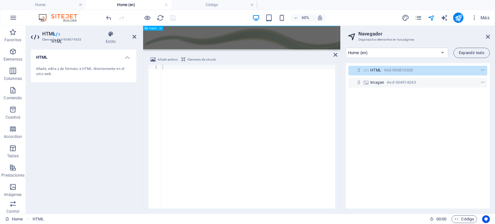
click at [317, 49] on figure at bounding box center [307, 52] width 329 height 52
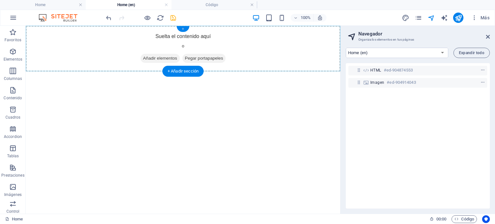
click at [184, 29] on div "+" at bounding box center [183, 29] width 13 height 6
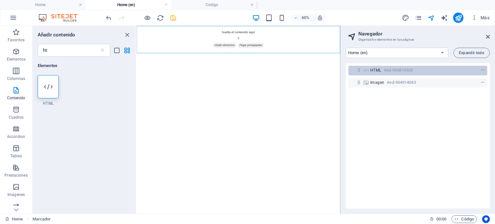
click at [357, 71] on icon at bounding box center [358, 69] width 5 height 5
click at [396, 68] on icon "context-menu" at bounding box center [483, 70] width 5 height 5
click at [396, 69] on icon "context-menu" at bounding box center [483, 70] width 5 height 5
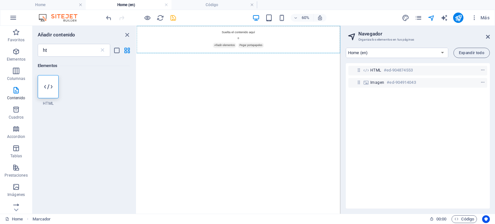
click at [396, 72] on html "Skip to main content Suelta el contenido aquí o Añadir elementos Pegar portapap…" at bounding box center [307, 49] width 340 height 46
click at [368, 82] on icon at bounding box center [366, 82] width 7 height 5
click at [126, 35] on icon "close panel" at bounding box center [126, 34] width 7 height 7
click at [129, 33] on icon "close panel" at bounding box center [126, 34] width 7 height 7
click at [238, 72] on html "Skip to main content Suelta el contenido aquí o Añadir elementos Pegar portapap…" at bounding box center [307, 49] width 340 height 46
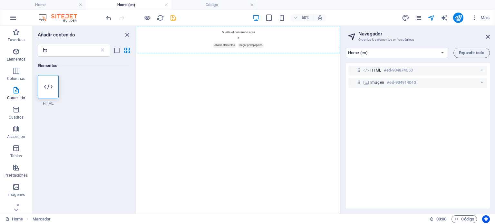
click at [238, 72] on html "Skip to main content Suelta el contenido aquí o Añadir elementos Pegar portapap…" at bounding box center [307, 49] width 340 height 46
click at [126, 35] on icon "close panel" at bounding box center [126, 34] width 7 height 7
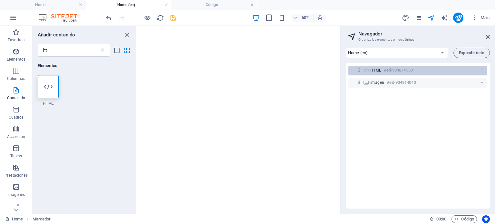
click at [396, 69] on icon "context-menu" at bounding box center [483, 70] width 5 height 5
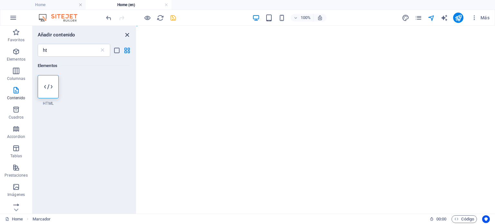
click at [126, 33] on icon "close panel" at bounding box center [126, 34] width 7 height 7
click at [89, 48] on input "ht" at bounding box center [69, 50] width 62 height 13
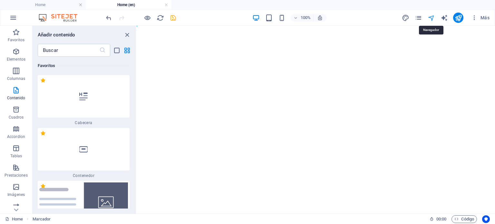
click at [396, 16] on icon "navigator" at bounding box center [431, 17] width 7 height 7
click at [396, 16] on icon "pages" at bounding box center [418, 17] width 7 height 7
click at [43, 5] on h4 "Home" at bounding box center [43, 4] width 86 height 7
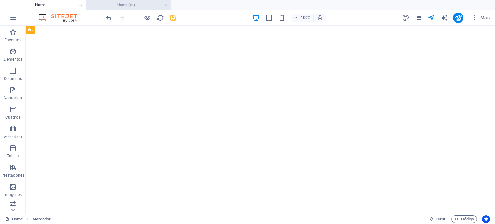
click at [123, 4] on h4 "Home (en)" at bounding box center [129, 4] width 86 height 7
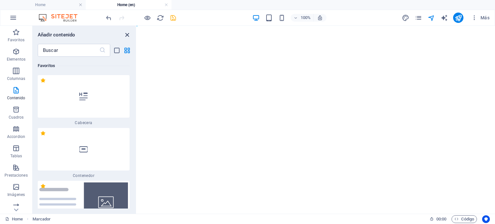
click at [128, 35] on icon "close panel" at bounding box center [126, 34] width 7 height 7
click at [159, 16] on icon "reload" at bounding box center [160, 17] width 7 height 7
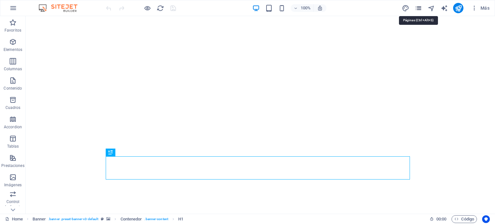
click at [420, 6] on icon "pages" at bounding box center [418, 8] width 7 height 7
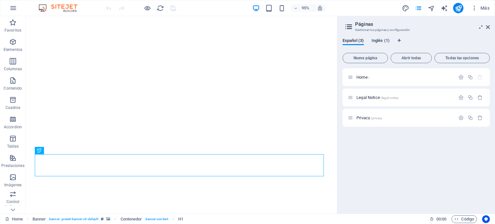
click at [381, 40] on span "Inglés (1)" at bounding box center [381, 41] width 18 height 9
click at [363, 77] on span "Home /" at bounding box center [363, 77] width 13 height 5
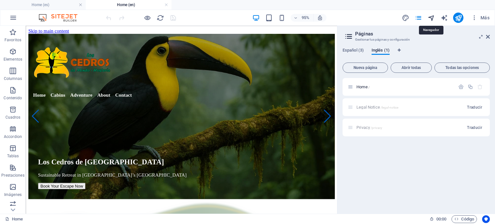
click at [433, 16] on icon "navigator" at bounding box center [431, 17] width 7 height 7
select select "16979523-en"
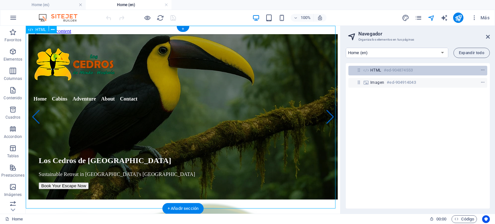
click at [360, 71] on icon at bounding box center [358, 69] width 5 height 5
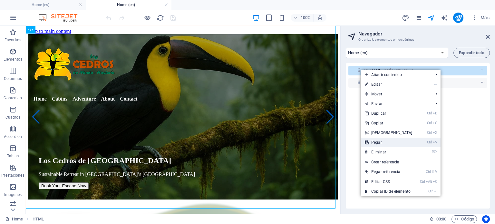
click at [380, 142] on link "Ctrl V Pegar" at bounding box center [388, 143] width 55 height 10
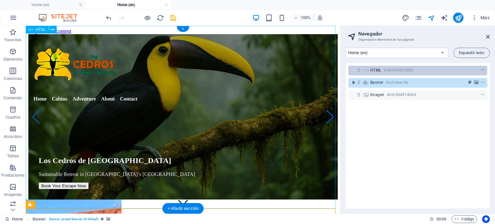
click at [358, 71] on icon at bounding box center [358, 69] width 5 height 5
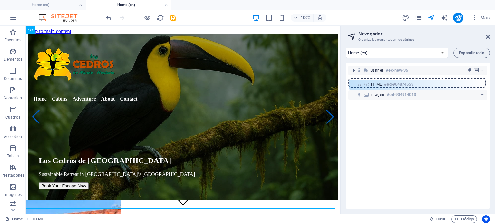
drag, startPoint x: 358, startPoint y: 71, endPoint x: 359, endPoint y: 87, distance: 16.2
click at [359, 87] on div "HTML #ed-904874553 Banner #ed-new-36 Imagen #ed-904914043" at bounding box center [418, 135] width 144 height 145
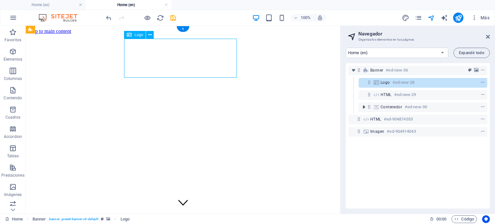
select select "px"
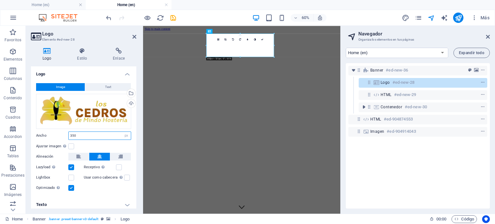
click at [95, 133] on input "350" at bounding box center [100, 136] width 62 height 8
type input "250"
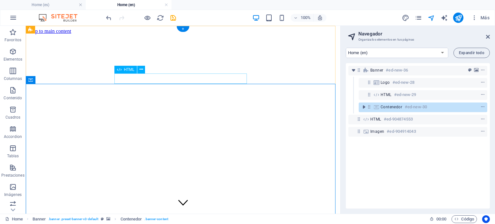
click at [174, 16] on icon "save" at bounding box center [173, 17] width 7 height 7
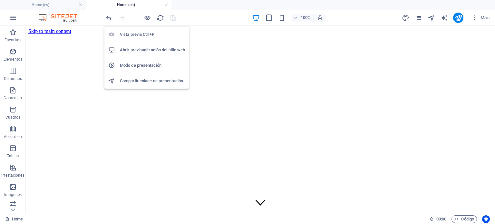
click at [145, 47] on h6 "Abrir previsualización del sitio web" at bounding box center [152, 50] width 65 height 8
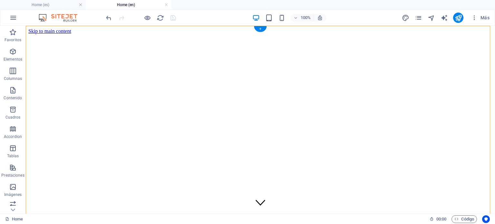
select select "vh"
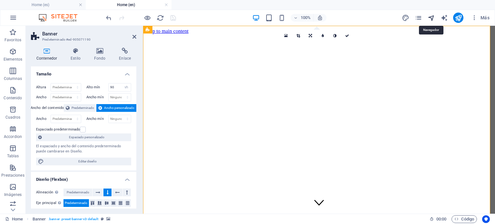
click at [431, 18] on icon "navigator" at bounding box center [431, 17] width 7 height 7
select select "16979523-en"
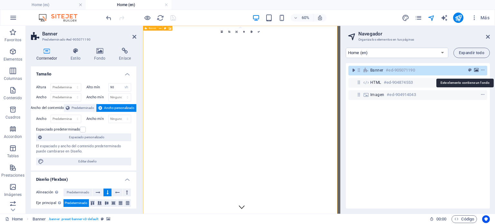
click at [475, 69] on icon "background" at bounding box center [476, 70] width 5 height 5
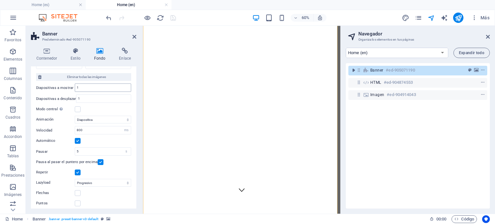
scroll to position [296, 0]
click at [91, 147] on input "5" at bounding box center [103, 151] width 56 height 8
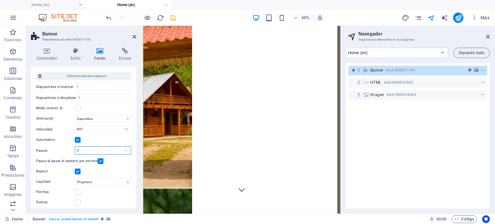
type input "3"
click at [98, 158] on label at bounding box center [101, 161] width 6 height 6
click at [0, 0] on input "Pausa al pasar el puntero por encima" at bounding box center [0, 0] width 0 height 0
click at [173, 15] on icon "save" at bounding box center [173, 17] width 7 height 7
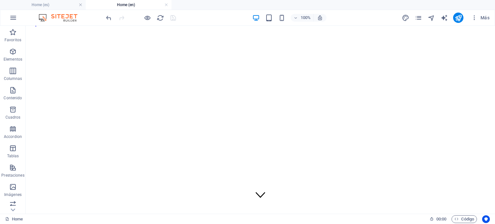
scroll to position [0, 0]
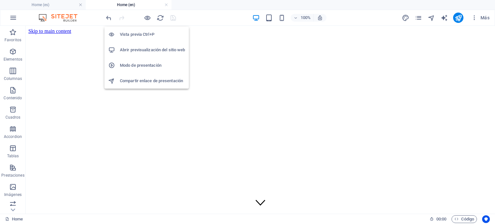
click at [144, 48] on h6 "Abrir previsualización del sitio web" at bounding box center [152, 50] width 65 height 8
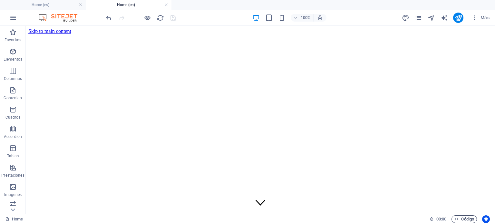
click at [462, 218] on span "Código" at bounding box center [465, 219] width 20 height 8
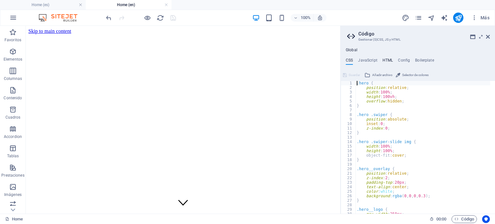
click at [388, 61] on h4 "HTML" at bounding box center [388, 61] width 11 height 7
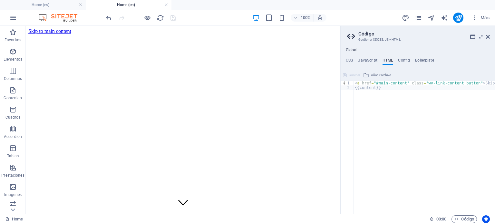
click at [373, 95] on div "< a href = "#main-content" class = "wv-link-content button" > Skip to main cont…" at bounding box center [441, 149] width 174 height 137
type textarea "{{content}}"
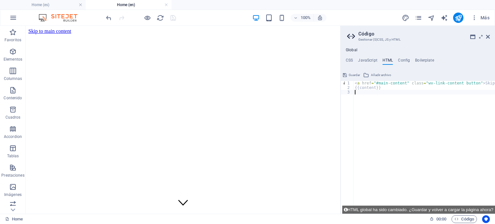
paste textarea
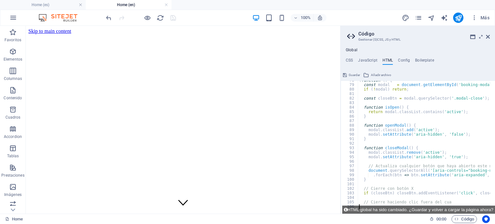
click at [354, 74] on span "Guardar" at bounding box center [354, 75] width 11 height 8
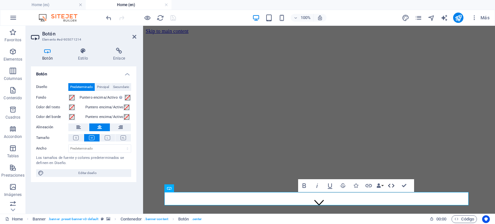
click at [391, 186] on icon "button" at bounding box center [392, 186] width 8 height 8
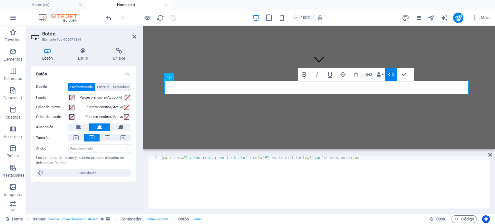
type textarea "<a class="button center wv-link-elm" href="#" contenteditable="true">Learn more…"
click at [391, 186] on div "< a class = "button center wv-link-elm" href = "#" contenteditable = "true" > L…" at bounding box center [325, 187] width 329 height 62
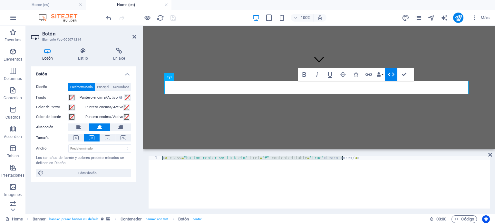
scroll to position [96, 0]
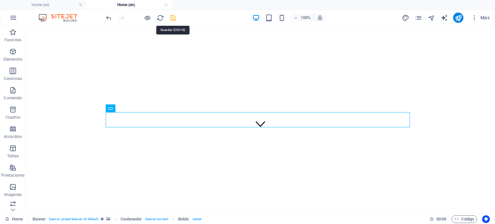
click at [173, 17] on icon "save" at bounding box center [173, 17] width 7 height 7
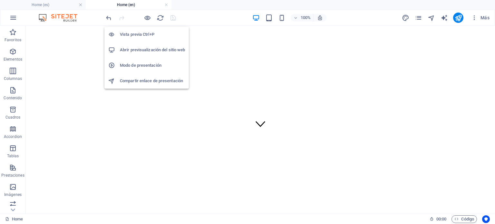
click at [155, 50] on h6 "Abrir previsualización del sitio web" at bounding box center [152, 50] width 65 height 8
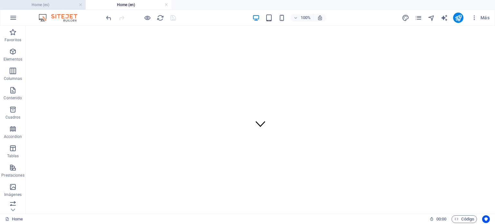
click at [44, 6] on h4 "Home (es)" at bounding box center [43, 4] width 86 height 7
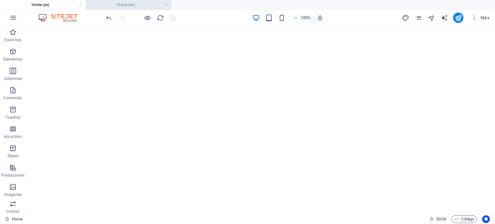
click at [127, 3] on h4 "Home (en)" at bounding box center [129, 4] width 86 height 7
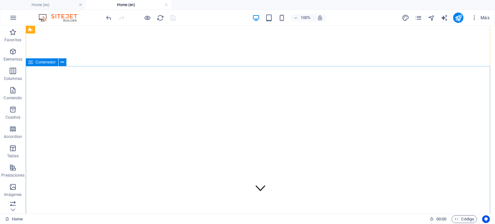
scroll to position [14, 0]
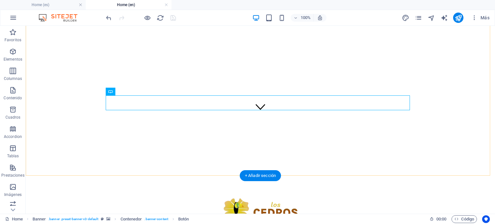
scroll to position [111, 0]
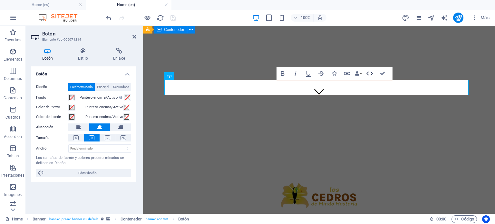
click at [370, 73] on icon "button" at bounding box center [370, 74] width 8 height 8
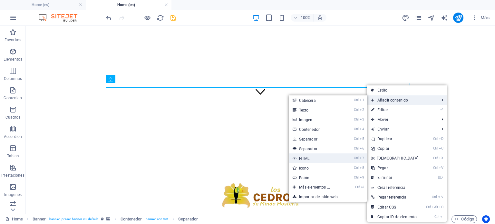
click at [311, 157] on link "Ctrl 7 HTML" at bounding box center [316, 158] width 54 height 10
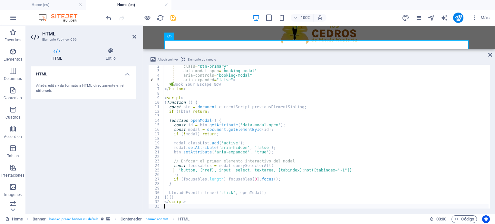
scroll to position [0, 0]
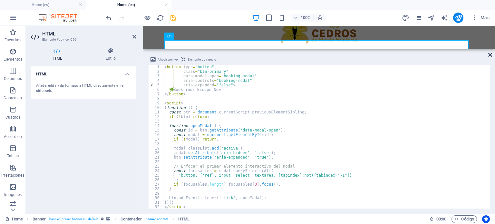
click at [491, 55] on icon at bounding box center [490, 54] width 4 height 5
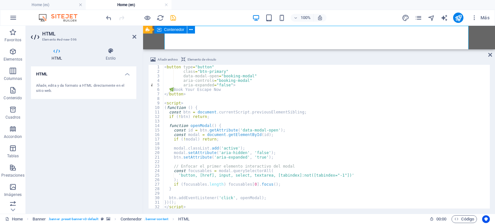
scroll to position [125, 0]
click at [112, 53] on icon at bounding box center [110, 51] width 51 height 6
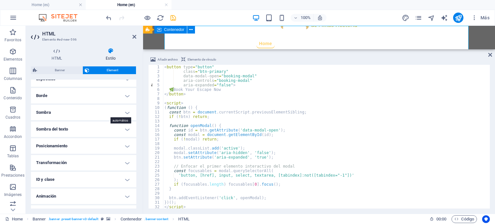
scroll to position [148, 0]
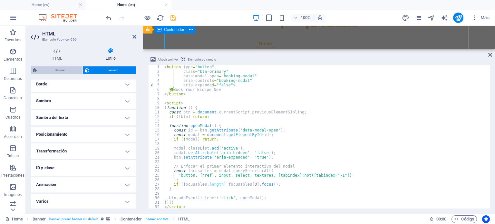
click at [60, 67] on span "Banner" at bounding box center [60, 70] width 42 height 8
select select "vh"
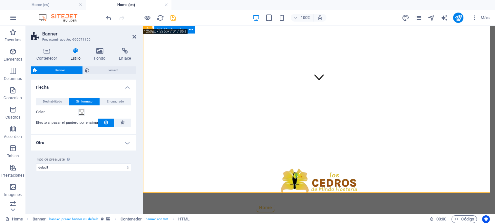
scroll to position [79, 0]
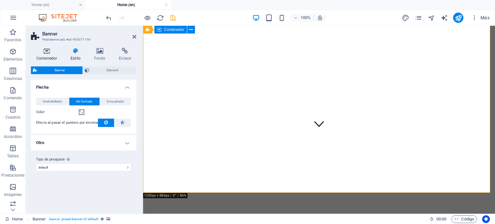
click at [49, 54] on h4 "Contenedor" at bounding box center [48, 55] width 34 height 14
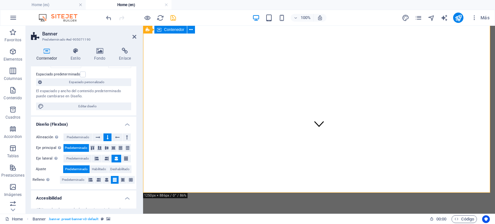
scroll to position [64, 0]
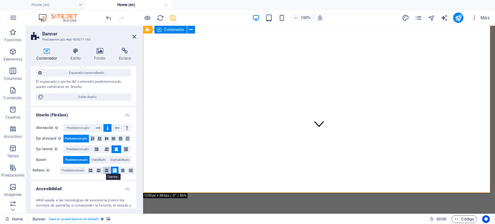
click at [105, 169] on icon at bounding box center [107, 171] width 4 height 8
click at [113, 168] on icon at bounding box center [115, 171] width 4 height 8
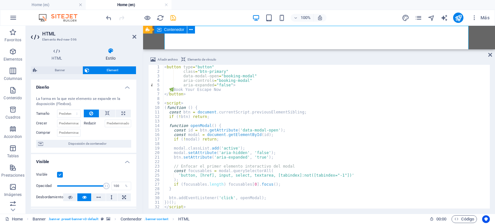
scroll to position [125, 0]
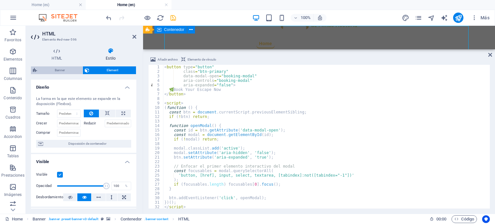
click at [62, 69] on span "Banner" at bounding box center [60, 70] width 42 height 8
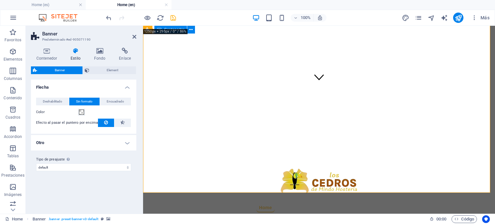
scroll to position [79, 0]
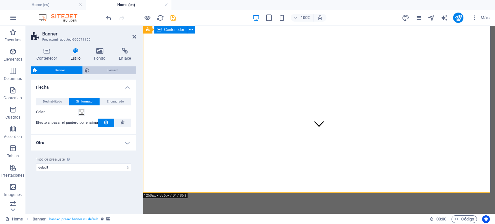
click at [106, 71] on span "Element" at bounding box center [112, 70] width 43 height 8
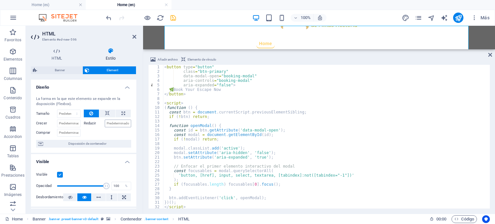
scroll to position [32, 0]
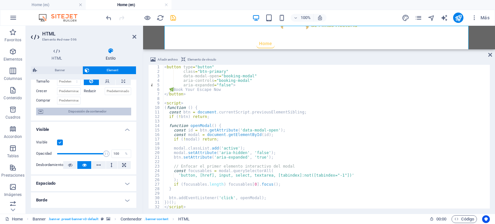
click at [112, 113] on span "Disposición de contenedor" at bounding box center [87, 112] width 84 height 8
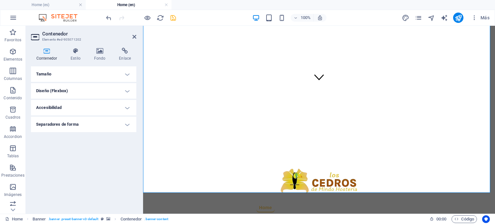
scroll to position [79, 0]
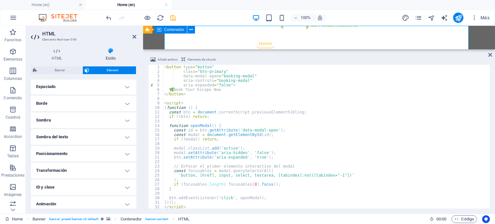
scroll to position [148, 0]
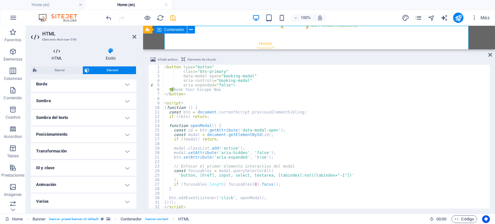
click at [56, 51] on icon at bounding box center [57, 51] width 52 height 6
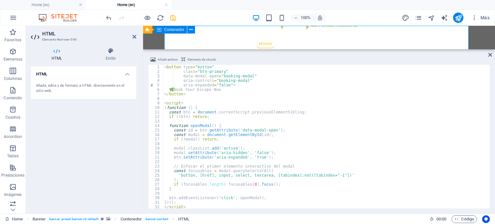
click at [240, 134] on div "< button type = "button" class = "btn-primary" data-modal-open = "booking-modal…" at bounding box center [326, 141] width 326 height 153
type textarea "</script>"
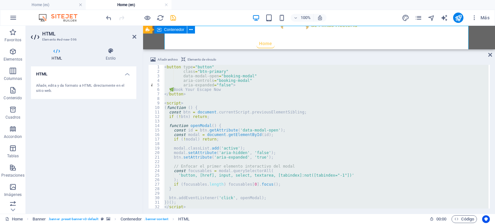
paste textarea
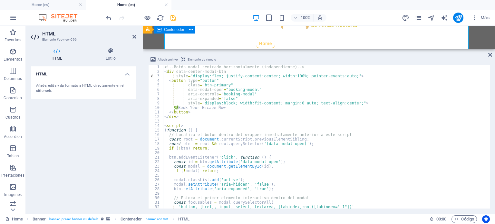
scroll to position [0, 0]
click at [180, 92] on figure at bounding box center [319, 120] width 347 height 57
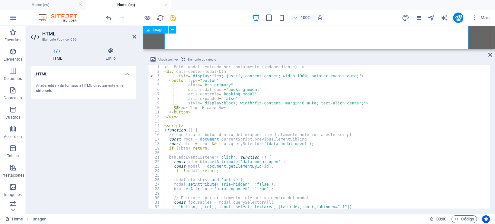
scroll to position [314, 0]
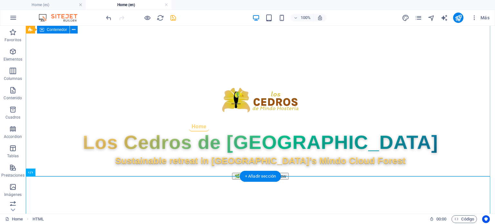
scroll to position [47, 0]
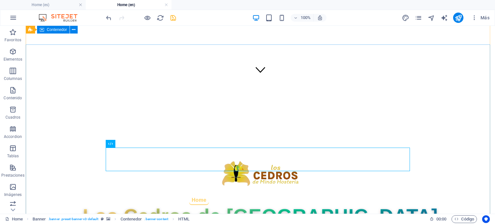
scroll to position [0, 0]
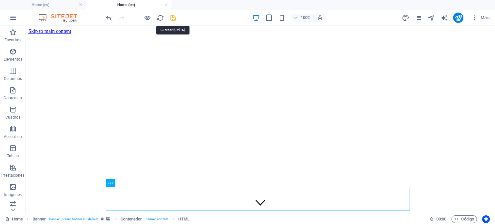
click at [174, 17] on icon "save" at bounding box center [173, 17] width 7 height 7
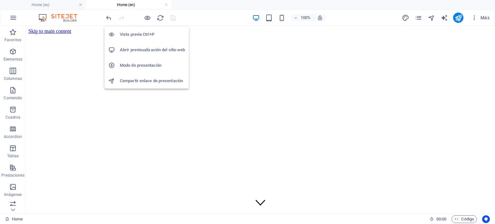
click at [152, 49] on h6 "Abrir previsualización del sitio web" at bounding box center [152, 50] width 65 height 8
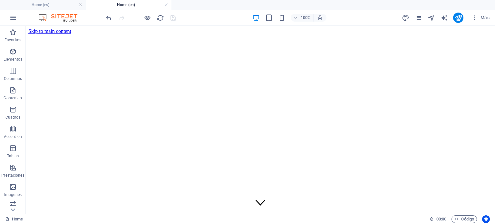
click at [132, 4] on h4 "Home (en)" at bounding box center [129, 4] width 86 height 7
click at [64, 5] on h4 "Home (es)" at bounding box center [43, 4] width 86 height 7
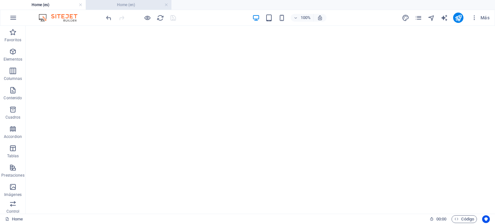
click at [123, 7] on h4 "Home (en)" at bounding box center [129, 4] width 86 height 7
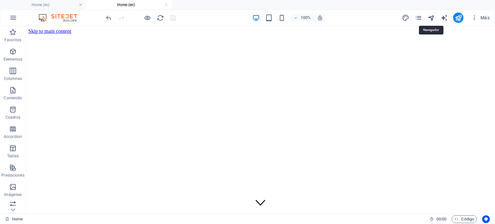
click at [430, 19] on icon "navigator" at bounding box center [431, 17] width 7 height 7
select select "16979523-en"
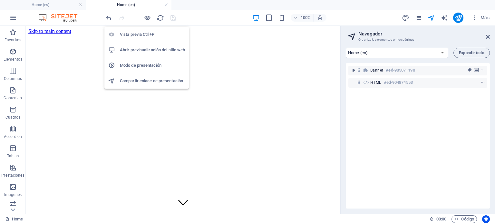
click at [150, 49] on h6 "Abrir previsualización del sitio web" at bounding box center [152, 50] width 65 height 8
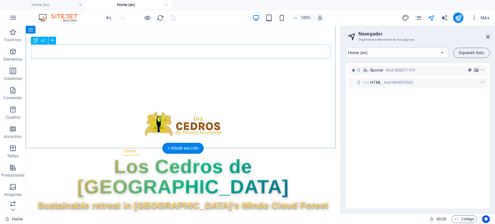
scroll to position [226, 0]
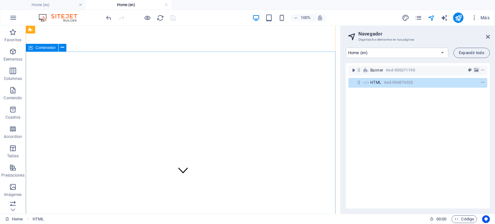
scroll to position [0, 0]
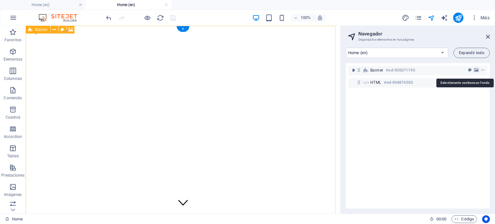
drag, startPoint x: 476, startPoint y: 70, endPoint x: 410, endPoint y: 65, distance: 66.0
click at [476, 70] on icon "background" at bounding box center [476, 70] width 5 height 5
select select "ms"
select select "s"
select select "progressive"
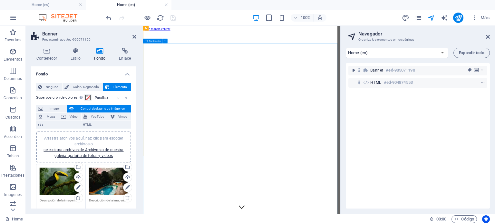
scroll to position [29, 0]
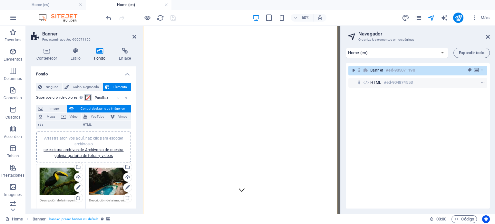
click at [86, 99] on span at bounding box center [87, 97] width 5 height 5
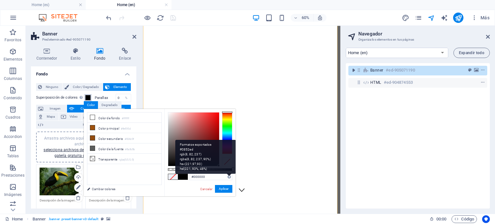
drag, startPoint x: 208, startPoint y: 163, endPoint x: 231, endPoint y: 176, distance: 26.4
click at [231, 176] on div "#000000 Formatos soportados #0852ed rgb(8, 82, 237) rgba(8, 82, 237, 90%) hsv(2…" at bounding box center [199, 199] width 71 height 181
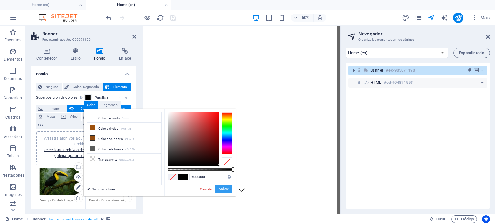
click at [223, 187] on button "Aplicar" at bounding box center [223, 189] width 17 height 8
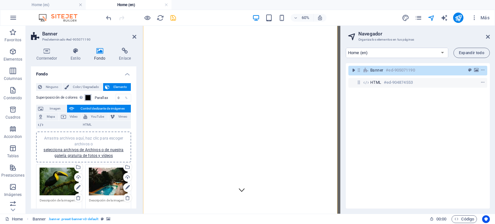
click at [86, 98] on span at bounding box center [87, 97] width 5 height 5
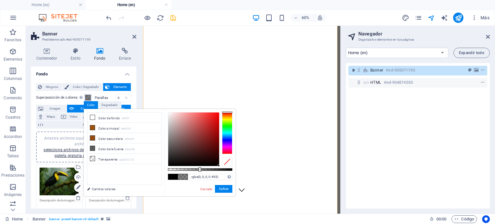
type input "rgba(0, 0, 0, 0.488)"
drag, startPoint x: 232, startPoint y: 170, endPoint x: 199, endPoint y: 168, distance: 33.2
click at [199, 168] on div at bounding box center [200, 169] width 3 height 5
click at [224, 188] on button "Aplicar" at bounding box center [223, 189] width 17 height 8
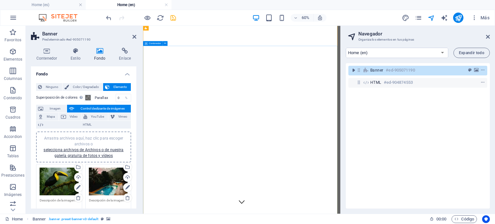
scroll to position [0, 0]
click at [172, 18] on icon "save" at bounding box center [173, 17] width 7 height 7
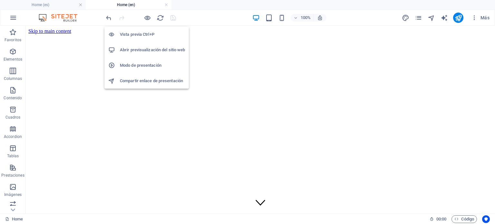
click at [149, 48] on h6 "Abrir previsualización del sitio web" at bounding box center [152, 50] width 65 height 8
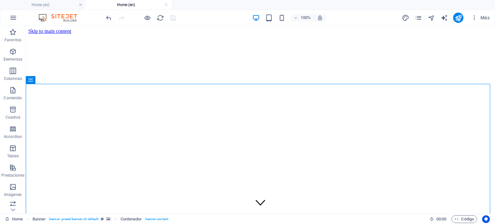
click at [277, 5] on ul "Home (es) Home (en)" at bounding box center [247, 5] width 495 height 10
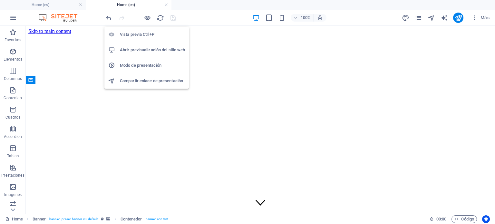
click at [148, 31] on h6 "Vista previa Ctrl+P" at bounding box center [152, 35] width 65 height 8
